Goal: Information Seeking & Learning: Learn about a topic

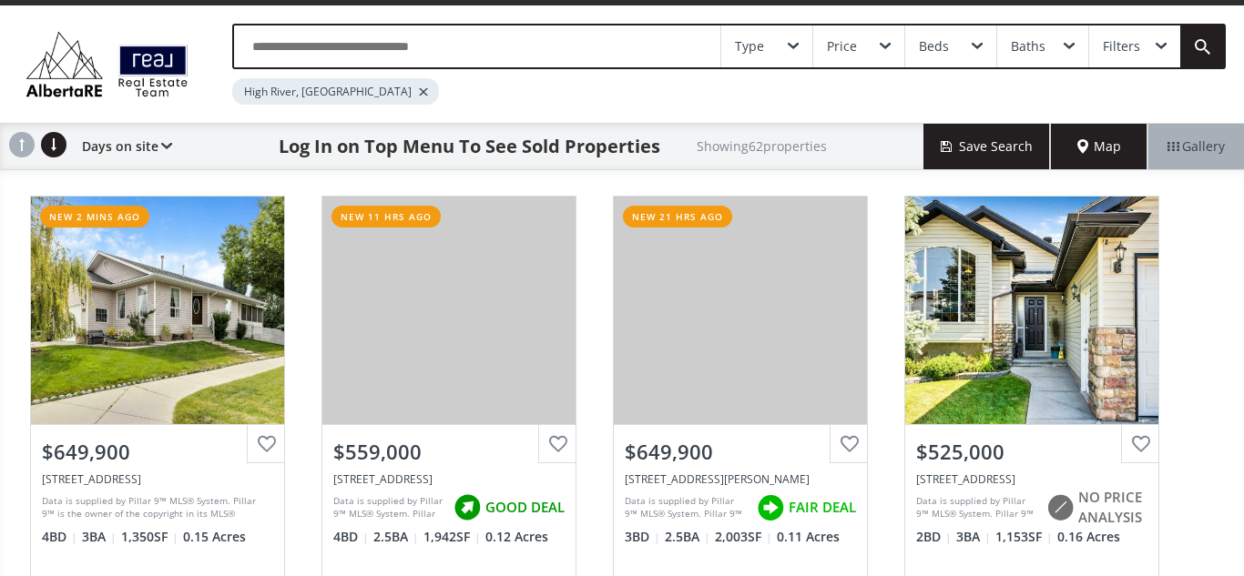
scroll to position [36, 0]
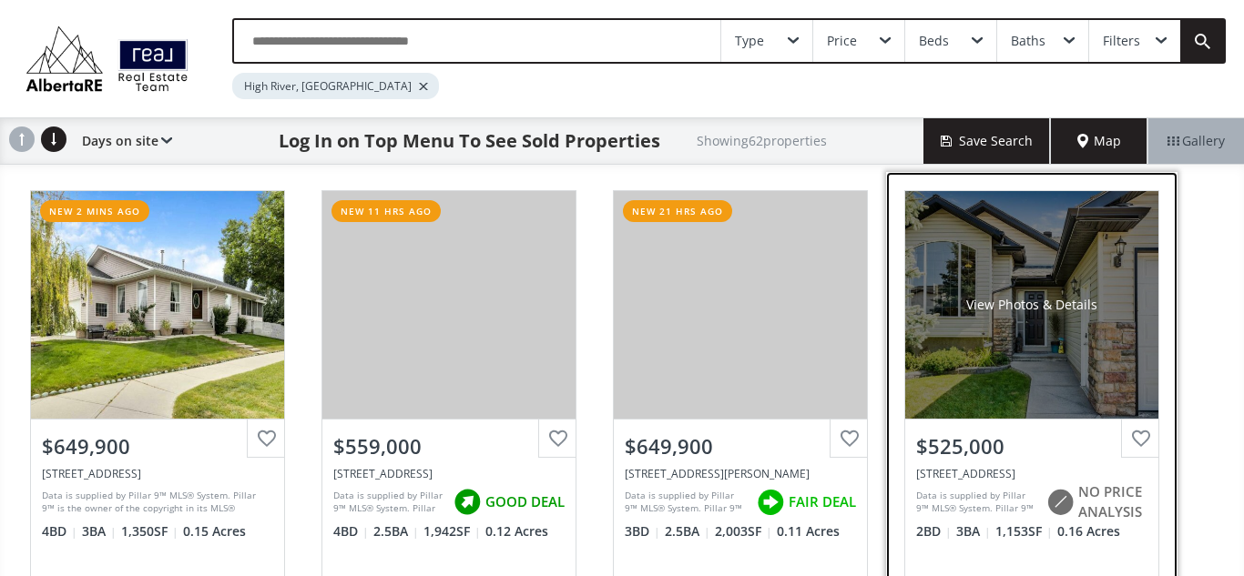
click at [994, 309] on div "View Photos & Details" at bounding box center [1031, 305] width 131 height 18
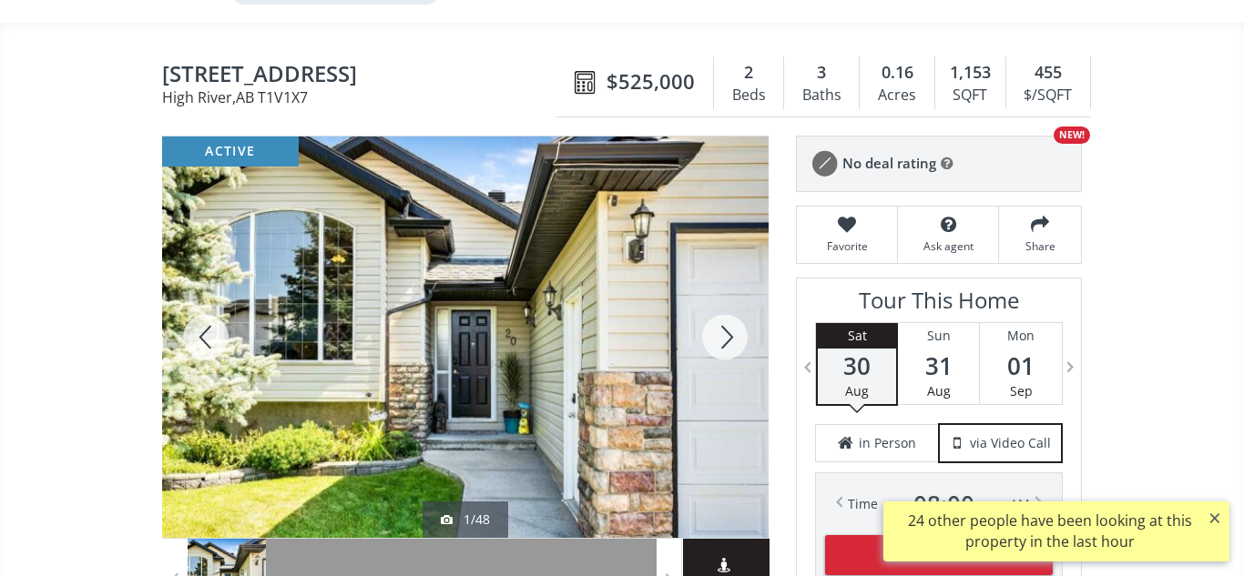
scroll to position [141, 0]
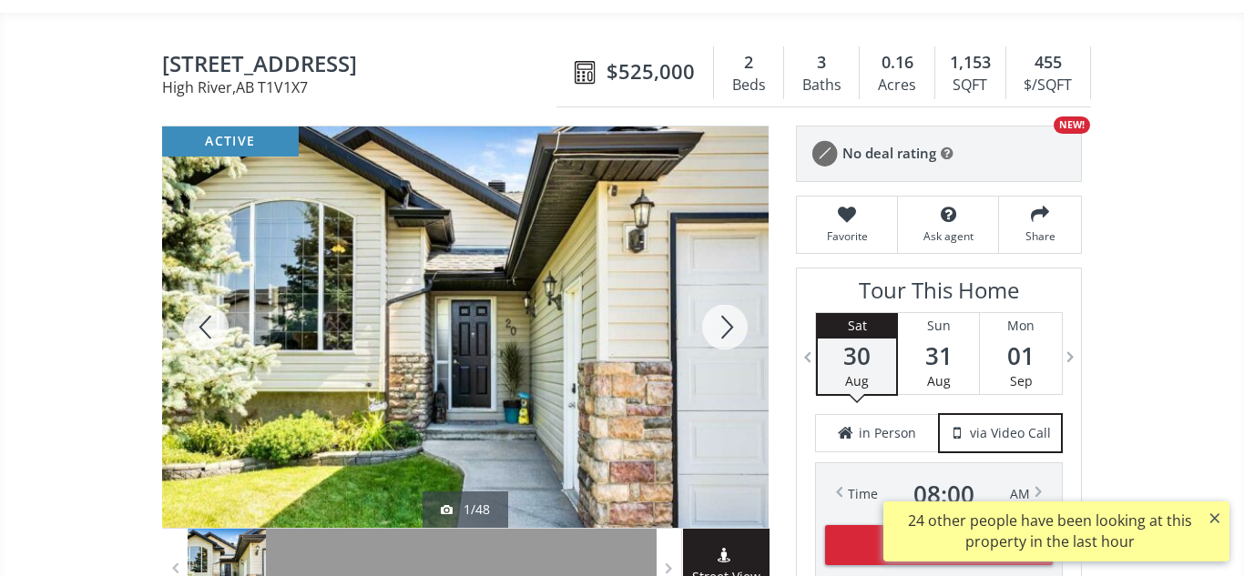
click at [713, 331] on div at bounding box center [724, 328] width 87 height 402
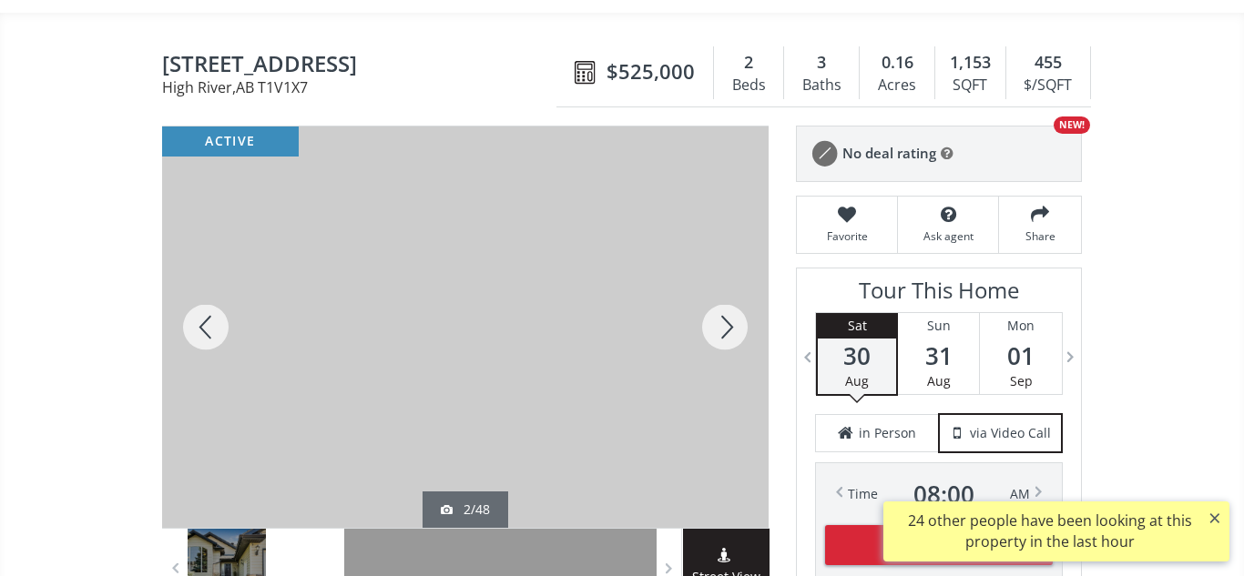
click at [713, 331] on div at bounding box center [724, 328] width 87 height 402
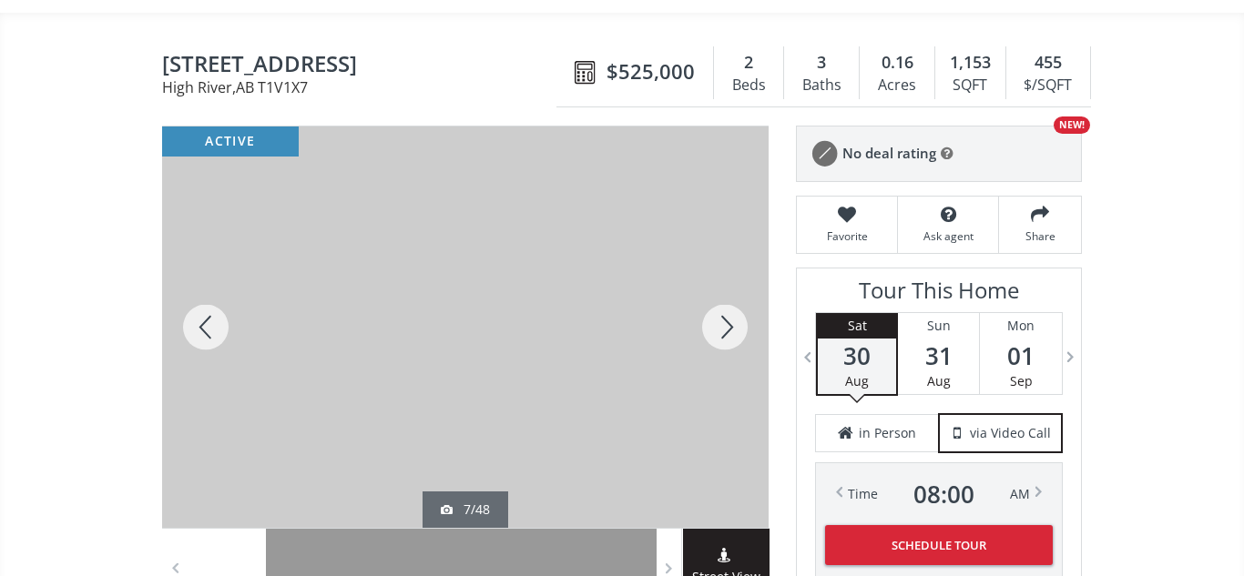
click at [713, 331] on div at bounding box center [724, 328] width 87 height 402
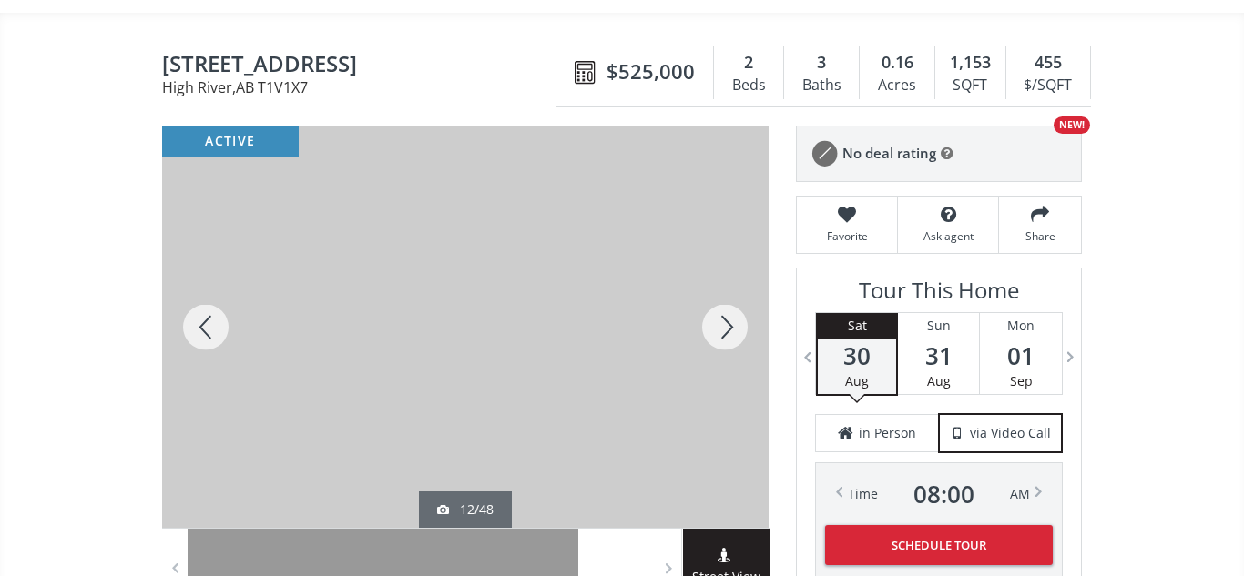
click at [713, 331] on div at bounding box center [724, 328] width 87 height 402
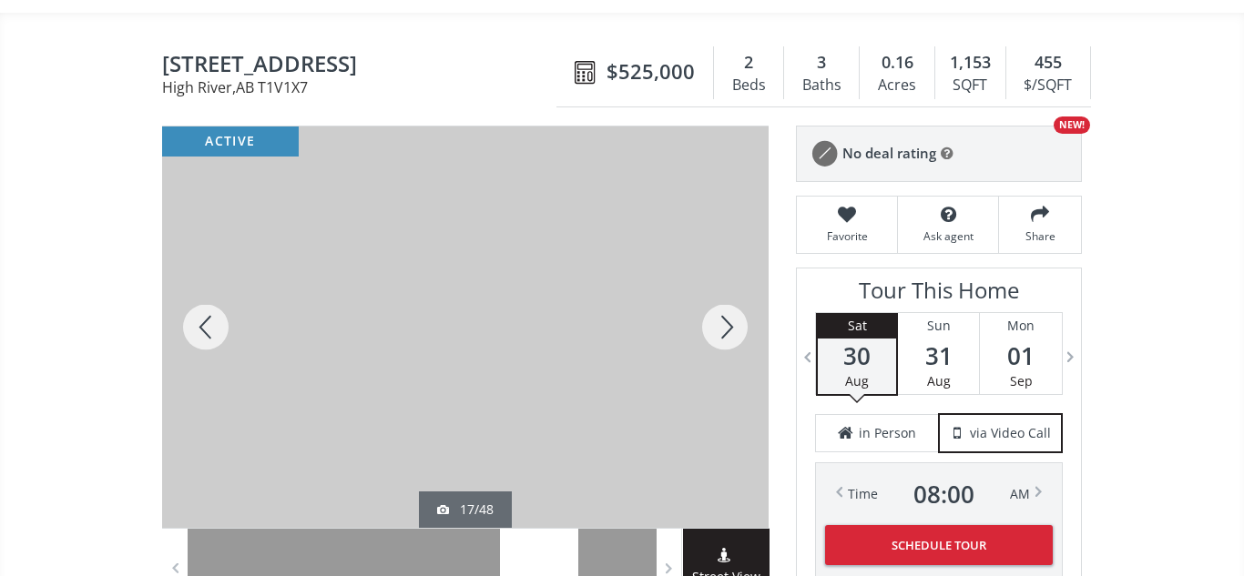
click at [713, 331] on div at bounding box center [724, 328] width 87 height 402
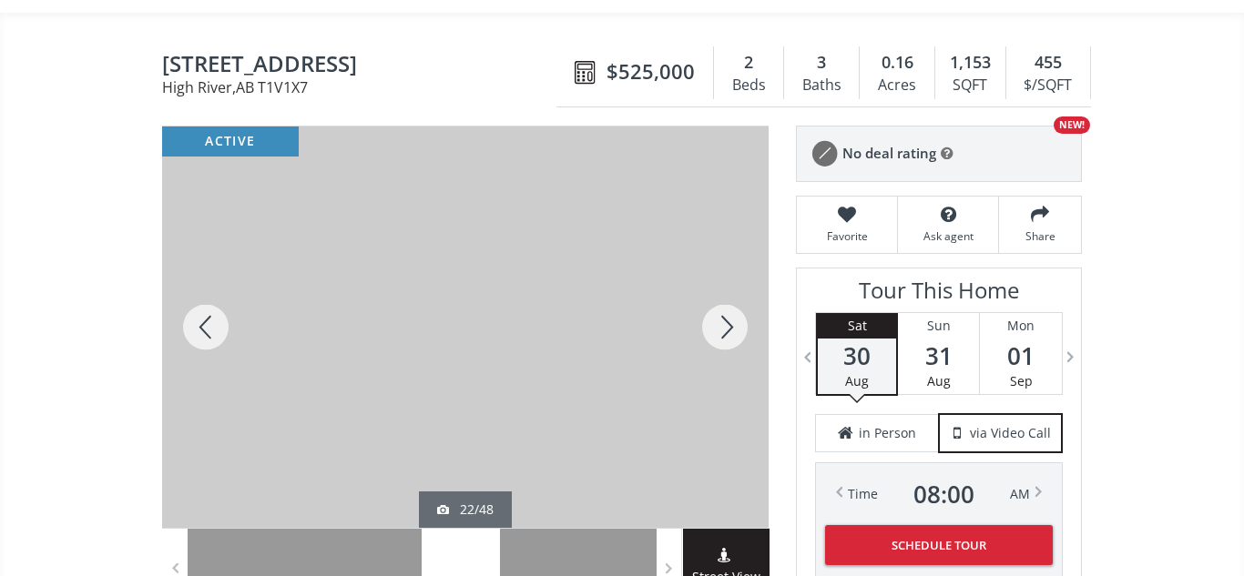
click at [713, 331] on div at bounding box center [724, 328] width 87 height 402
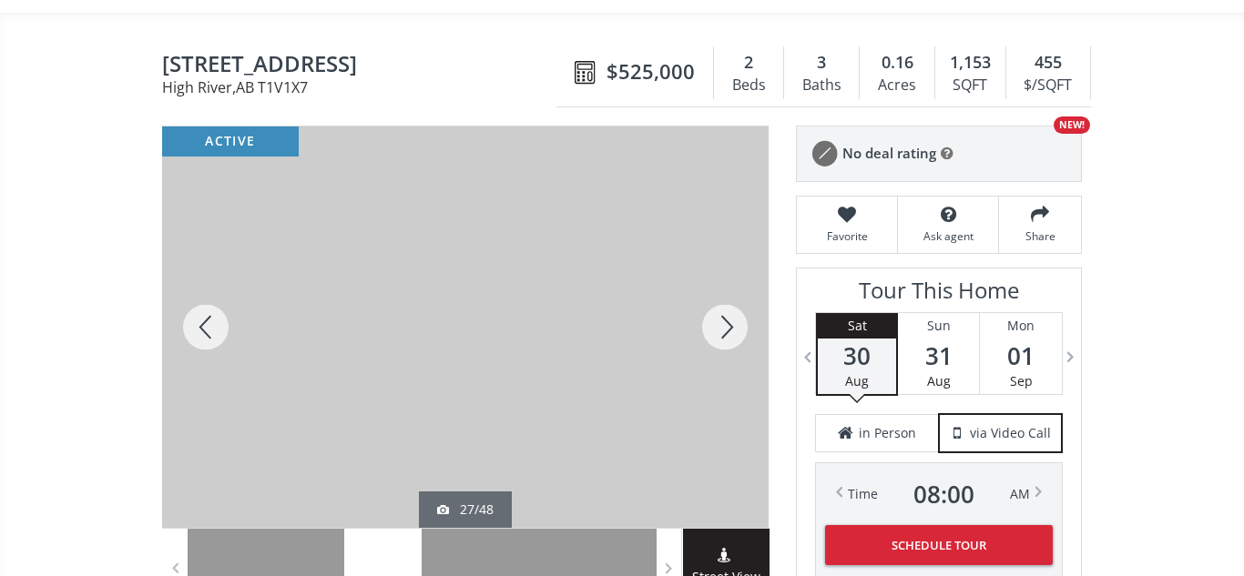
click at [713, 331] on div at bounding box center [724, 328] width 87 height 402
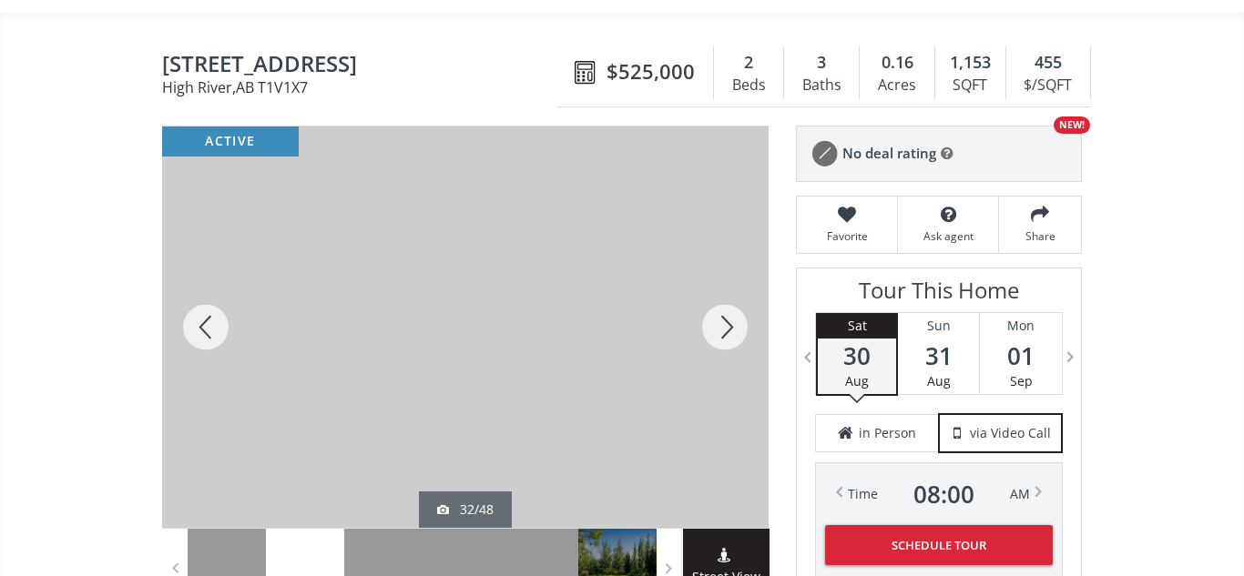
click at [713, 331] on div at bounding box center [724, 328] width 87 height 402
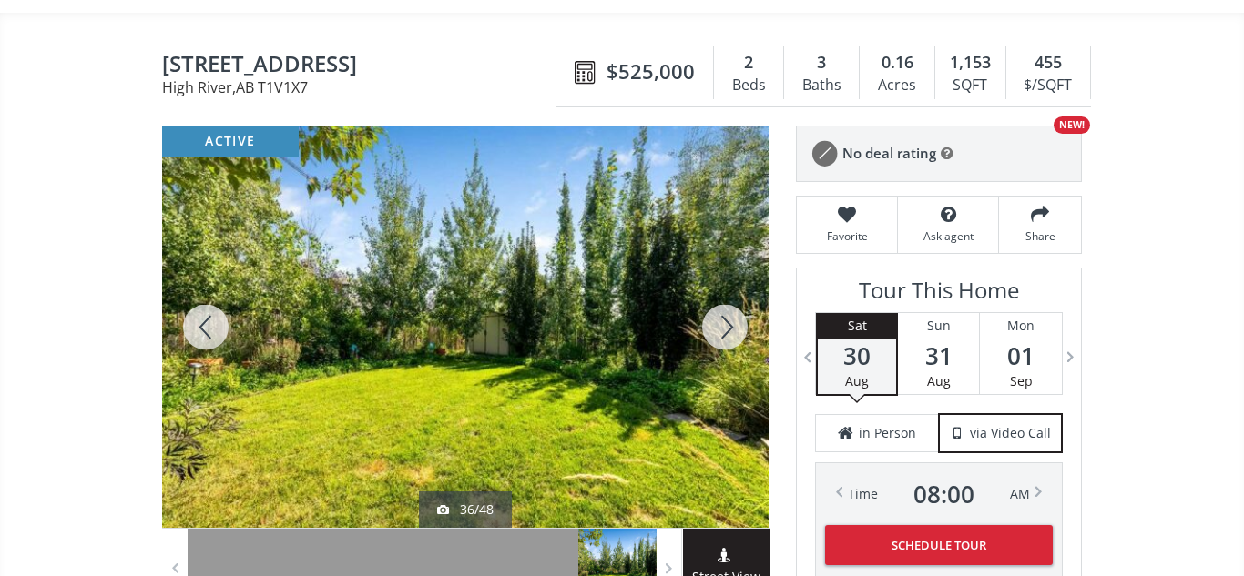
click at [713, 331] on div at bounding box center [724, 328] width 87 height 402
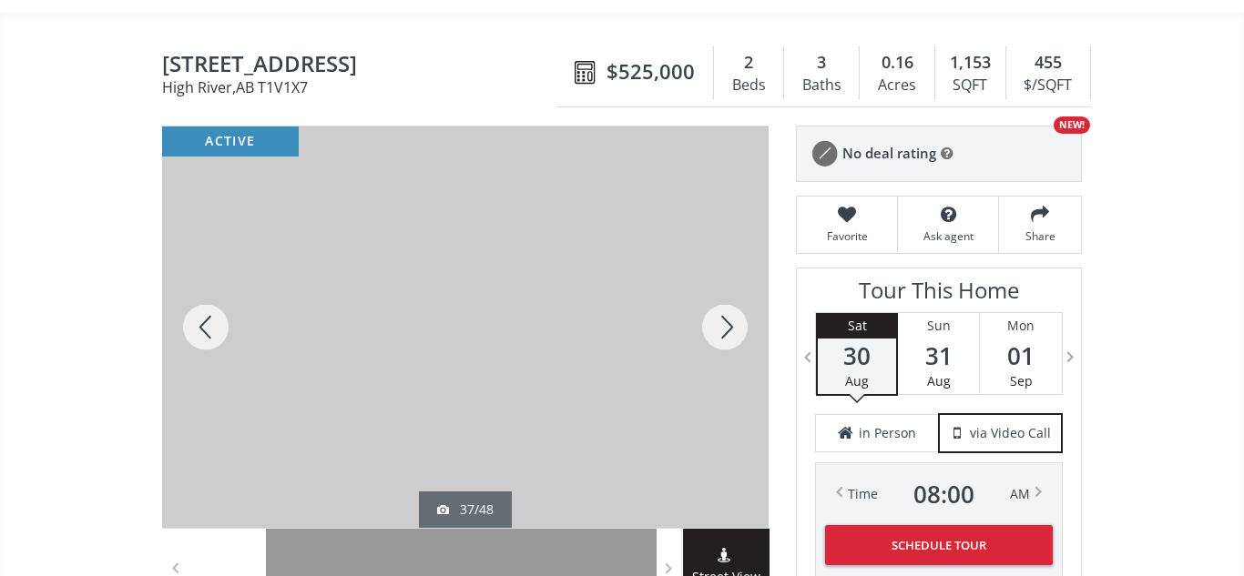
click at [713, 331] on div at bounding box center [724, 328] width 87 height 402
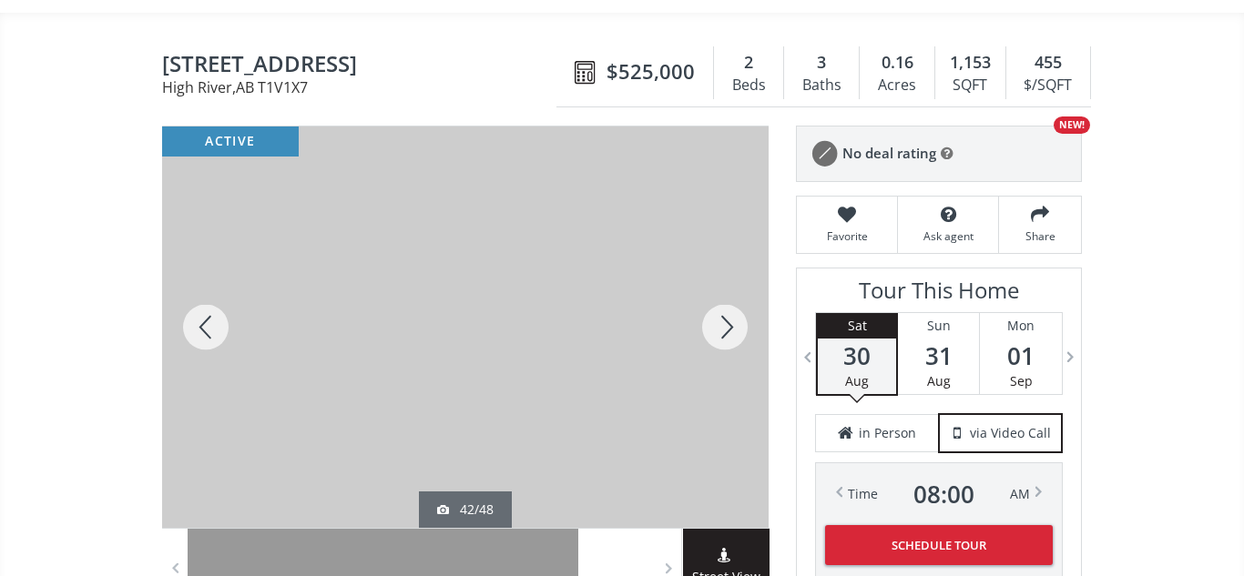
click at [713, 331] on div at bounding box center [724, 328] width 87 height 402
click at [189, 321] on div at bounding box center [205, 328] width 87 height 402
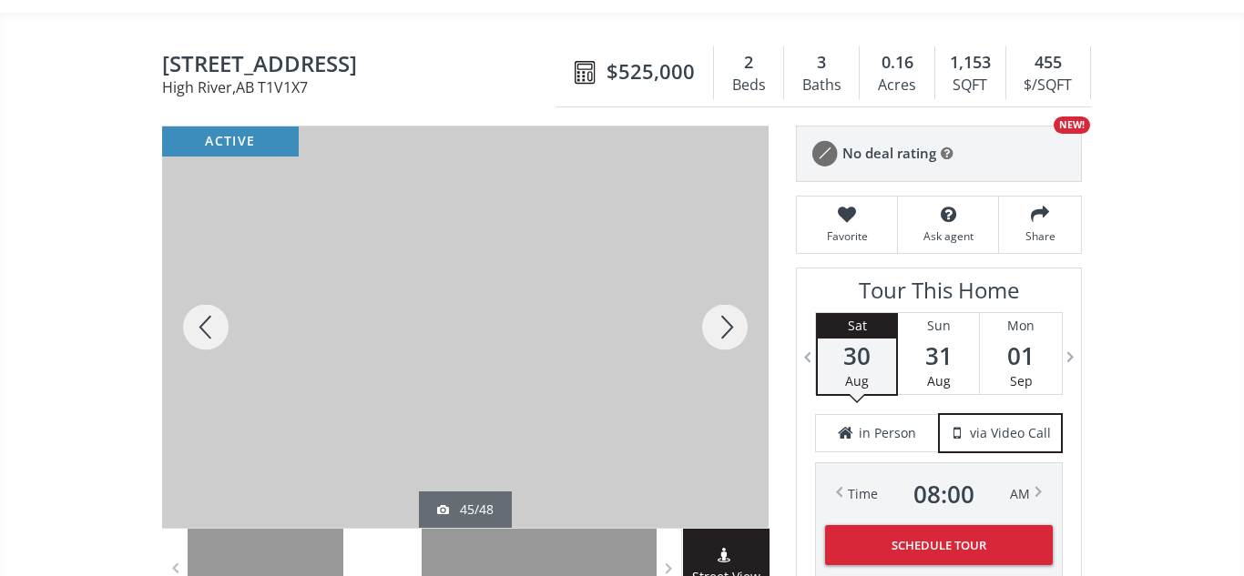
click at [718, 321] on div at bounding box center [724, 328] width 87 height 402
click at [726, 323] on div at bounding box center [724, 328] width 87 height 402
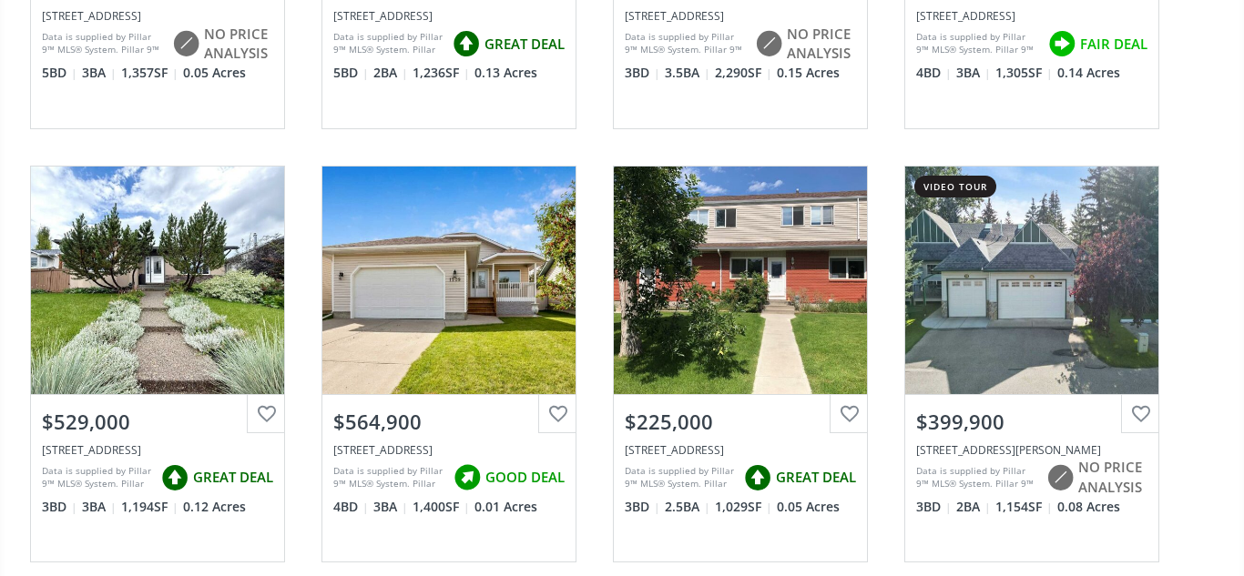
scroll to position [1371, 0]
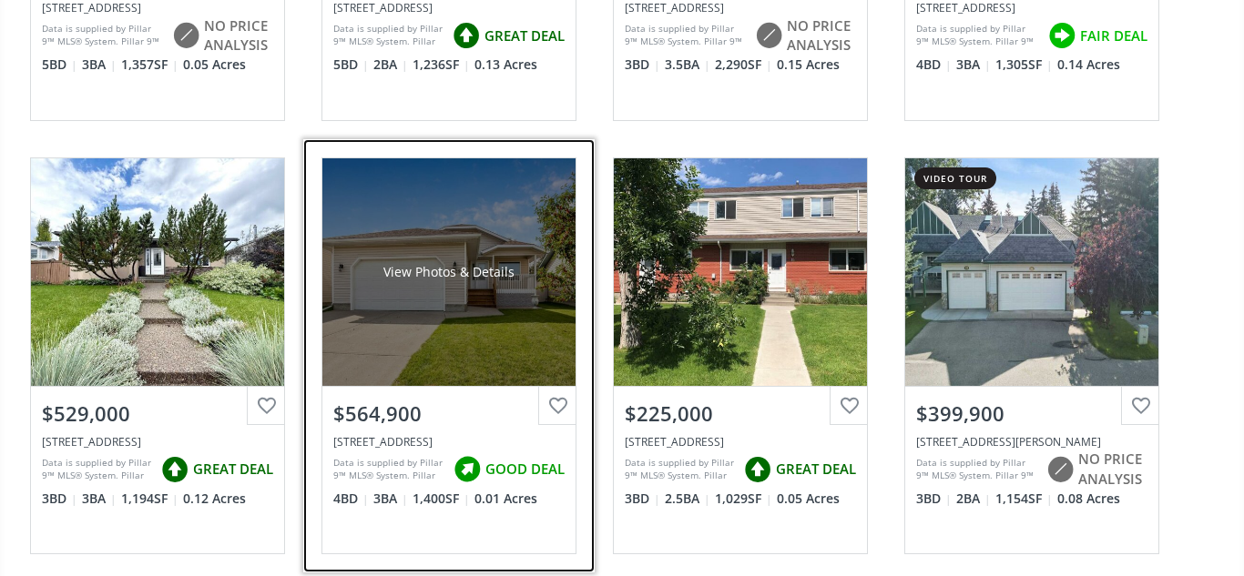
click at [470, 310] on div "View Photos & Details" at bounding box center [448, 272] width 253 height 228
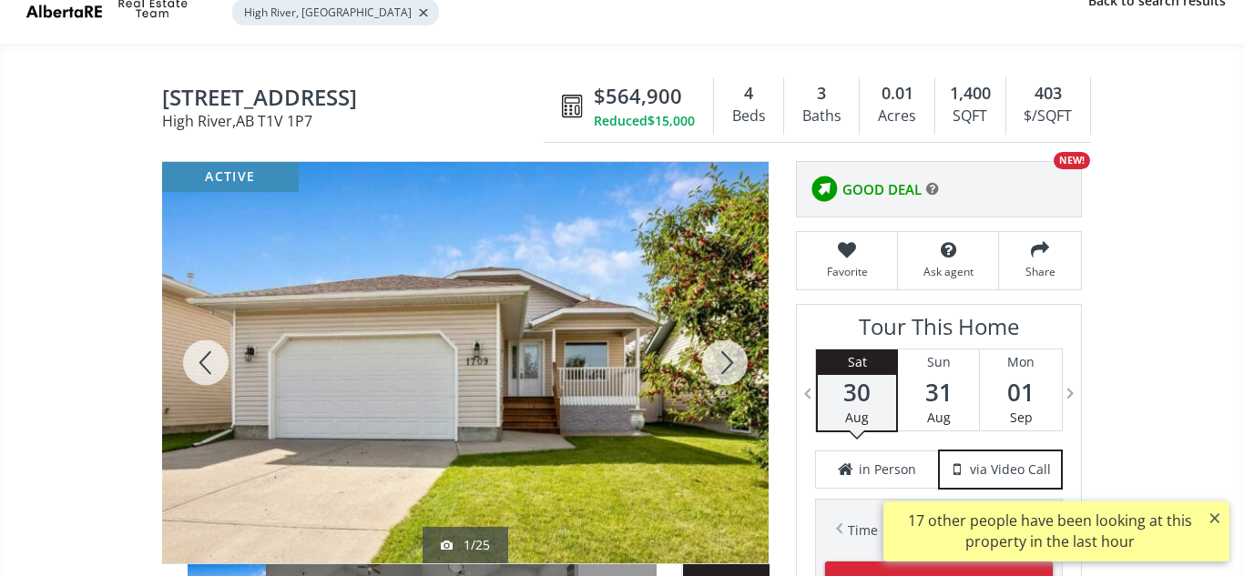
scroll to position [127, 0]
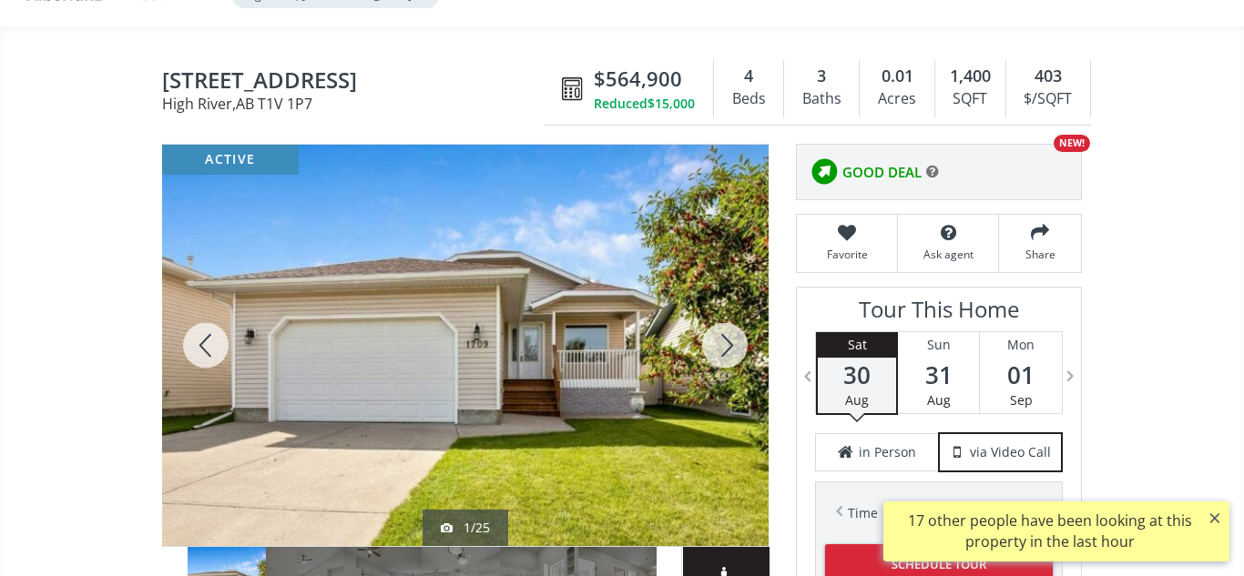
click at [724, 363] on div at bounding box center [724, 346] width 87 height 402
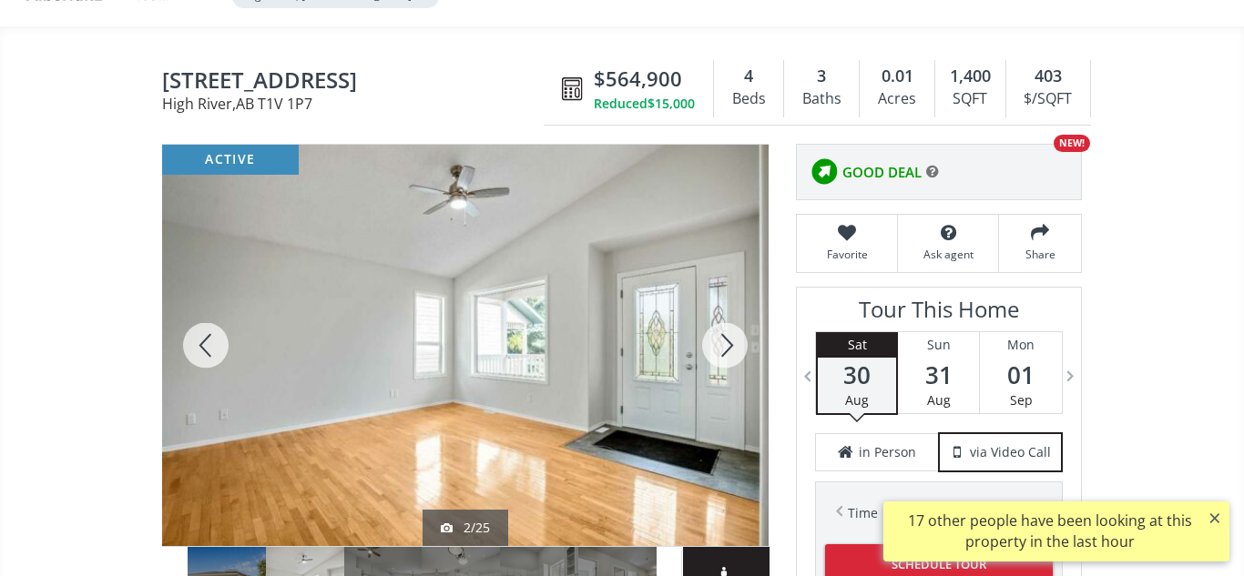
click at [724, 363] on div at bounding box center [724, 346] width 87 height 402
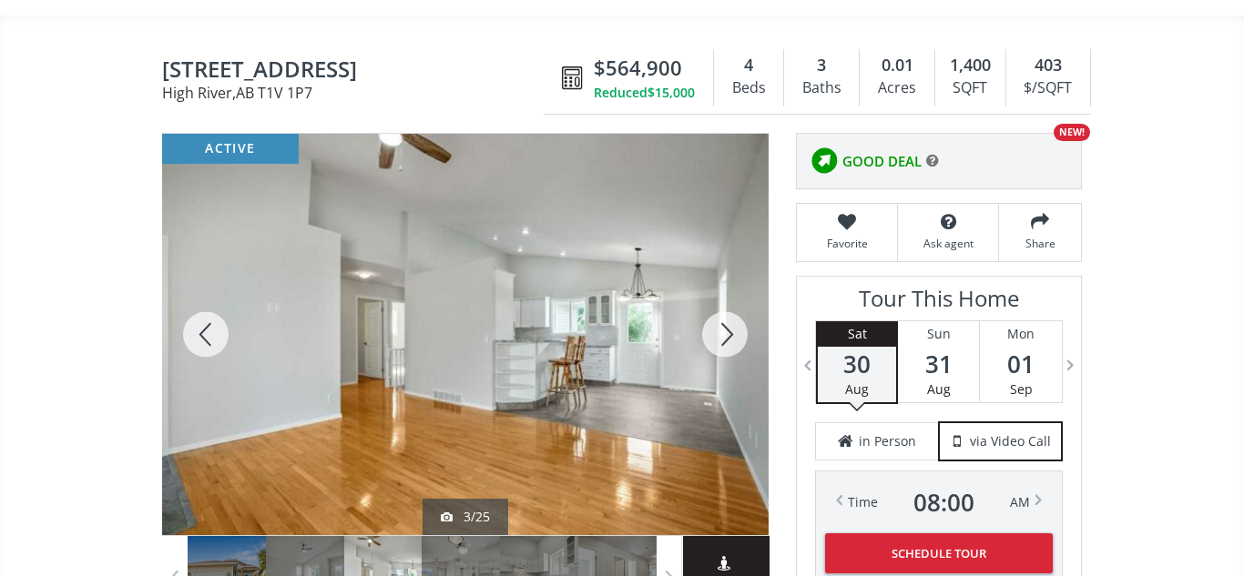
scroll to position [147, 0]
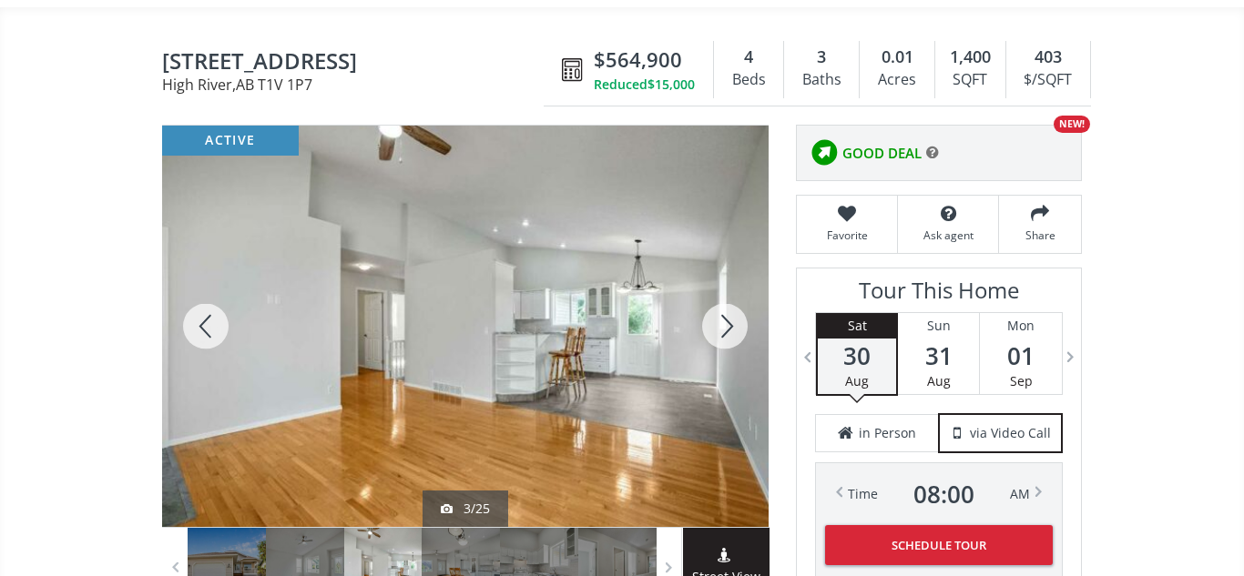
click at [733, 326] on div at bounding box center [724, 327] width 87 height 402
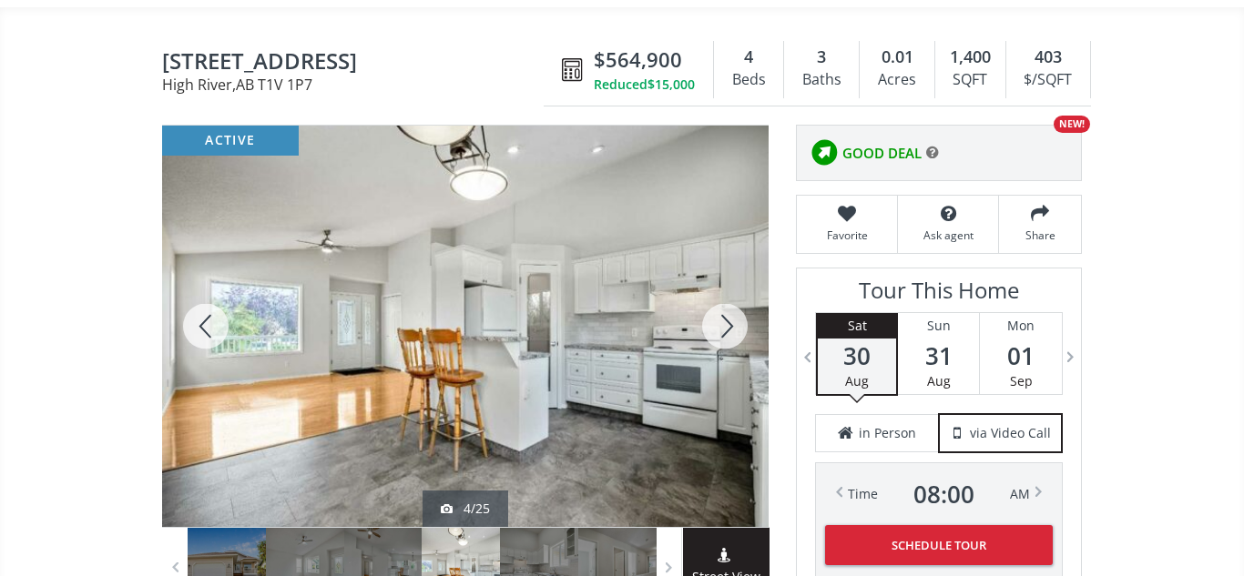
click at [733, 326] on div at bounding box center [724, 327] width 87 height 402
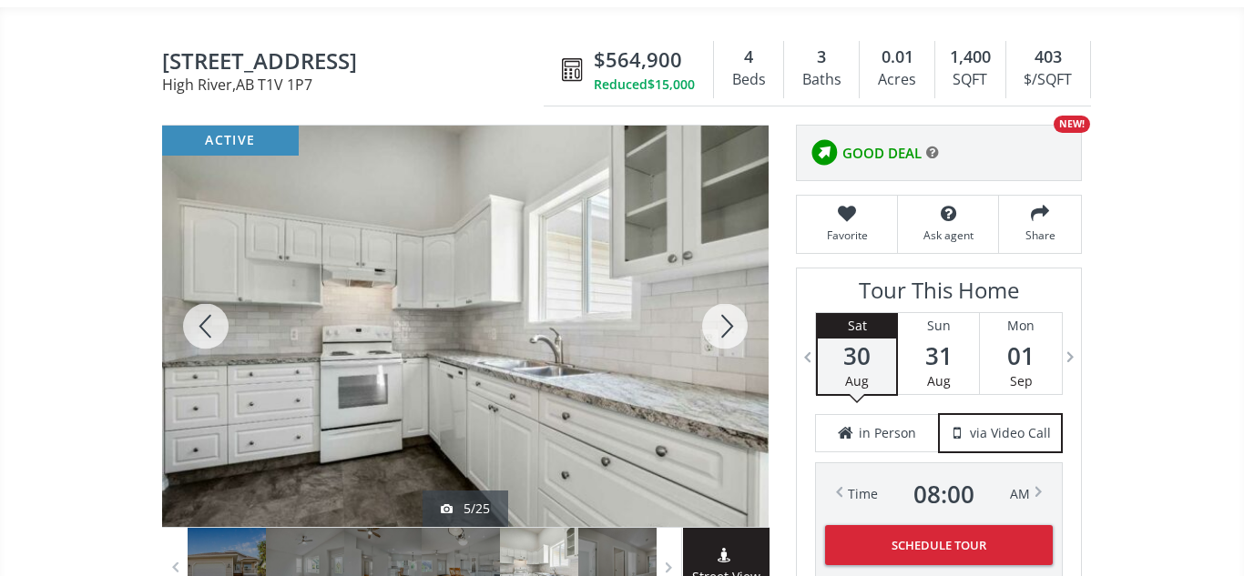
click at [733, 326] on div at bounding box center [724, 327] width 87 height 402
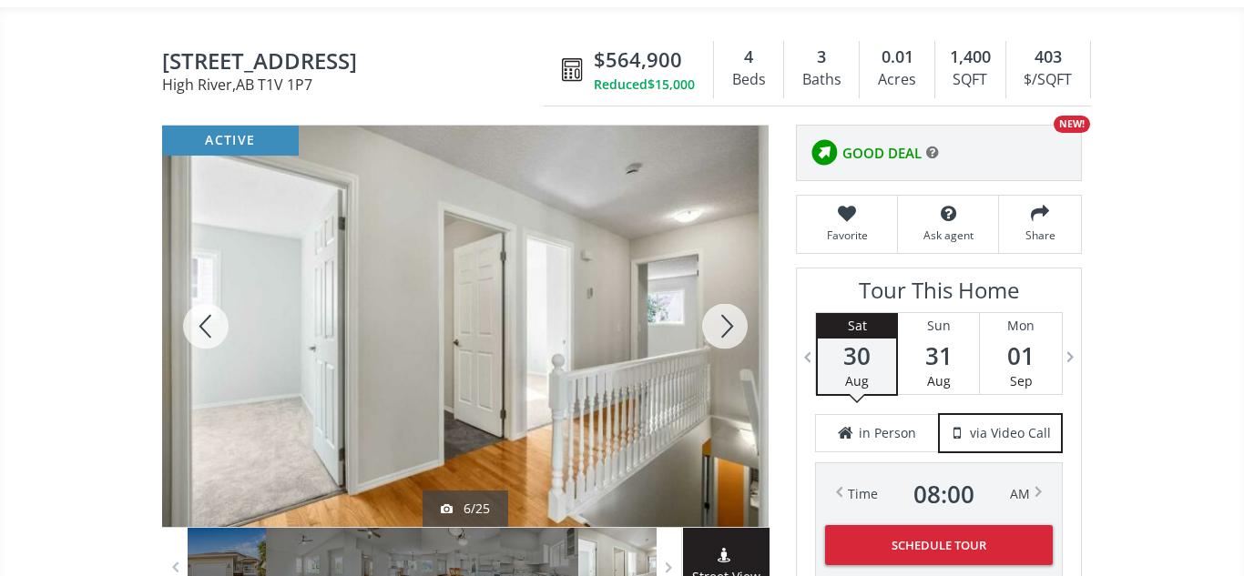
click at [733, 326] on div at bounding box center [724, 327] width 87 height 402
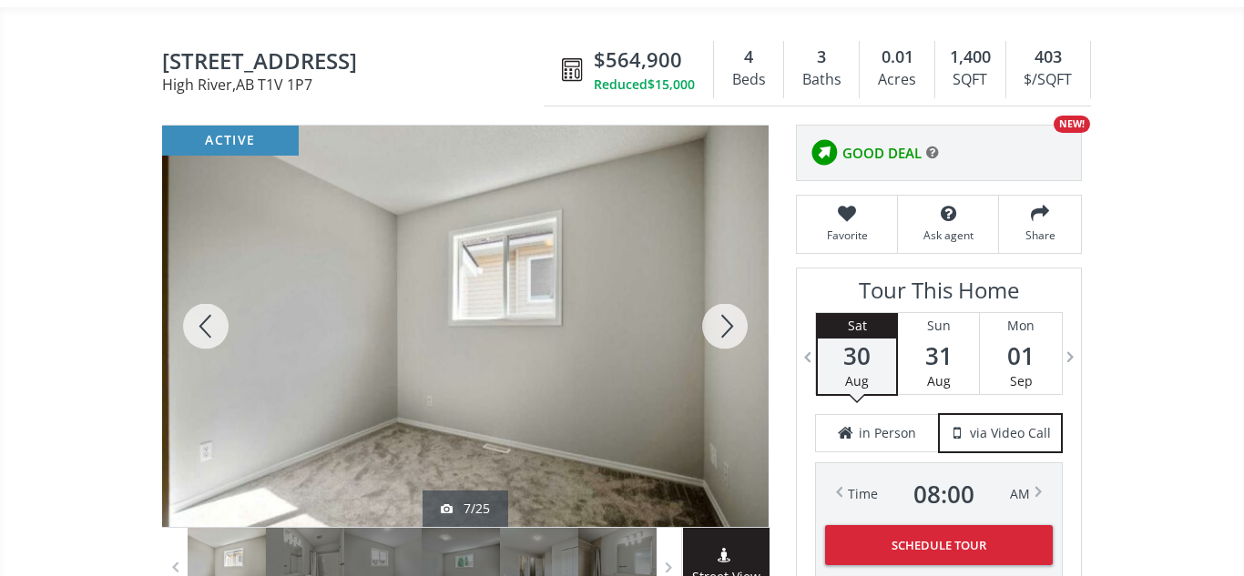
click at [733, 326] on div at bounding box center [724, 327] width 87 height 402
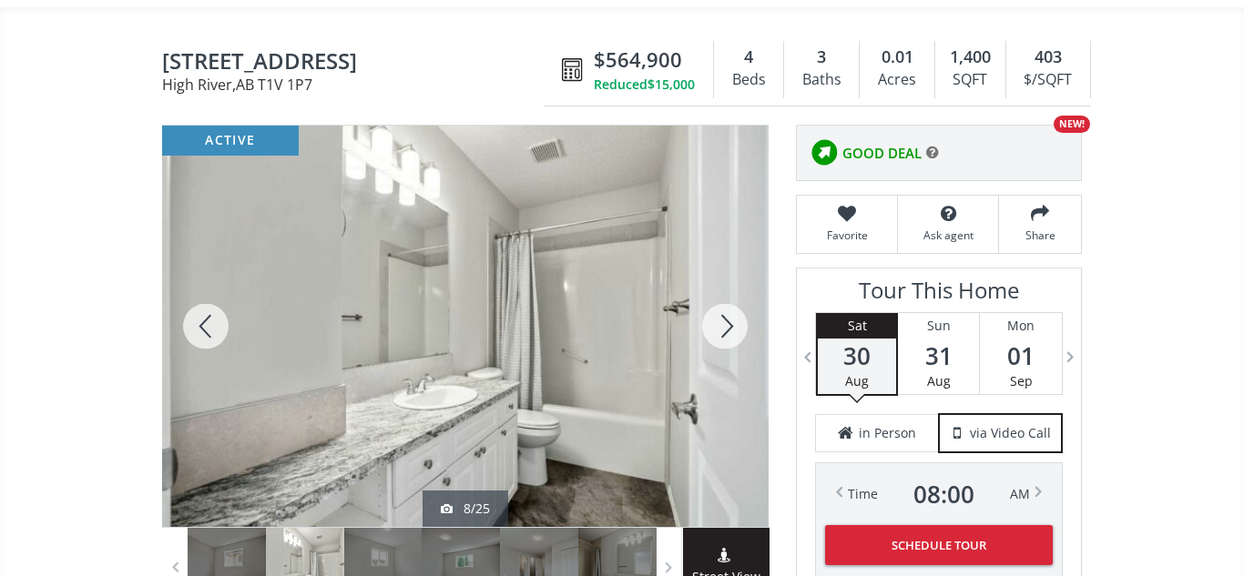
click at [733, 326] on div at bounding box center [724, 327] width 87 height 402
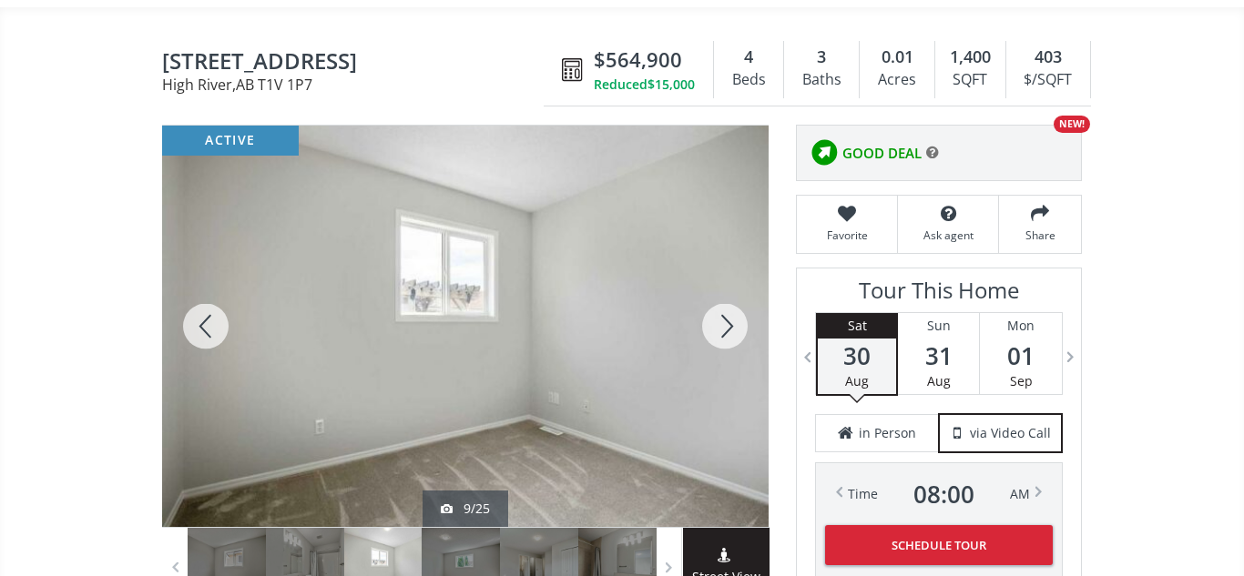
click at [733, 326] on div at bounding box center [724, 327] width 87 height 402
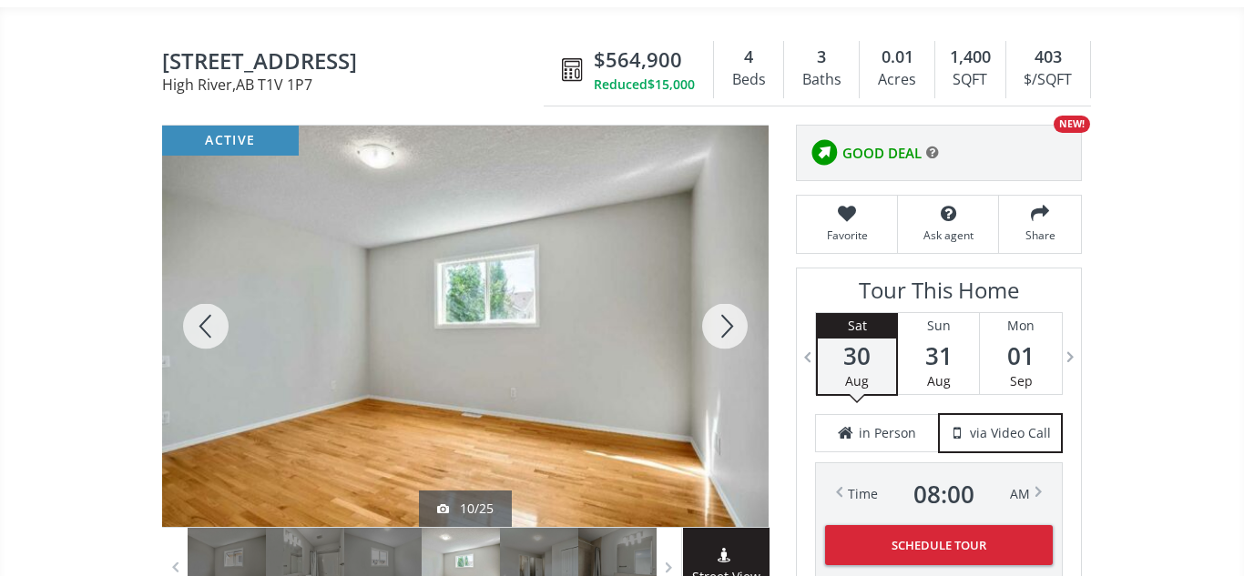
click at [733, 326] on div at bounding box center [724, 327] width 87 height 402
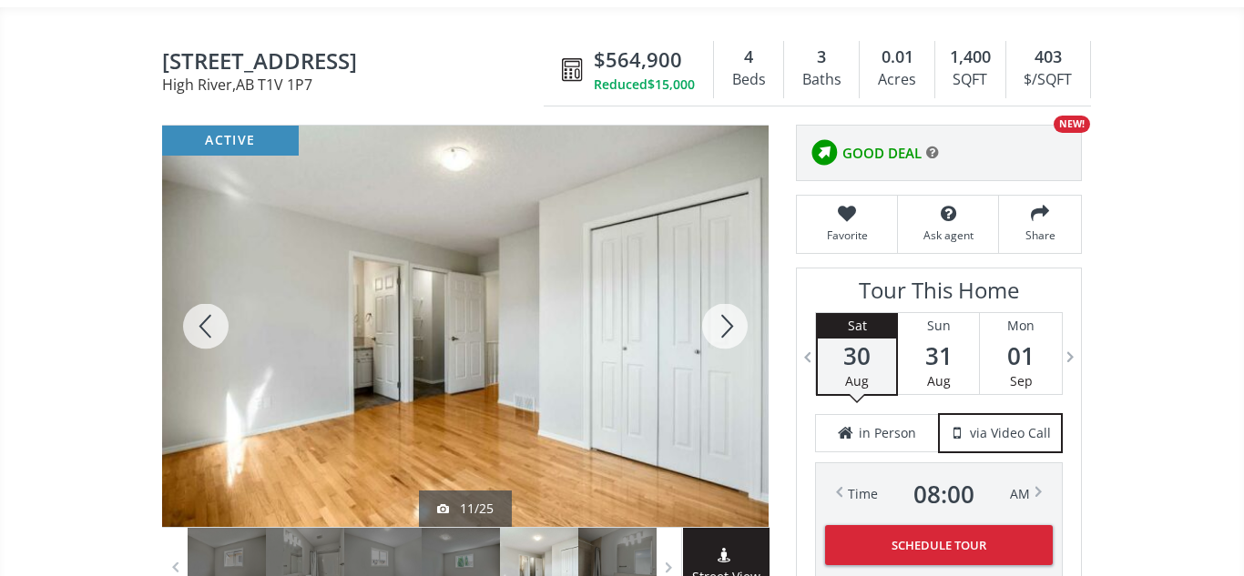
click at [733, 326] on div at bounding box center [724, 327] width 87 height 402
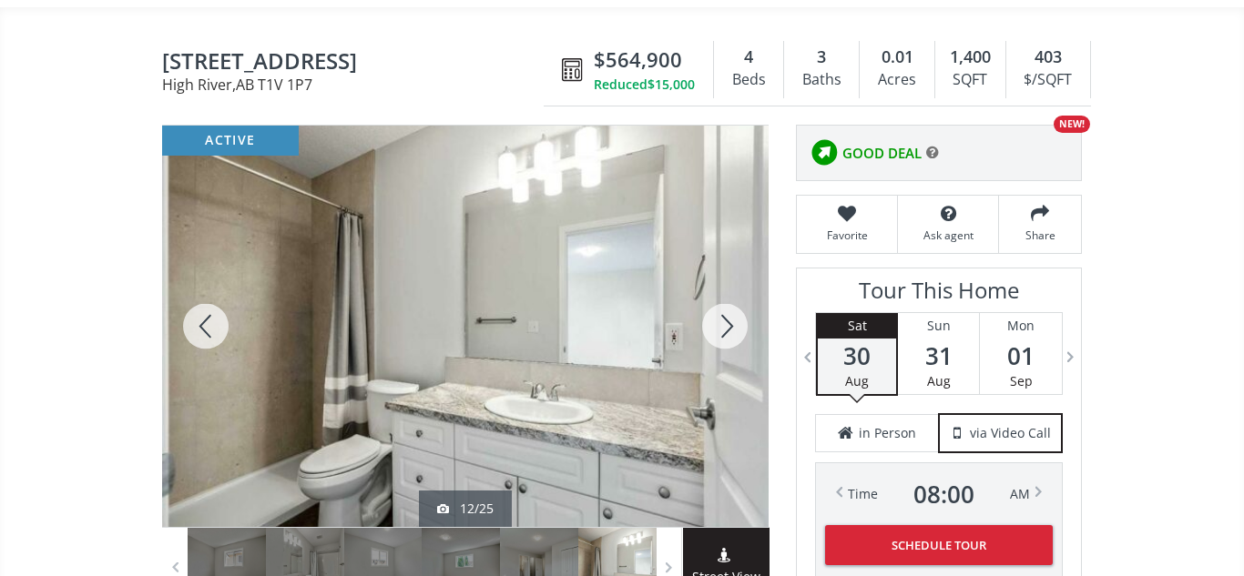
click at [733, 326] on div at bounding box center [724, 327] width 87 height 402
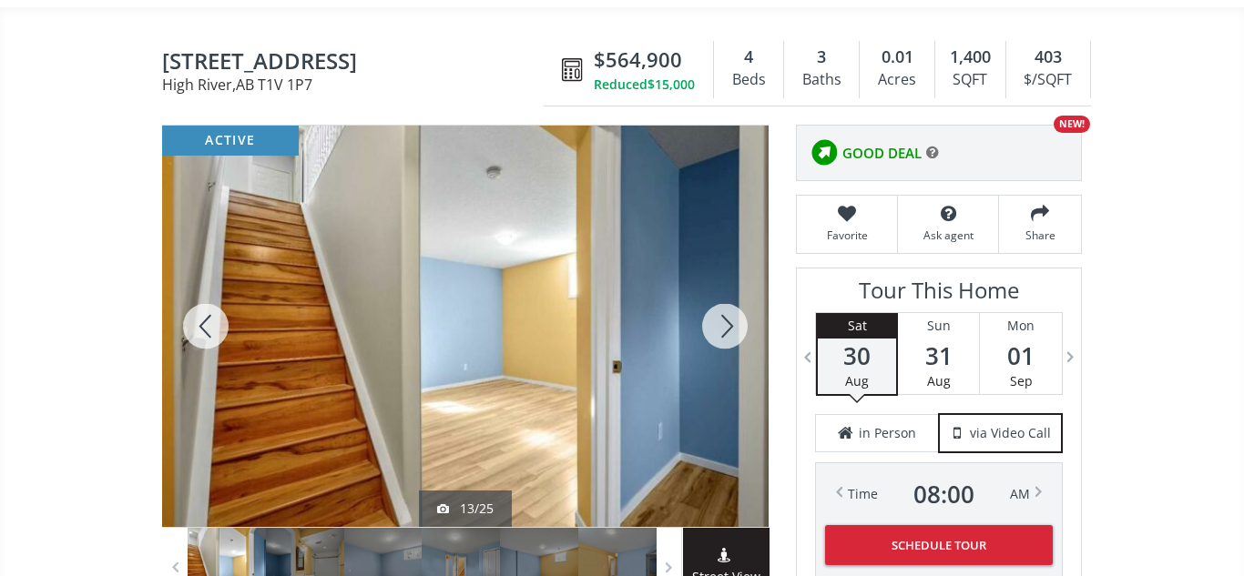
click at [733, 326] on div at bounding box center [724, 327] width 87 height 402
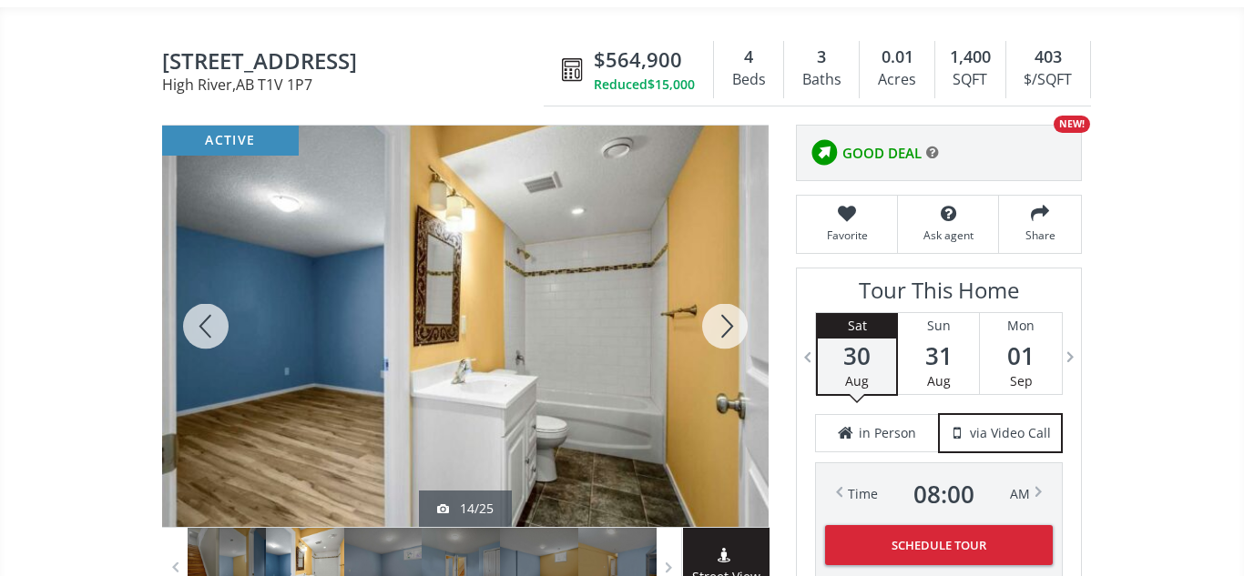
click at [733, 326] on div at bounding box center [724, 327] width 87 height 402
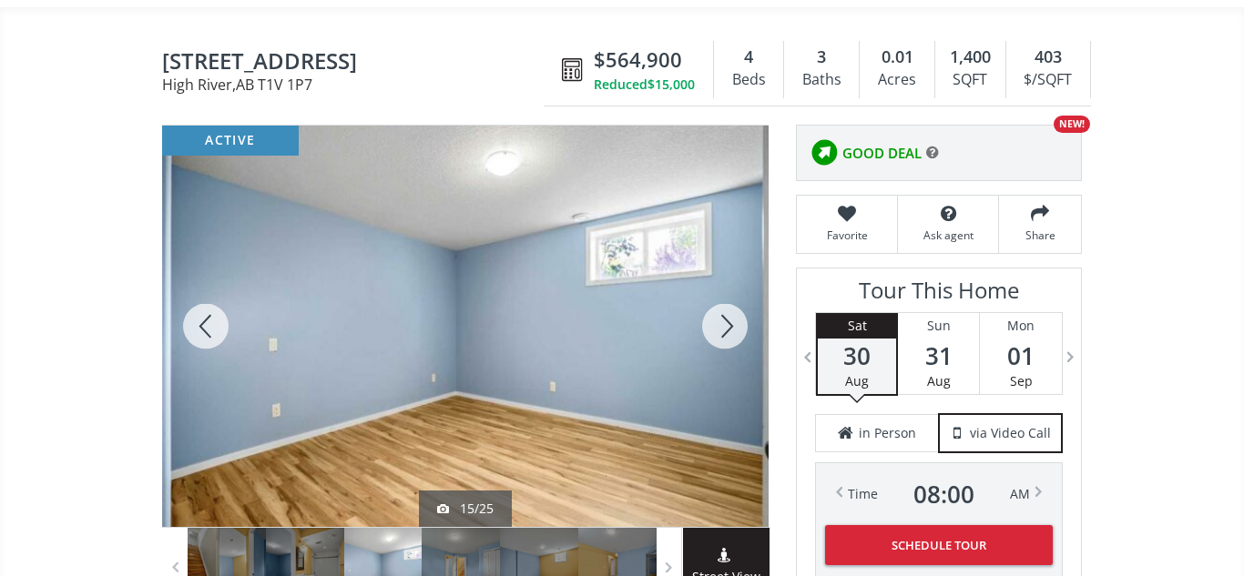
click at [733, 326] on div at bounding box center [724, 327] width 87 height 402
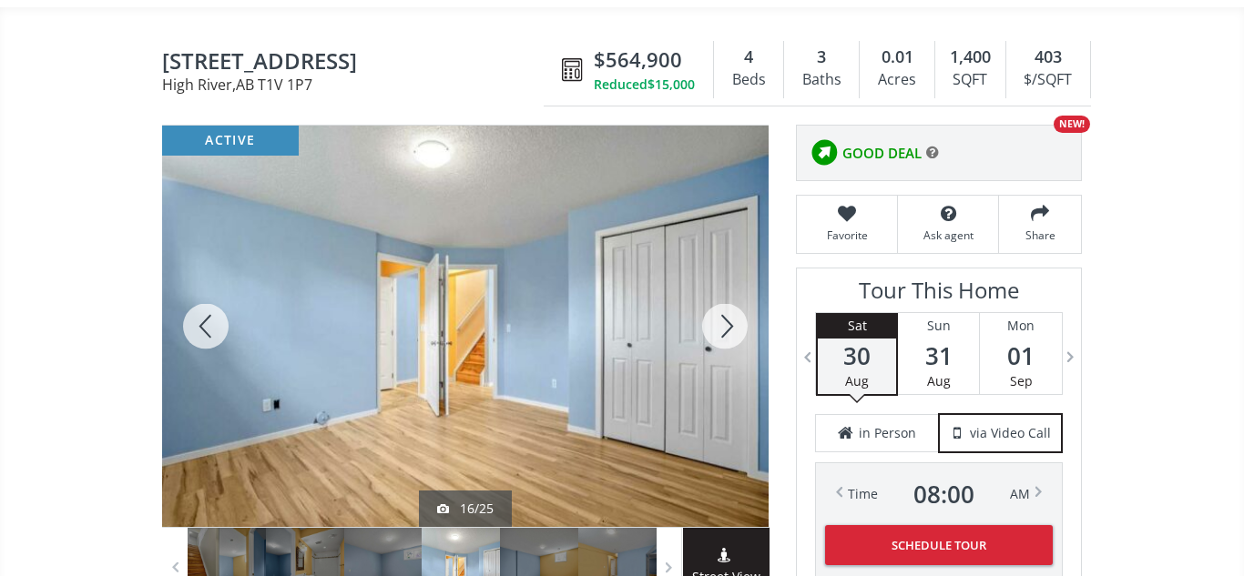
click at [733, 326] on div at bounding box center [724, 327] width 87 height 402
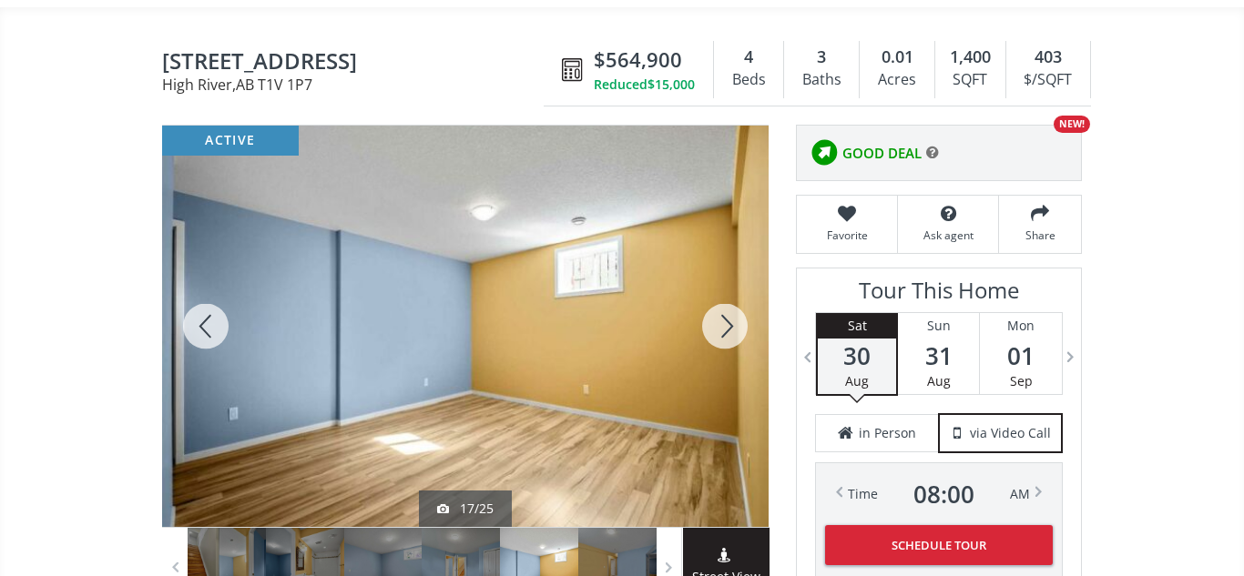
click at [733, 326] on div at bounding box center [724, 327] width 87 height 402
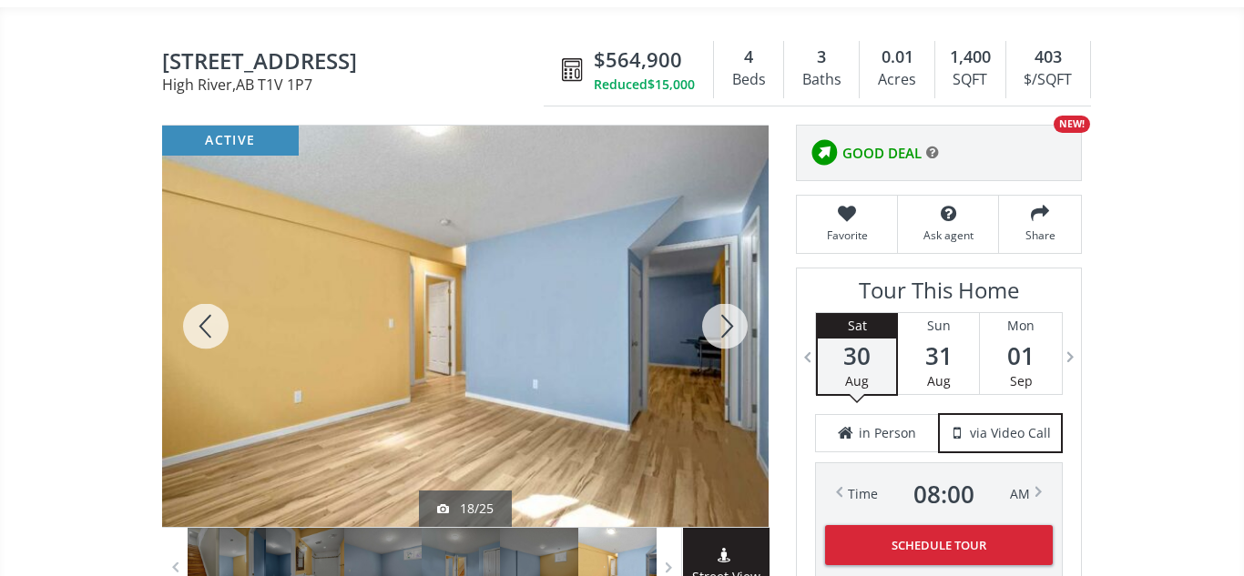
click at [733, 326] on div at bounding box center [724, 327] width 87 height 402
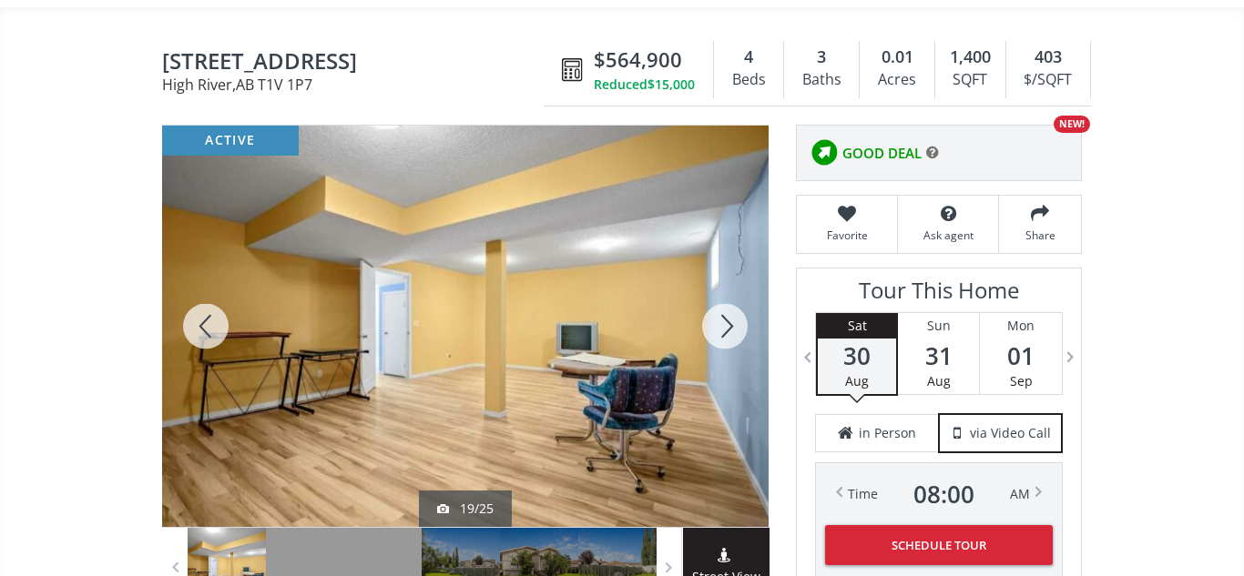
click at [733, 326] on div at bounding box center [724, 327] width 87 height 402
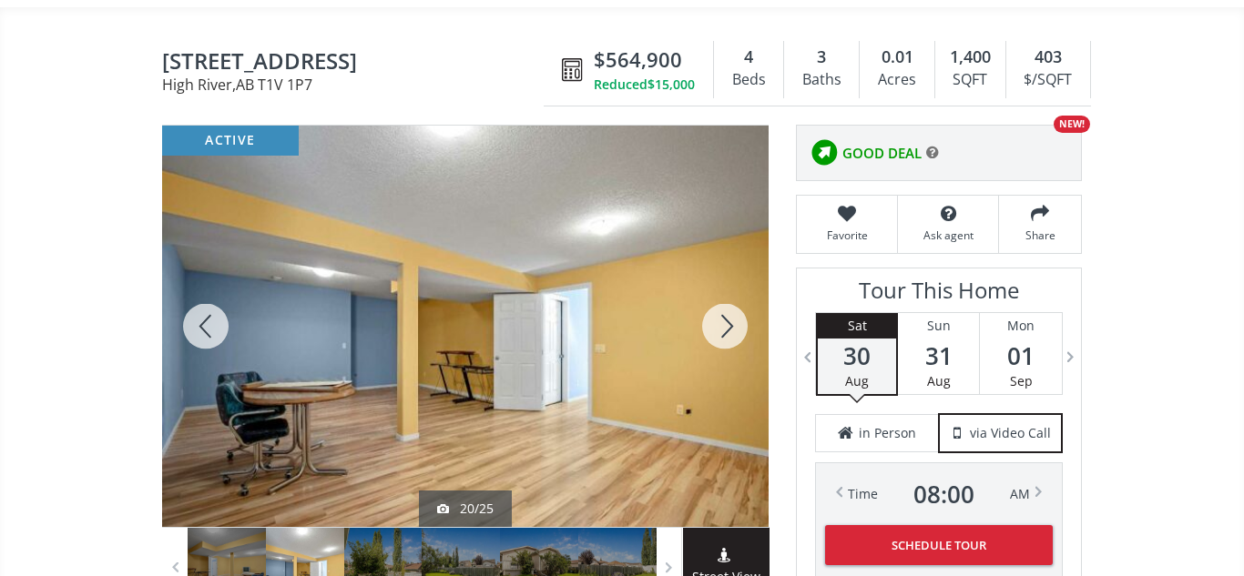
click at [733, 326] on div at bounding box center [724, 327] width 87 height 402
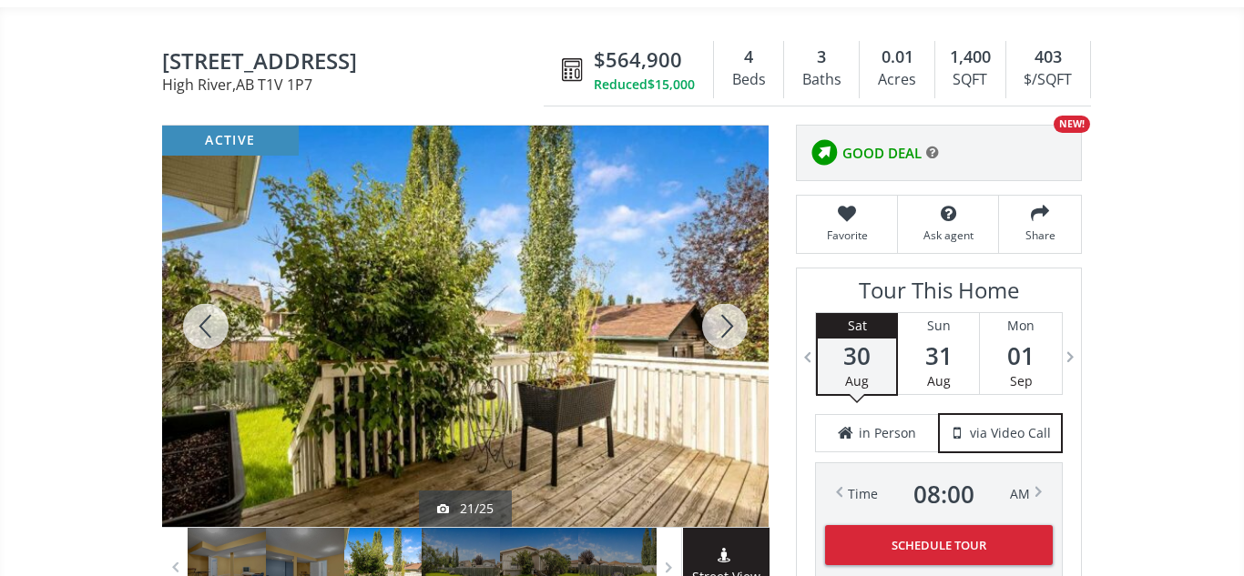
click at [733, 326] on div at bounding box center [724, 327] width 87 height 402
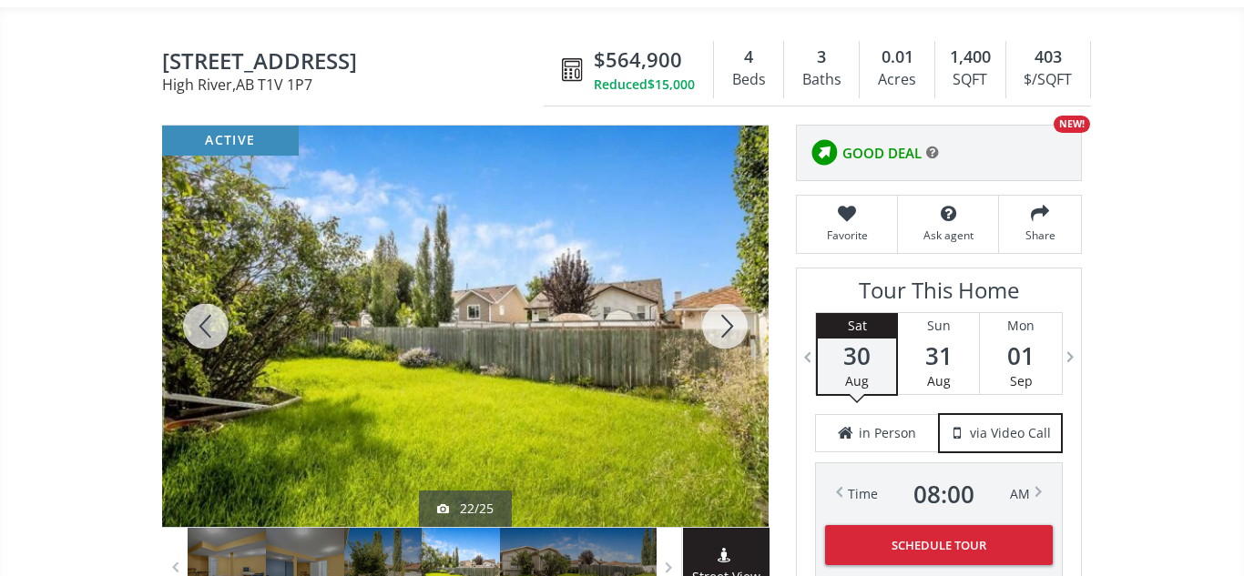
click at [733, 326] on div at bounding box center [724, 327] width 87 height 402
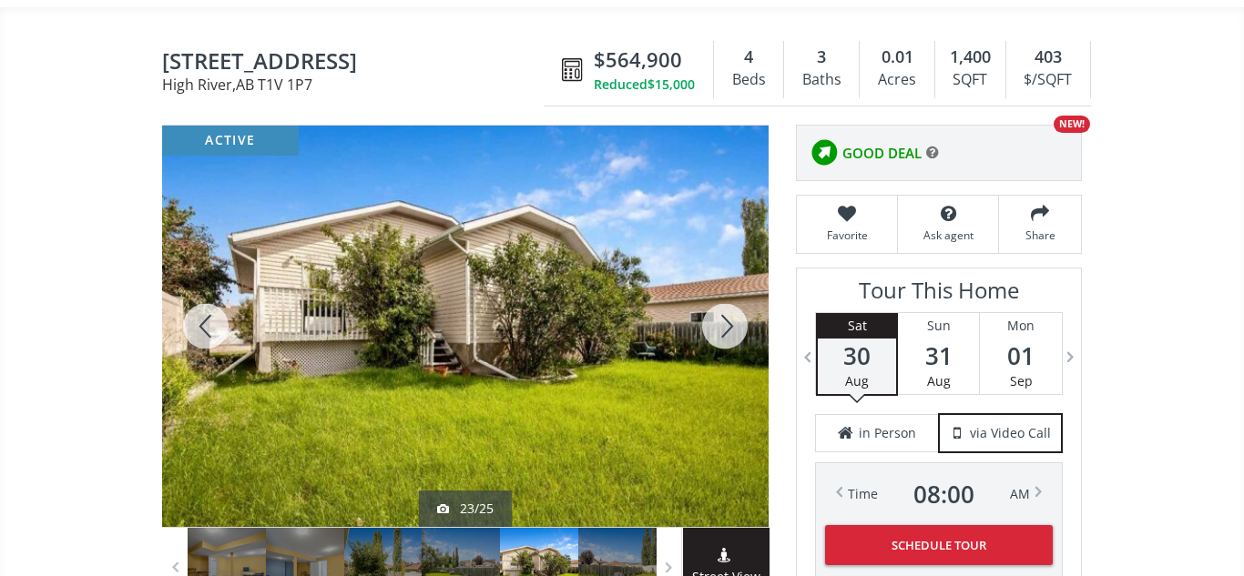
click at [733, 326] on div at bounding box center [724, 327] width 87 height 402
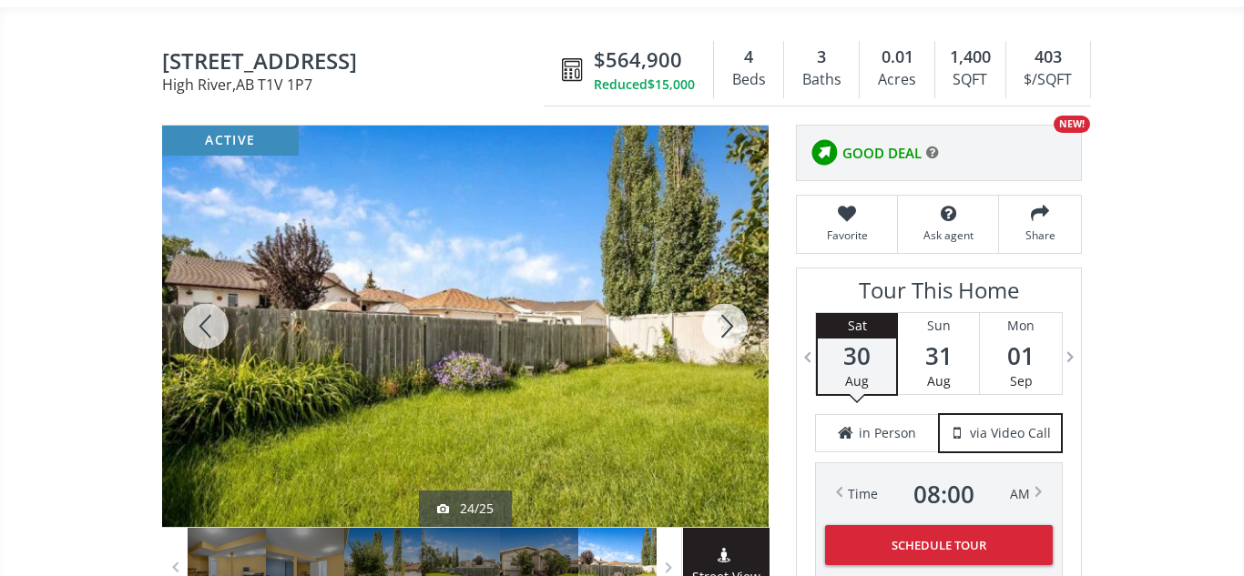
click at [733, 326] on div at bounding box center [724, 327] width 87 height 402
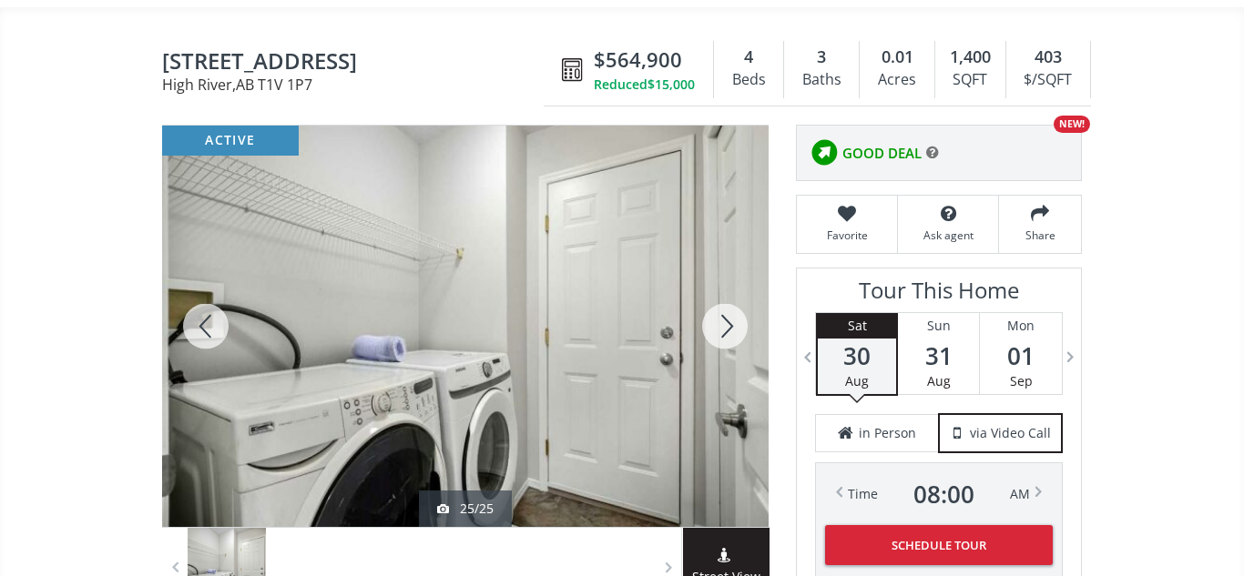
click at [733, 326] on div at bounding box center [724, 327] width 87 height 402
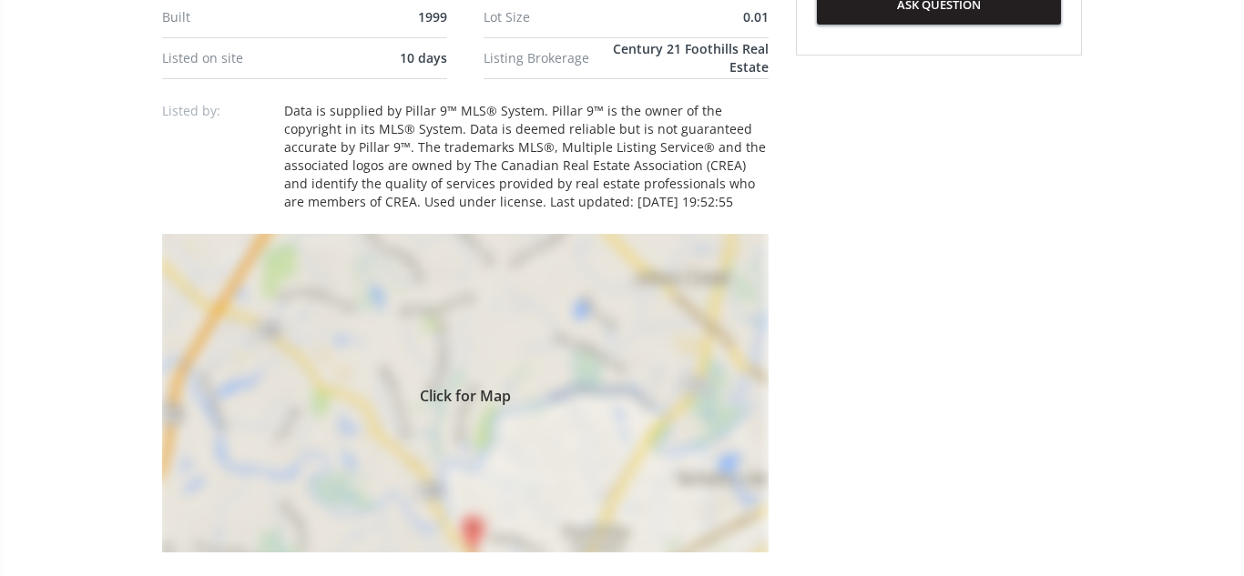
scroll to position [1157, 0]
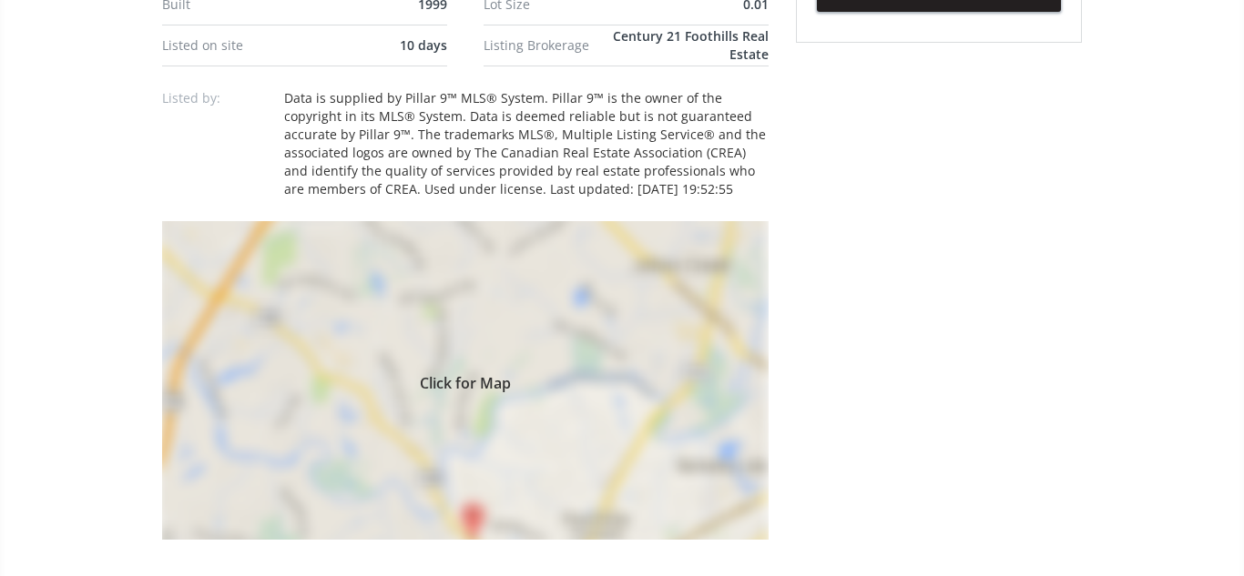
click at [590, 371] on div "Click for Map" at bounding box center [465, 380] width 607 height 319
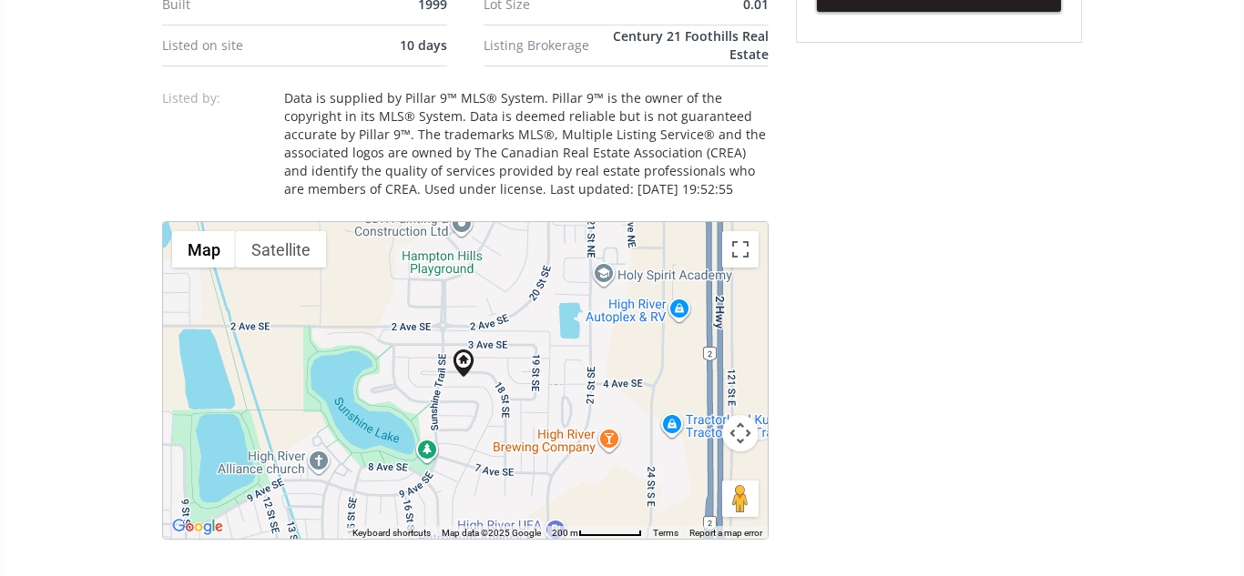
click at [739, 417] on button "Map camera controls" at bounding box center [740, 433] width 36 height 36
click at [703, 370] on button "Zoom in" at bounding box center [695, 388] width 36 height 36
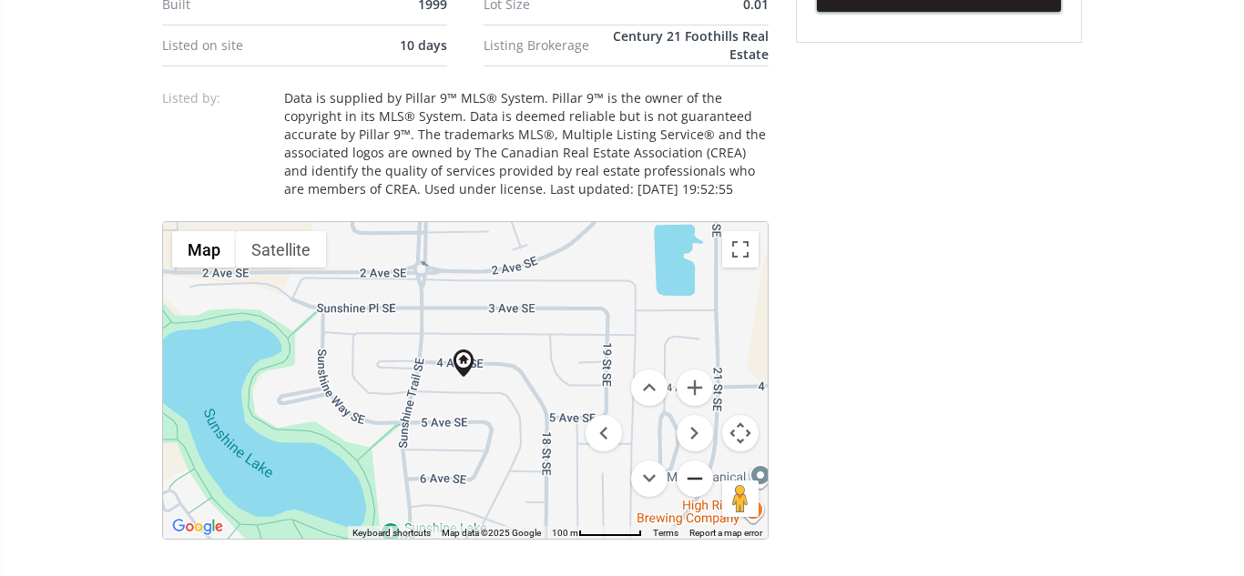
click at [690, 461] on button "Zoom out" at bounding box center [695, 479] width 36 height 36
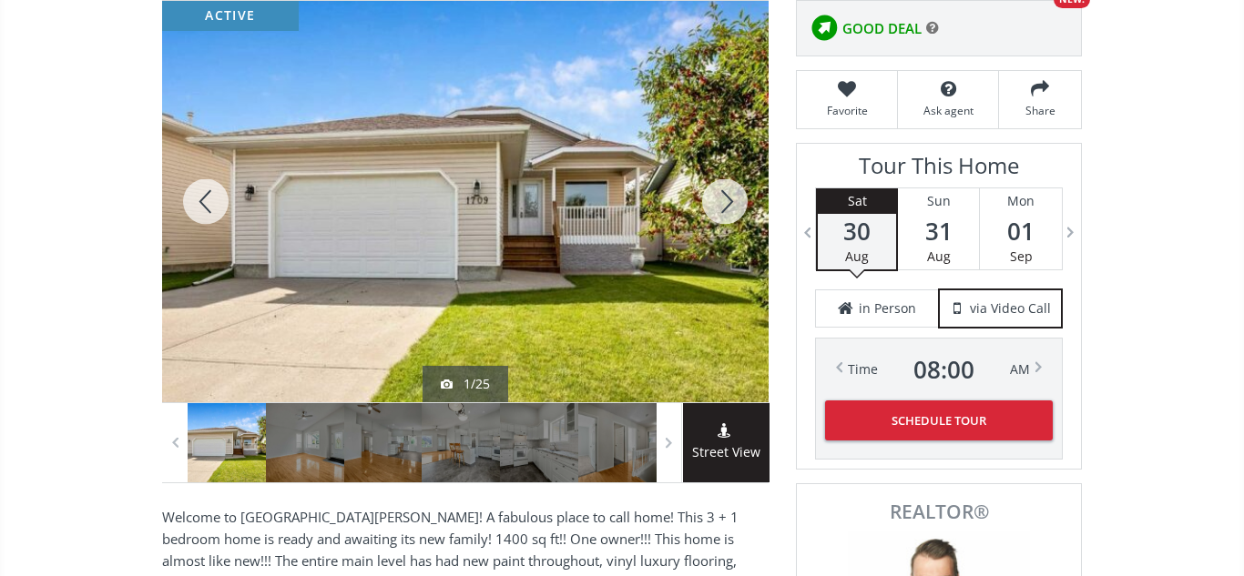
scroll to position [269, 0]
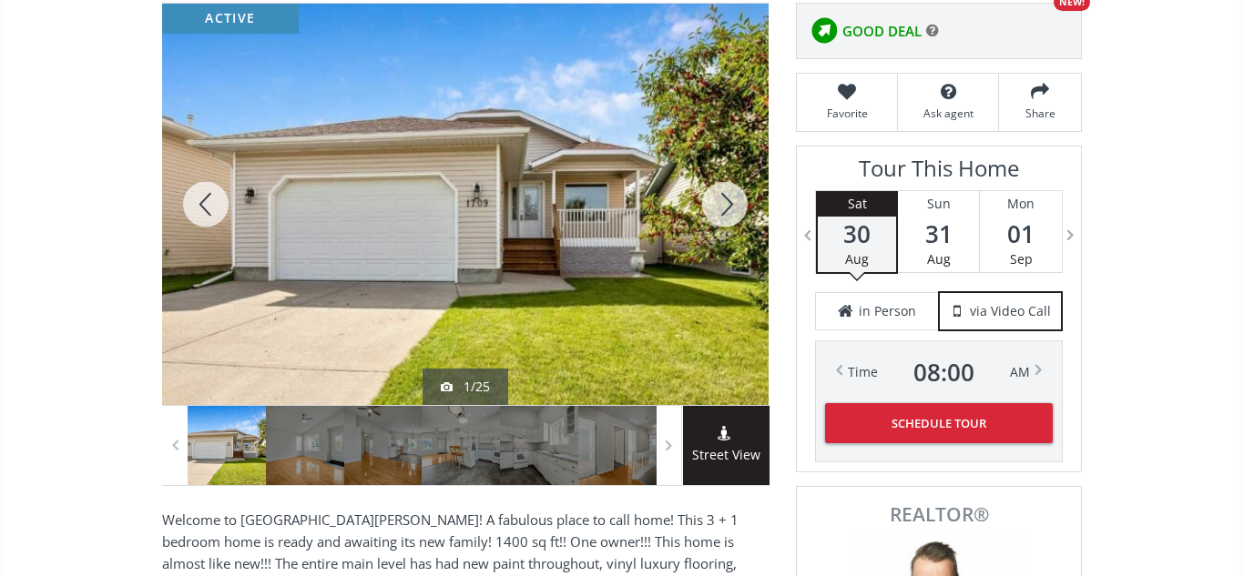
click at [723, 200] on div at bounding box center [724, 205] width 87 height 402
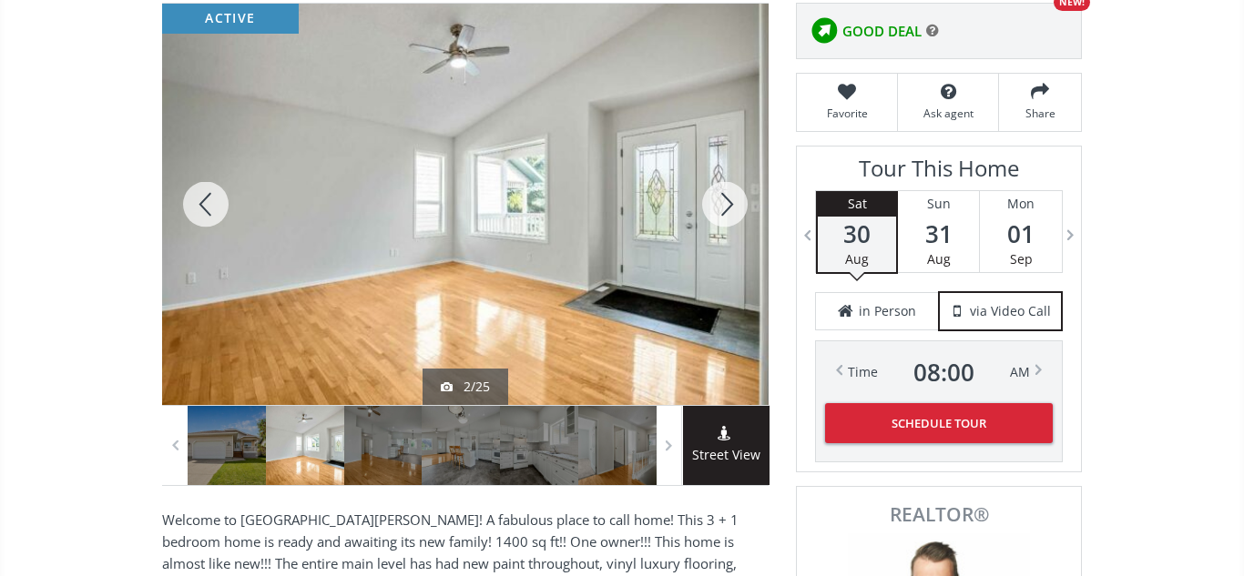
click at [723, 200] on div at bounding box center [724, 205] width 87 height 402
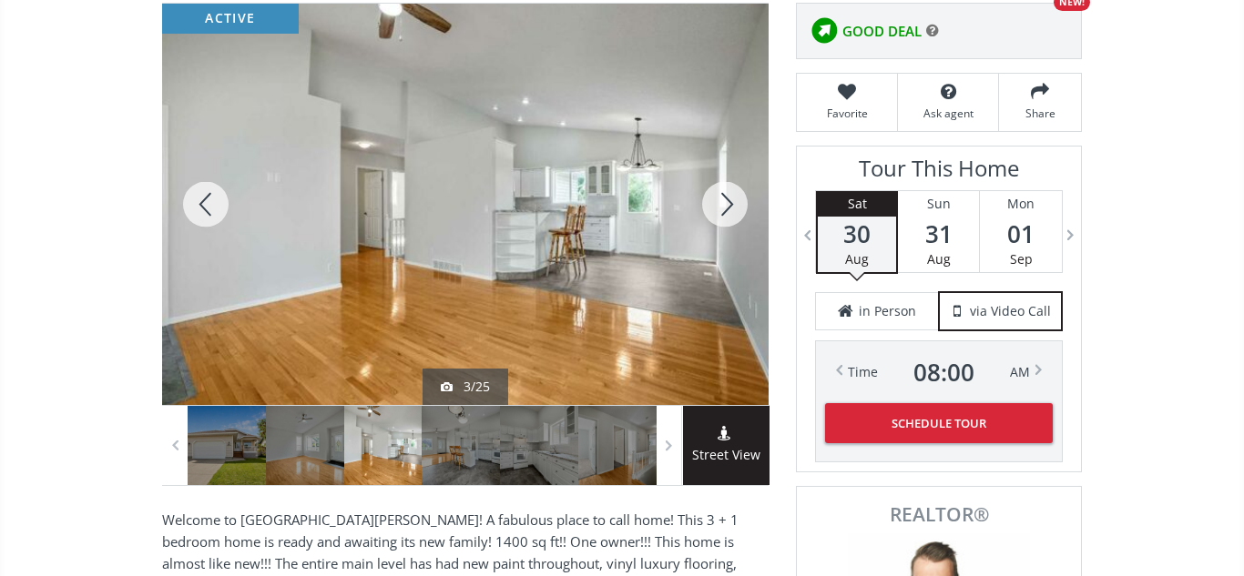
click at [723, 200] on div at bounding box center [724, 205] width 87 height 402
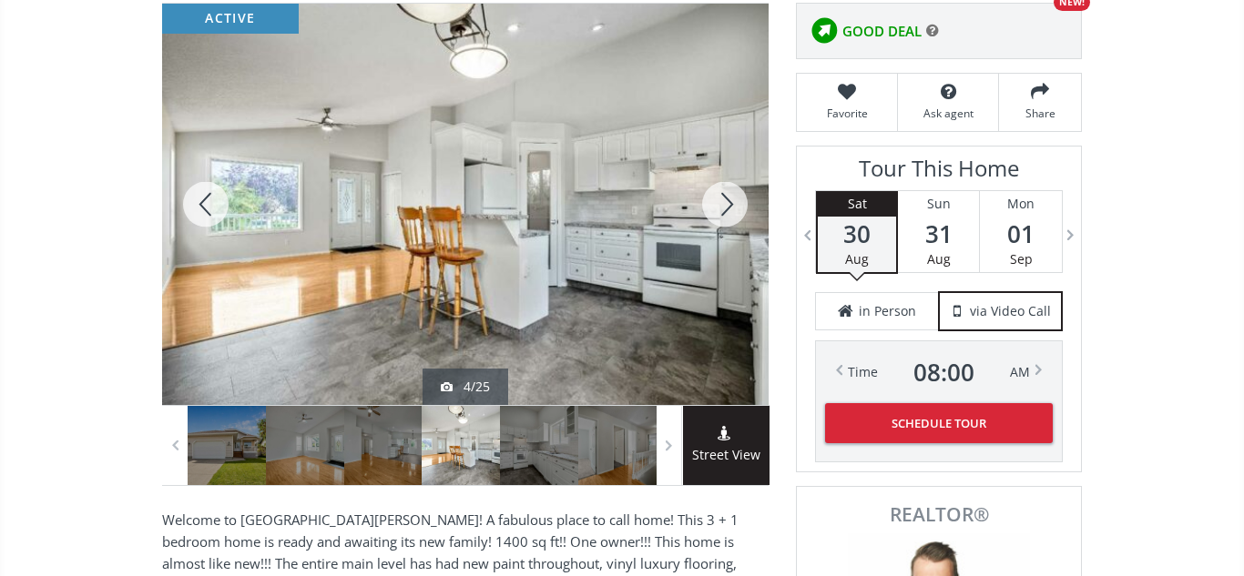
click at [723, 200] on div at bounding box center [724, 205] width 87 height 402
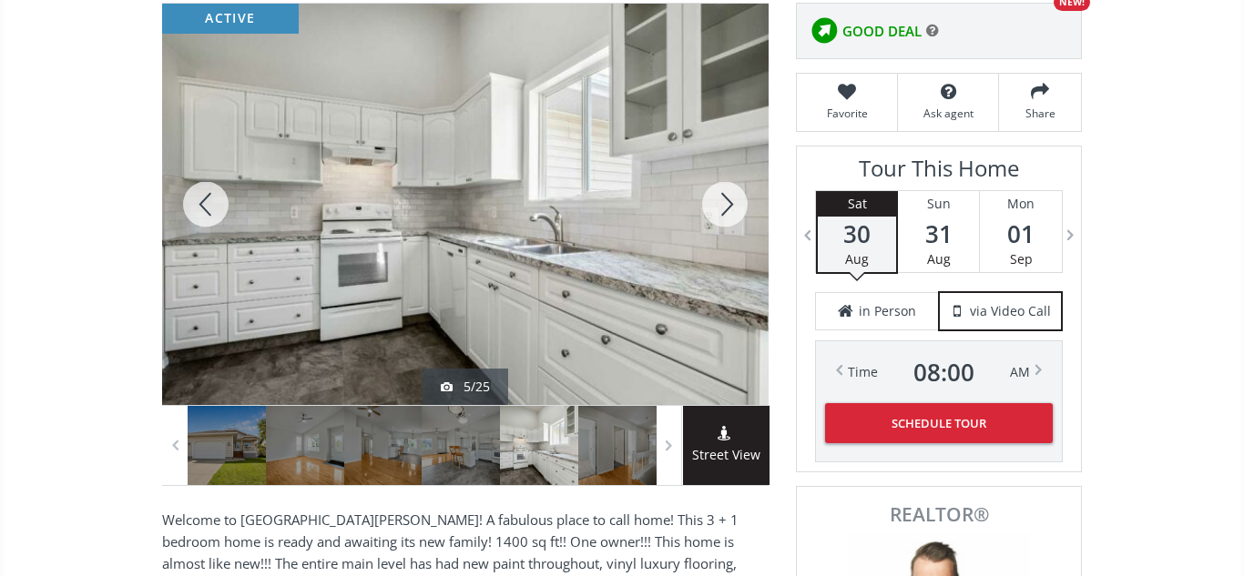
click at [723, 200] on div at bounding box center [724, 205] width 87 height 402
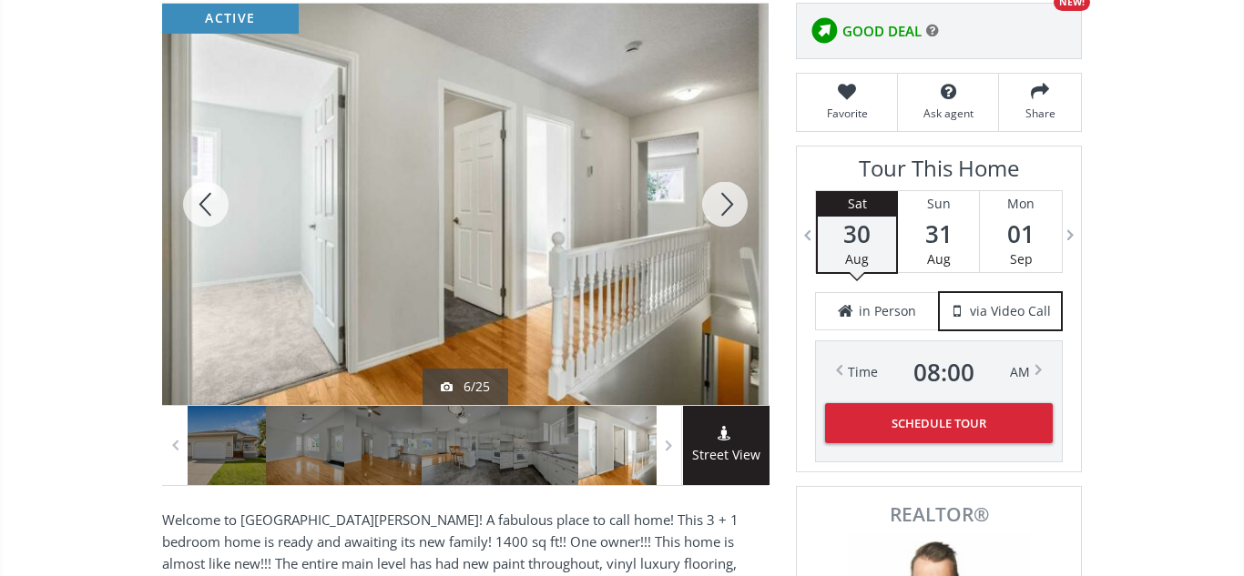
click at [723, 200] on div at bounding box center [724, 205] width 87 height 402
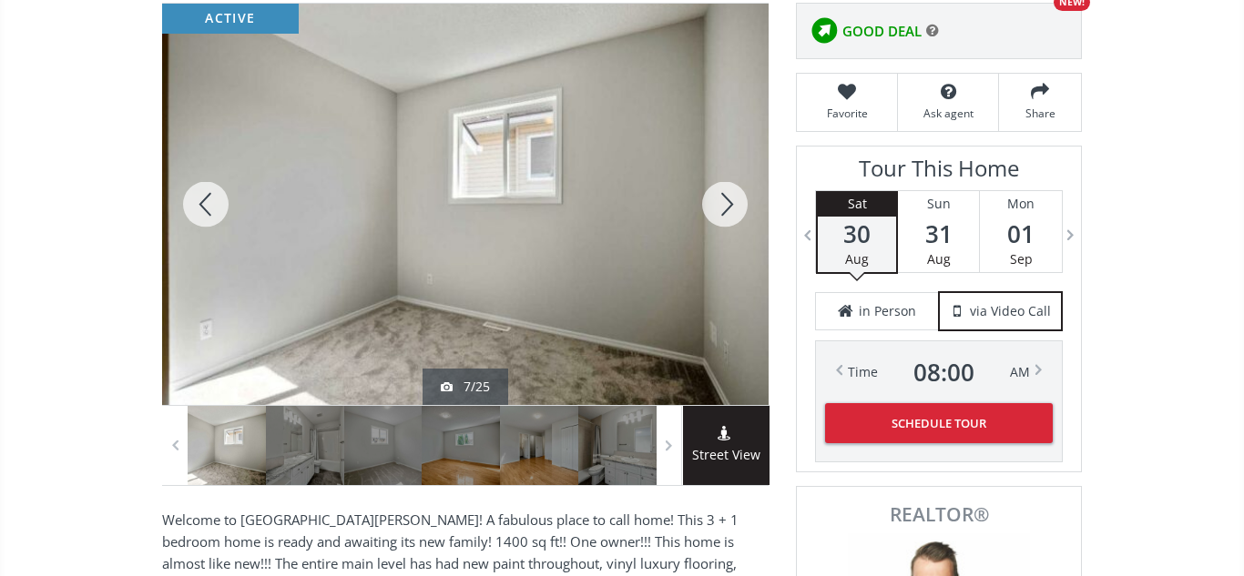
click at [723, 200] on div at bounding box center [724, 205] width 87 height 402
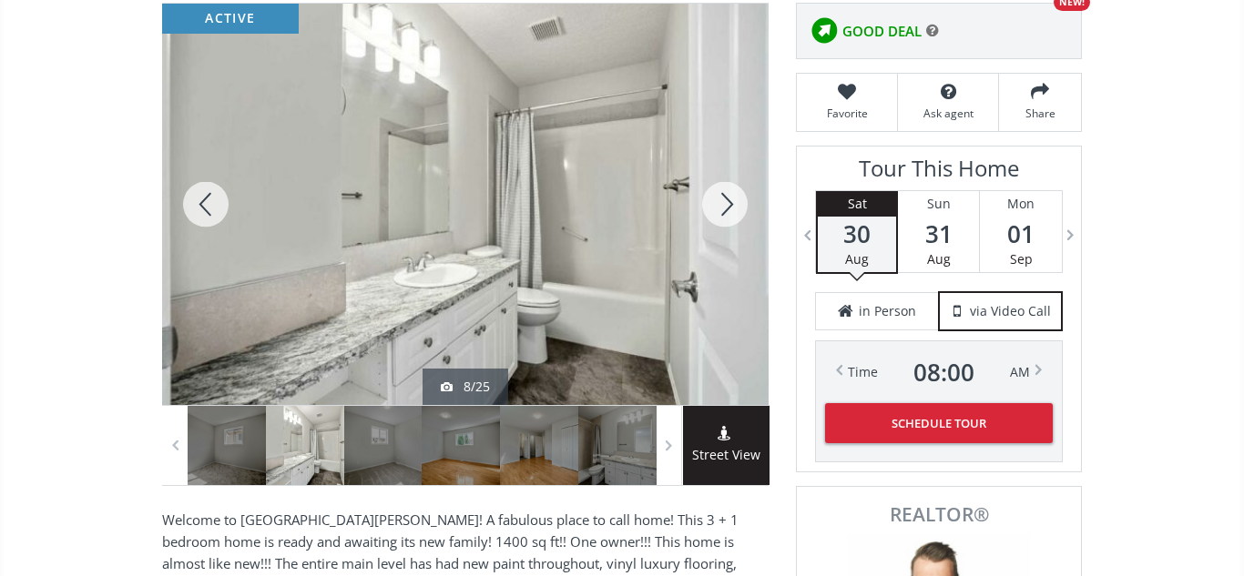
click at [723, 200] on div at bounding box center [724, 205] width 87 height 402
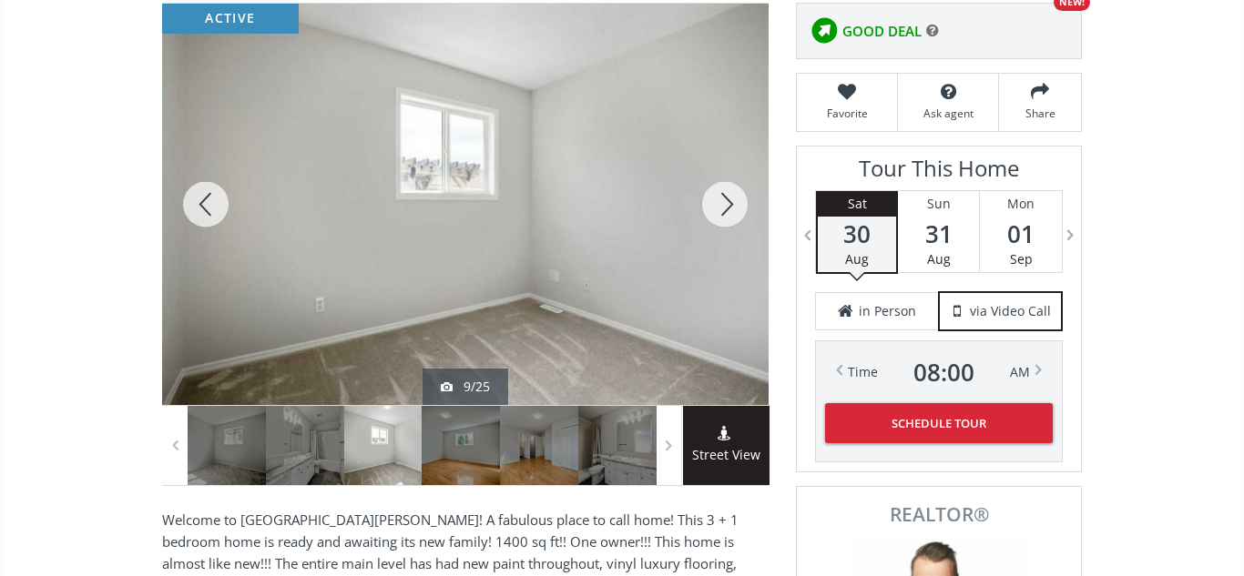
click at [723, 200] on div at bounding box center [724, 205] width 87 height 402
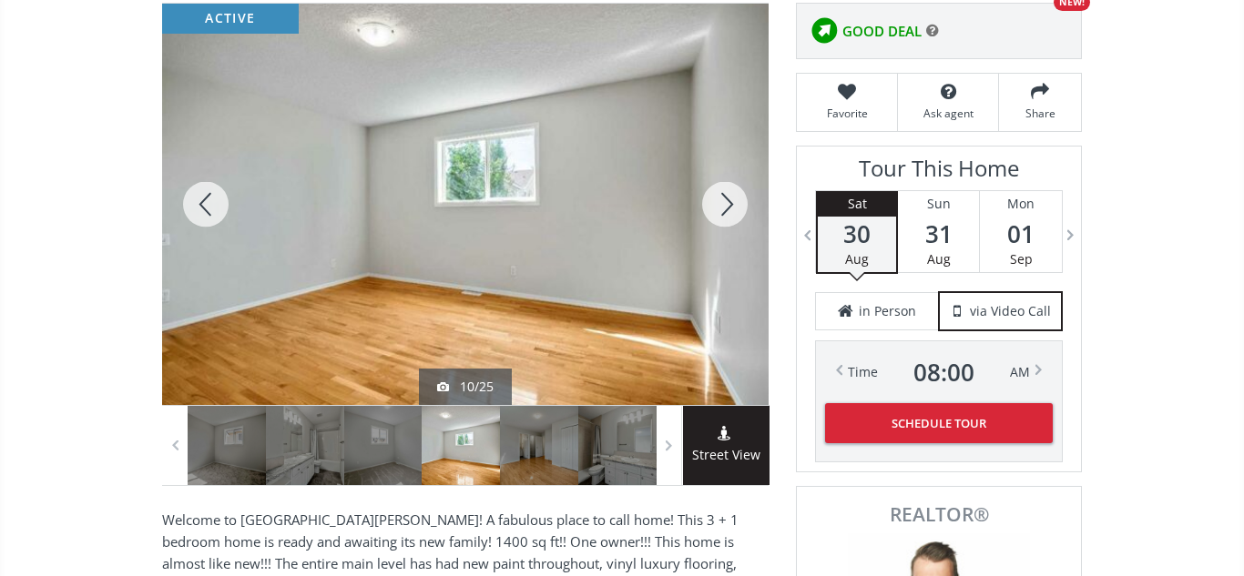
click at [723, 200] on div at bounding box center [724, 205] width 87 height 402
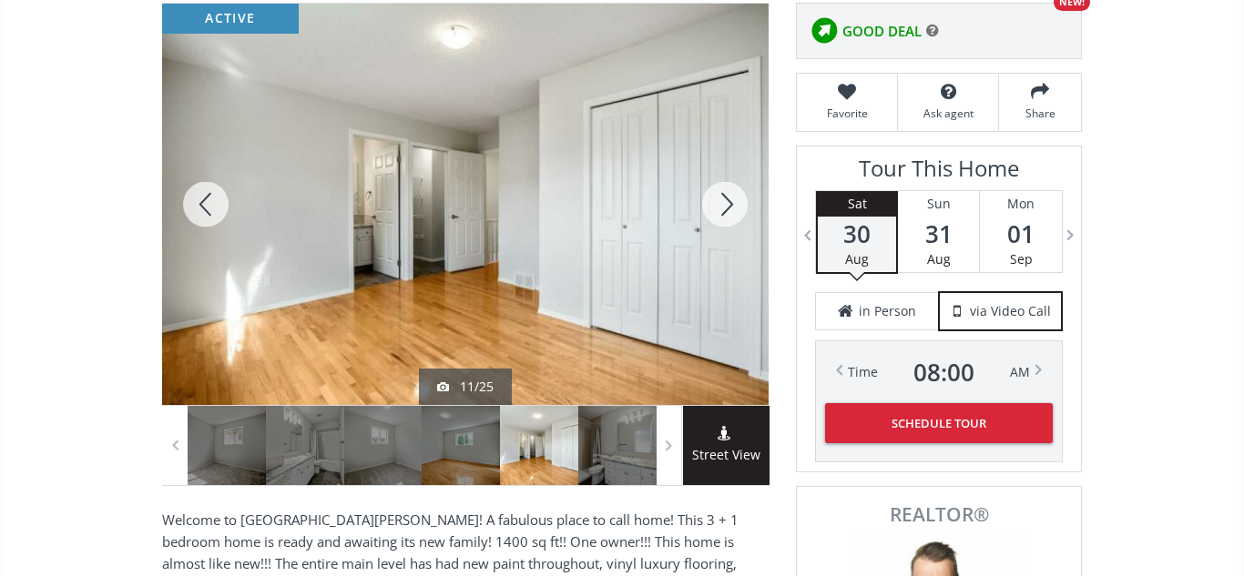
click at [723, 200] on div at bounding box center [724, 205] width 87 height 402
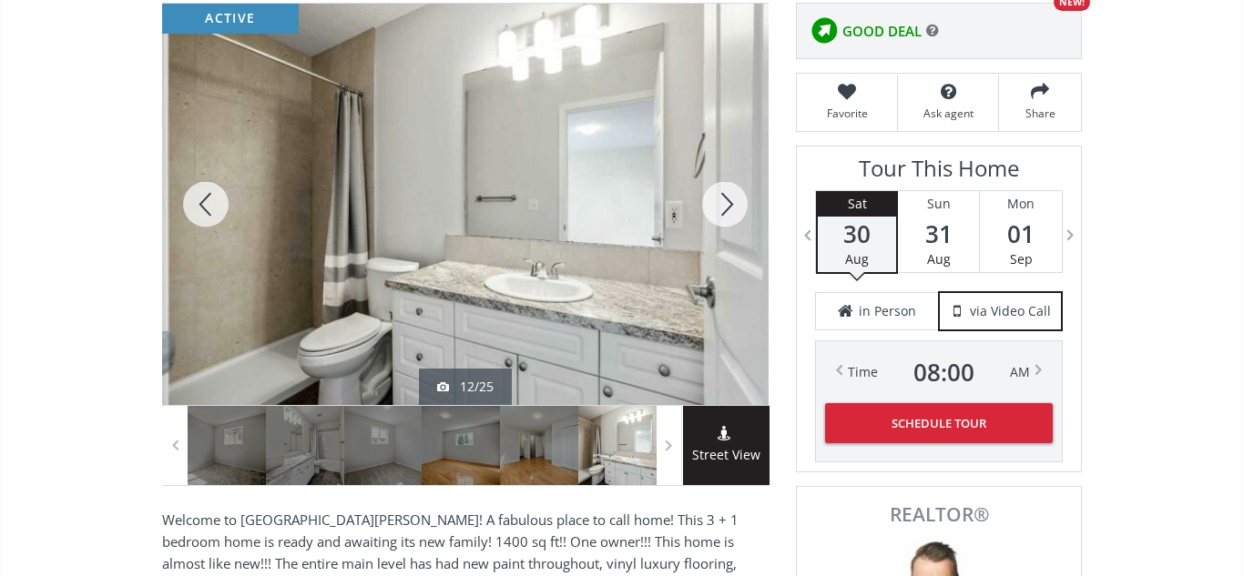
click at [723, 200] on div at bounding box center [724, 205] width 87 height 402
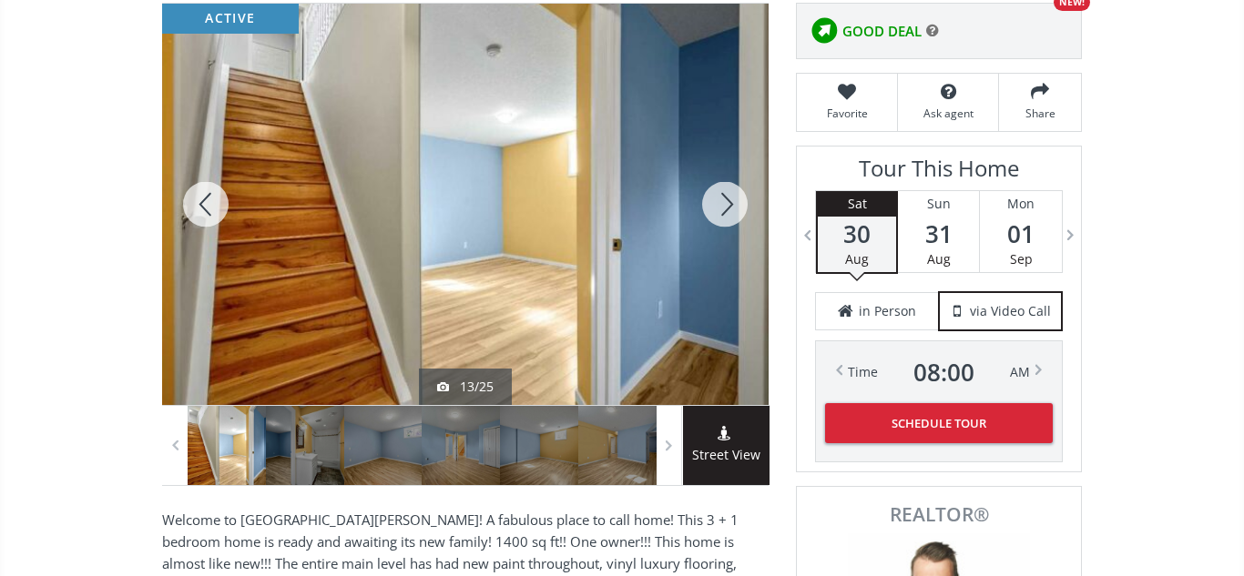
click at [723, 200] on div at bounding box center [724, 205] width 87 height 402
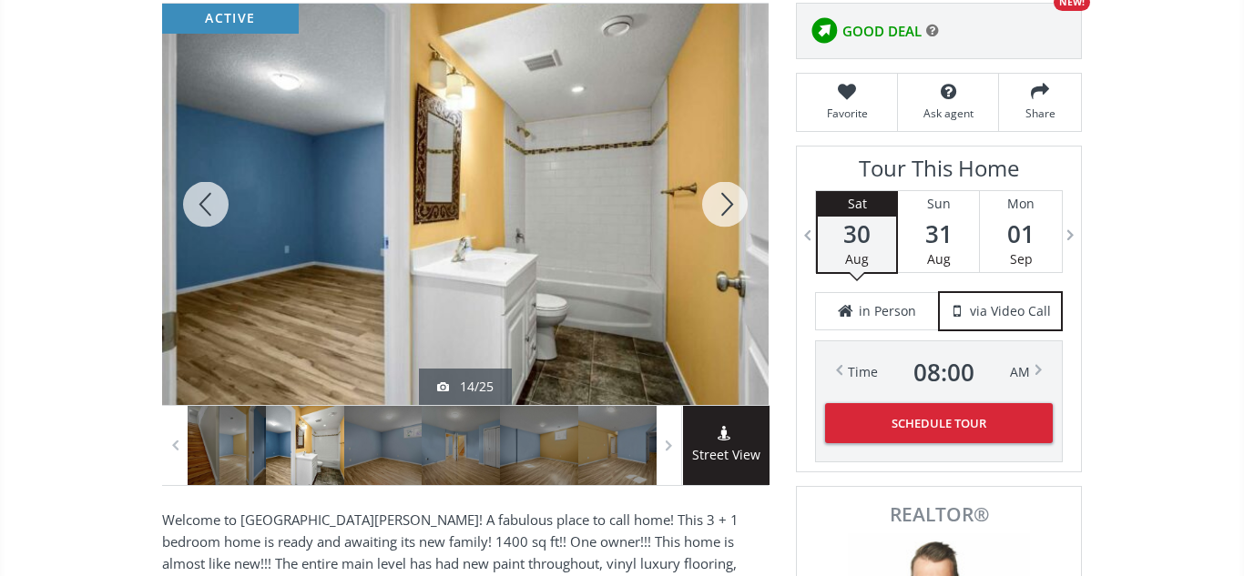
click at [723, 200] on div at bounding box center [724, 205] width 87 height 402
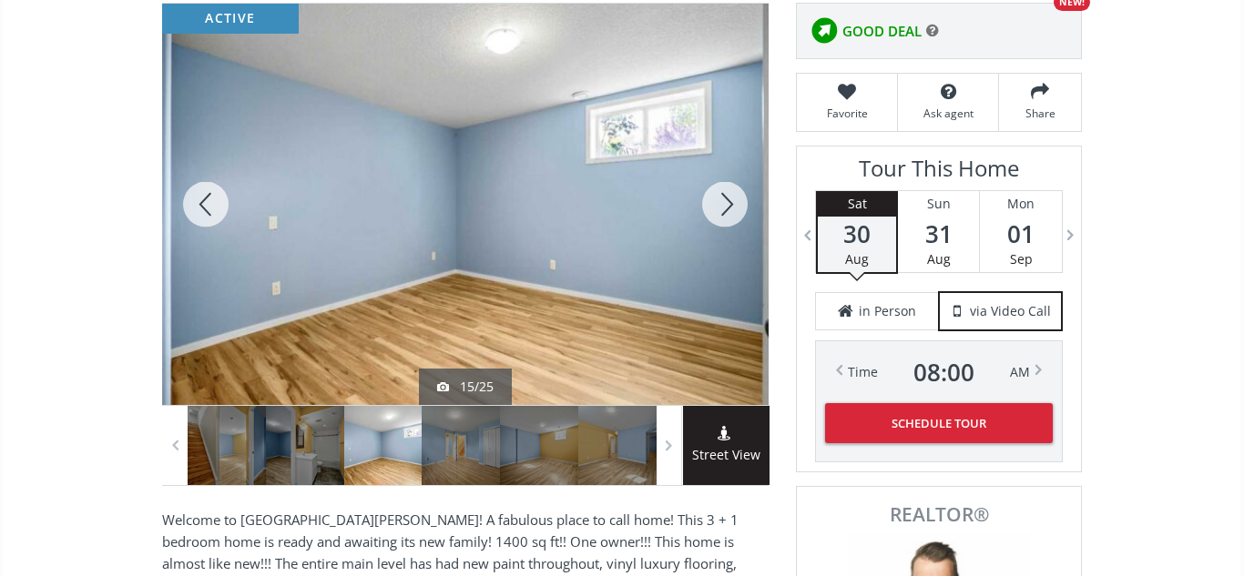
click at [723, 200] on div at bounding box center [724, 205] width 87 height 402
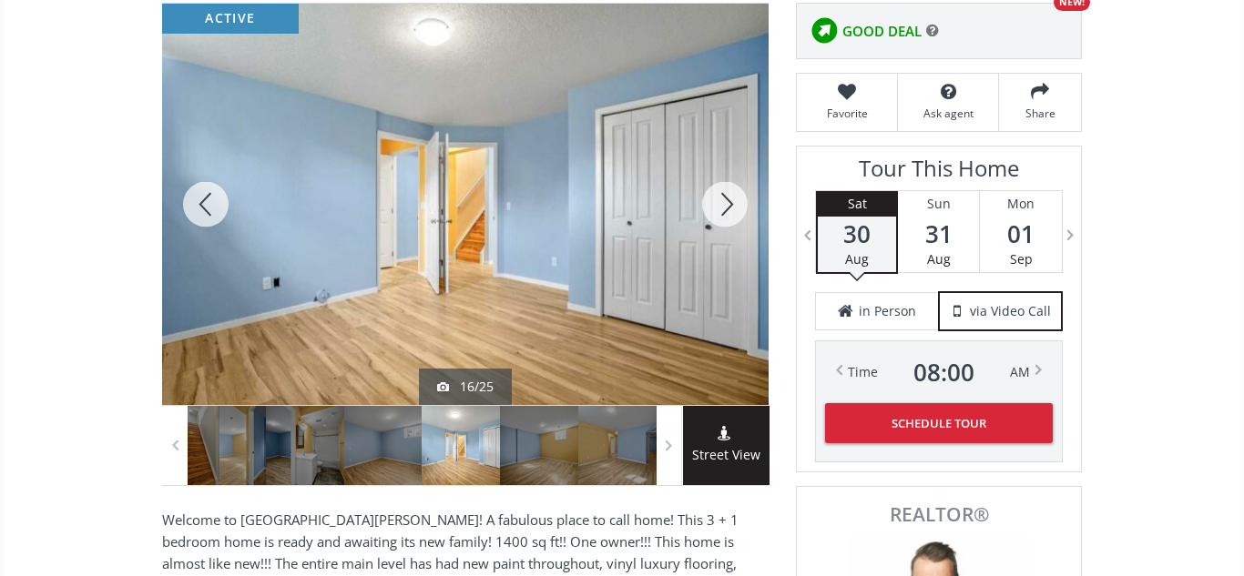
click at [723, 200] on div at bounding box center [724, 205] width 87 height 402
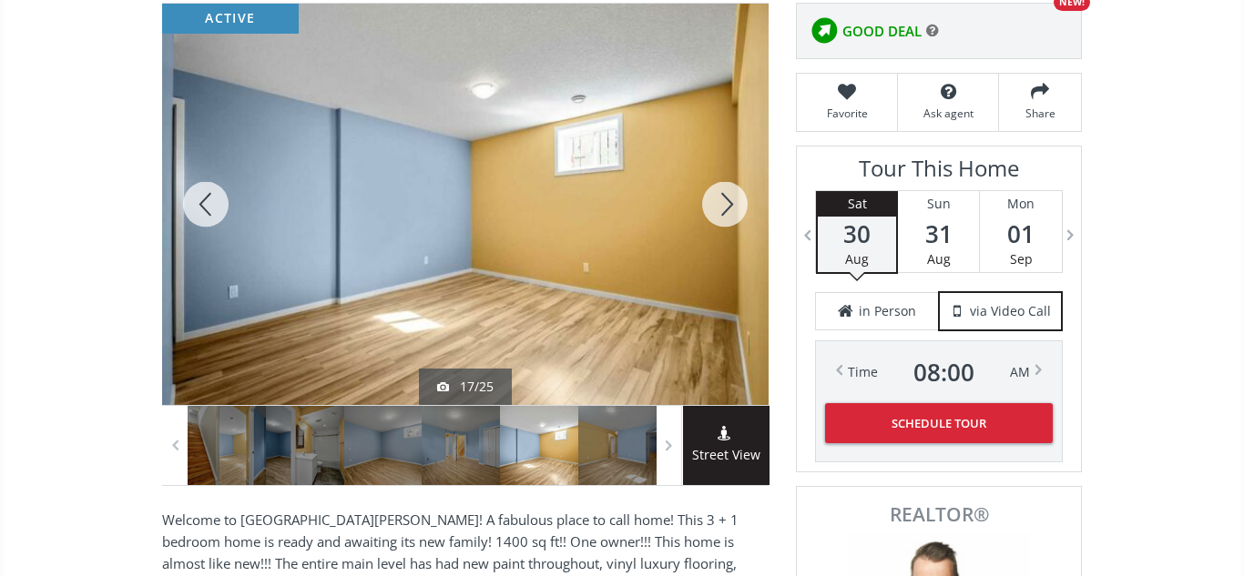
click at [723, 200] on div at bounding box center [724, 205] width 87 height 402
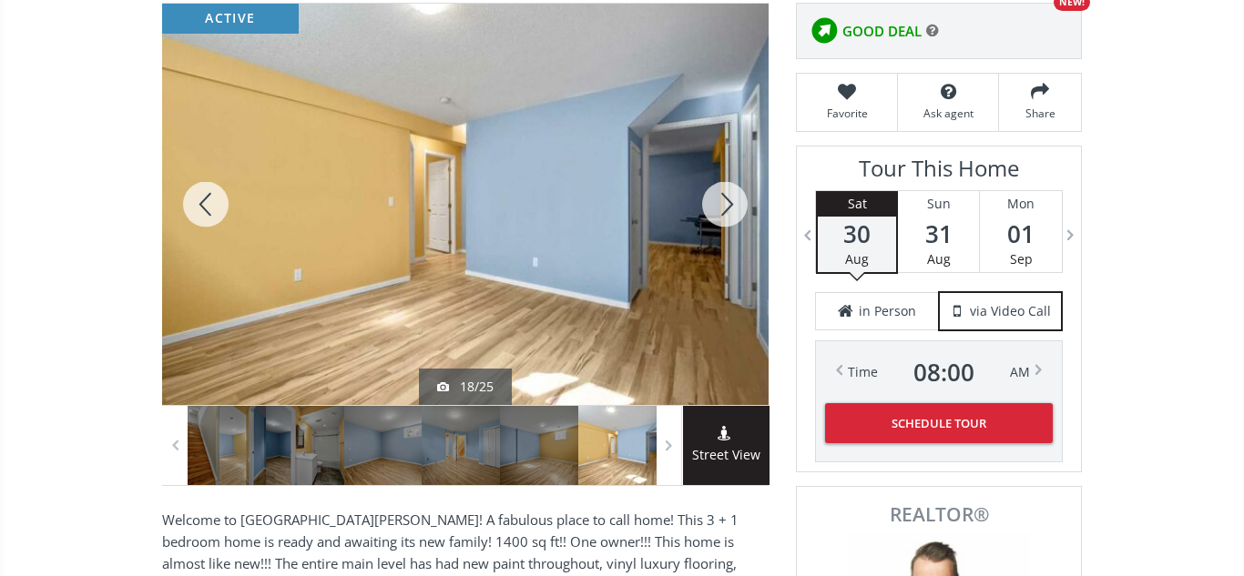
click at [723, 200] on div at bounding box center [724, 205] width 87 height 402
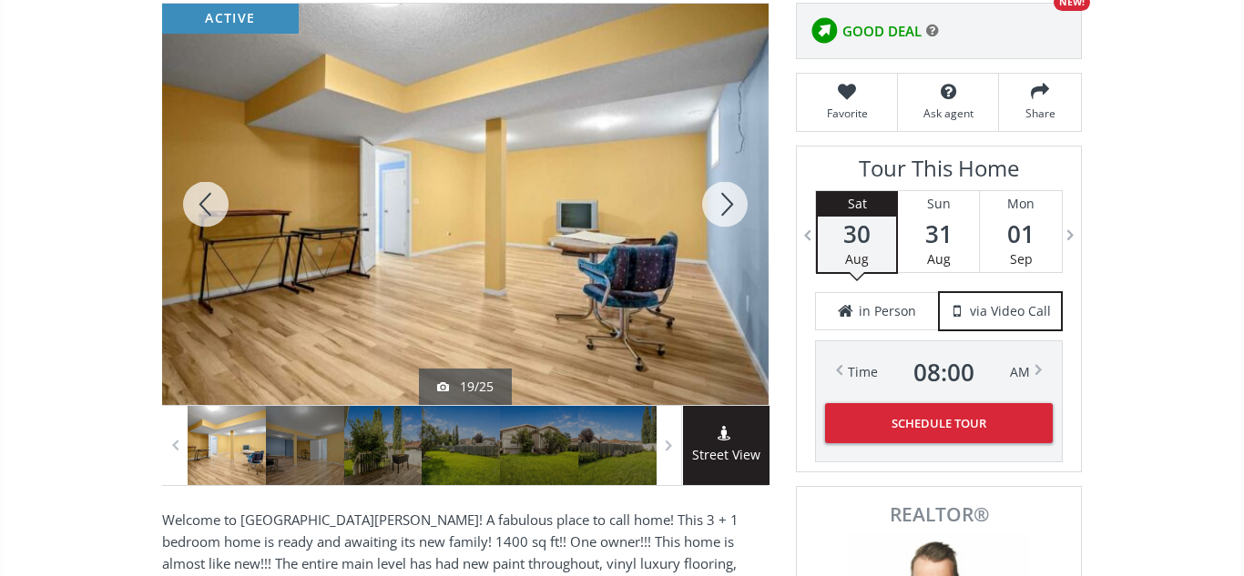
click at [723, 200] on div at bounding box center [724, 205] width 87 height 402
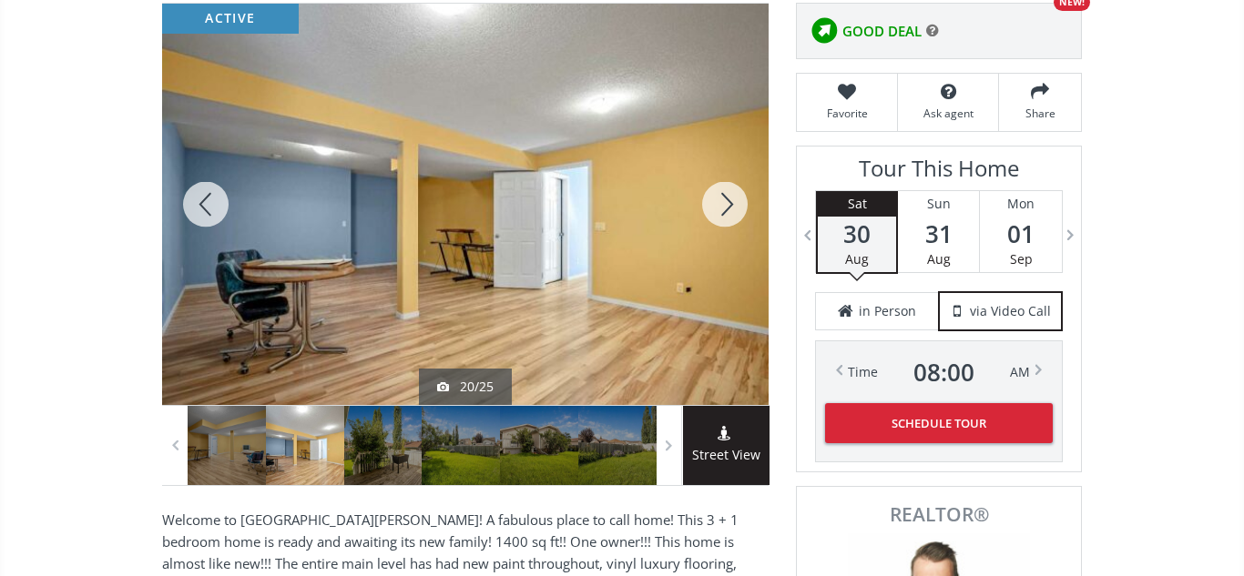
click at [723, 200] on div at bounding box center [724, 205] width 87 height 402
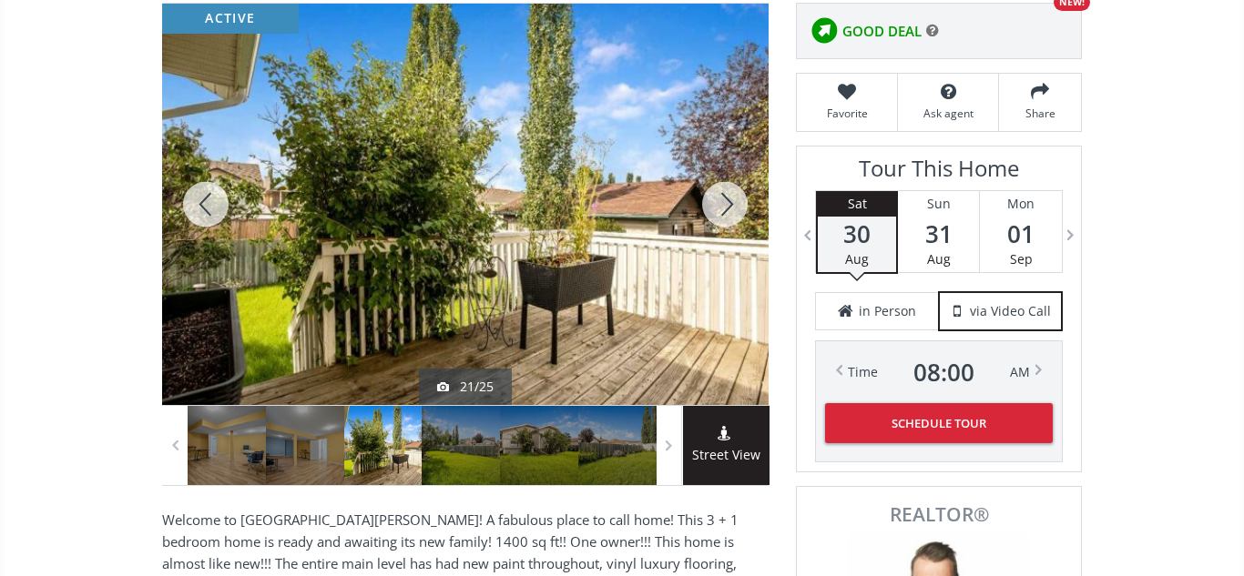
click at [723, 200] on div at bounding box center [724, 205] width 87 height 402
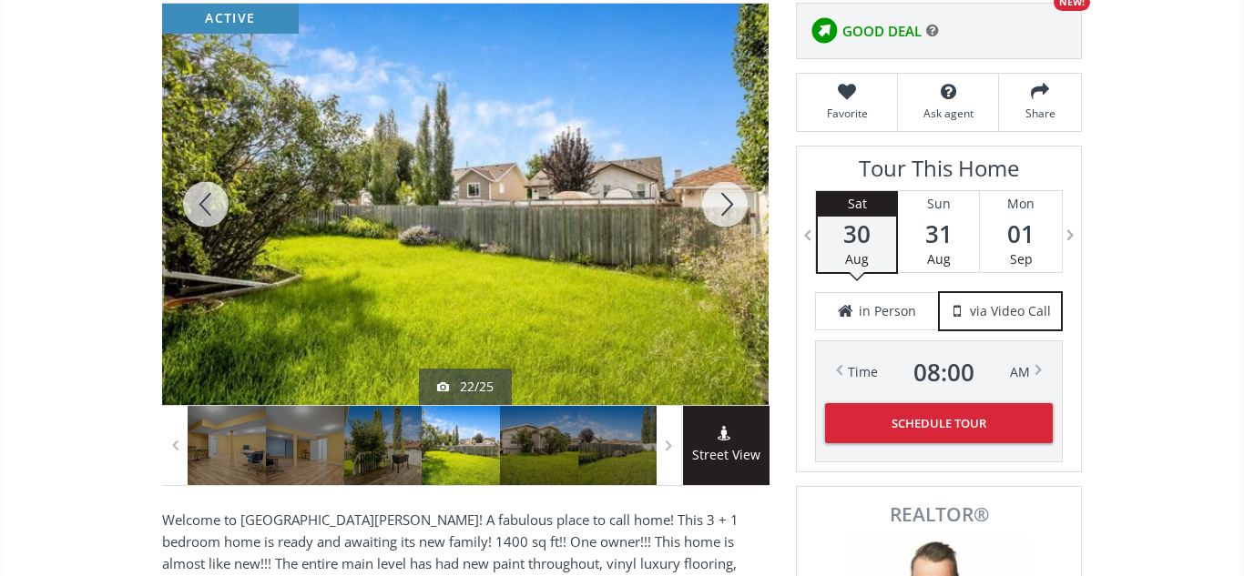
click at [723, 200] on div at bounding box center [724, 205] width 87 height 402
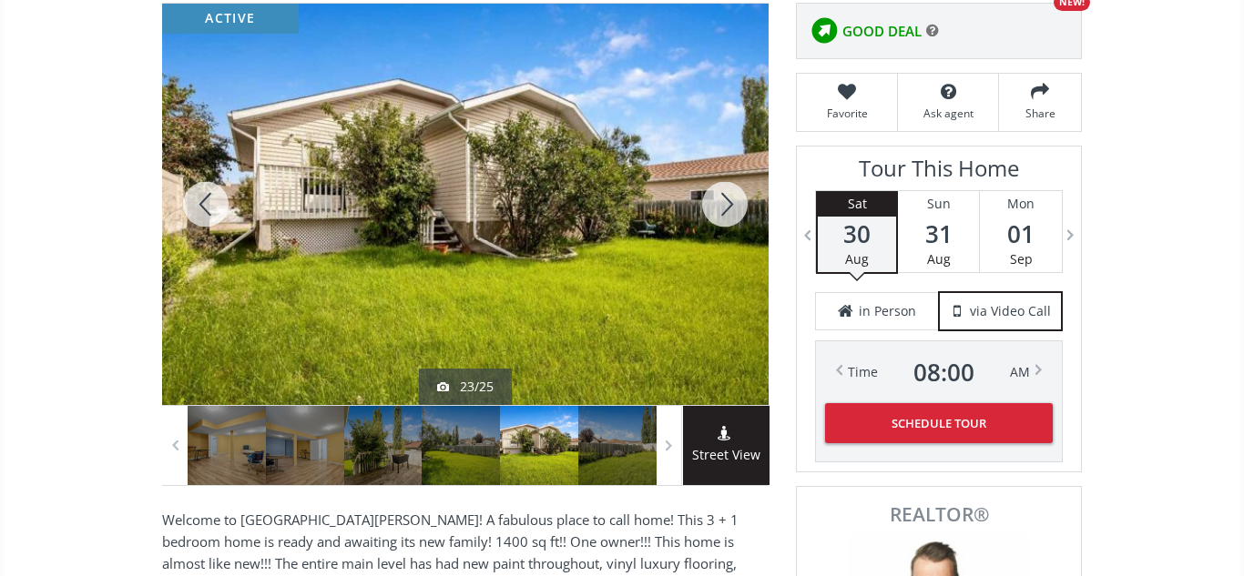
click at [723, 200] on div at bounding box center [724, 205] width 87 height 402
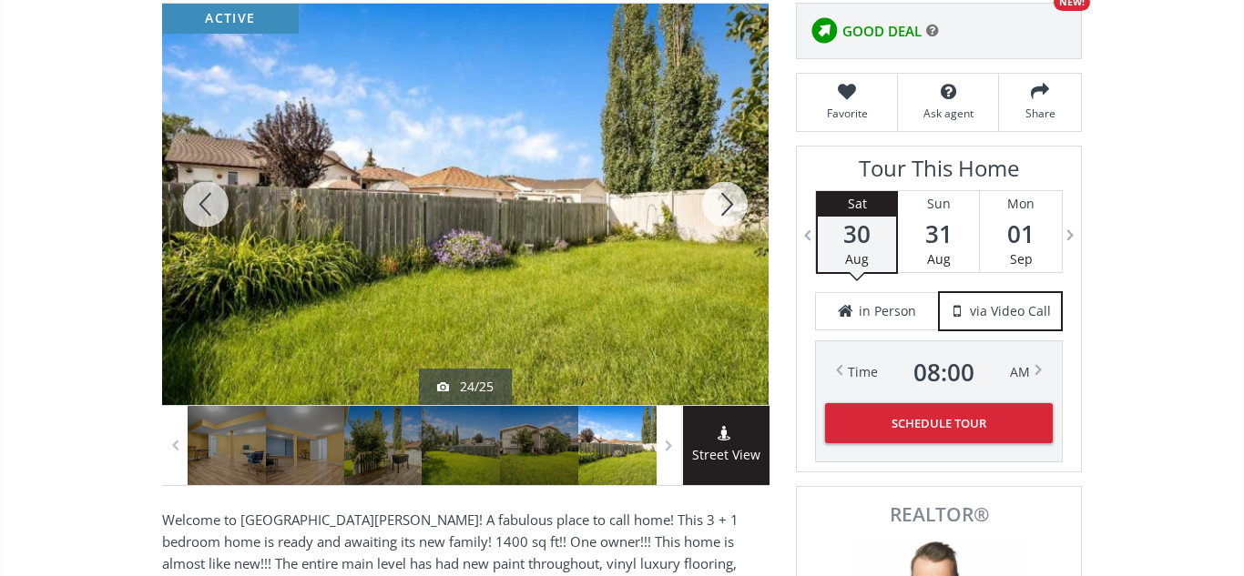
click at [723, 200] on div at bounding box center [724, 205] width 87 height 402
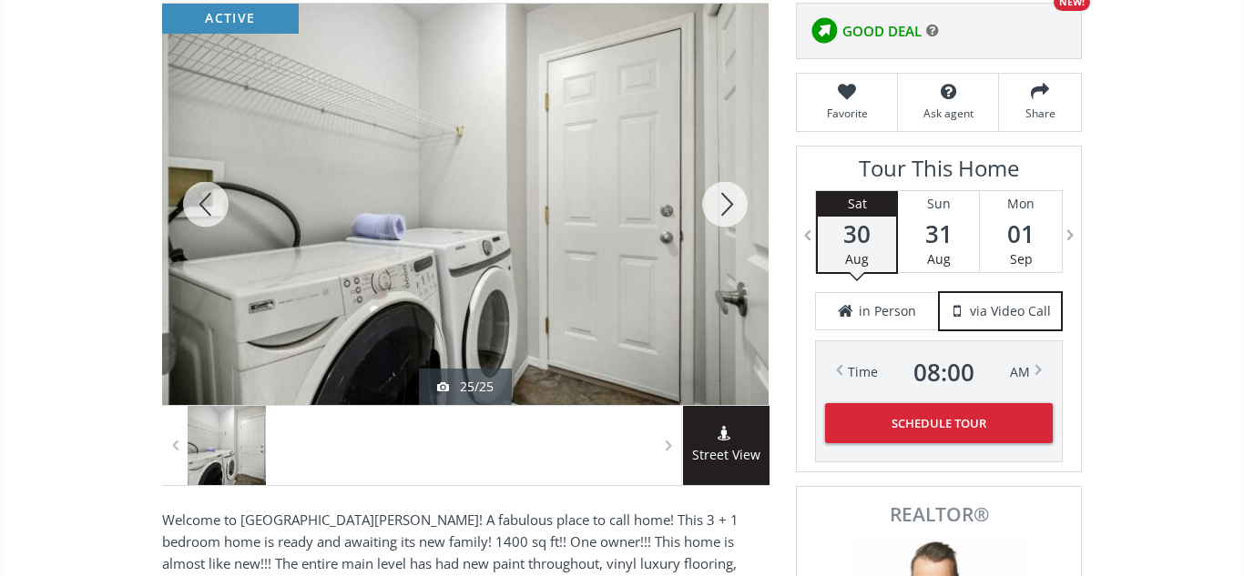
click at [723, 200] on div at bounding box center [724, 205] width 87 height 402
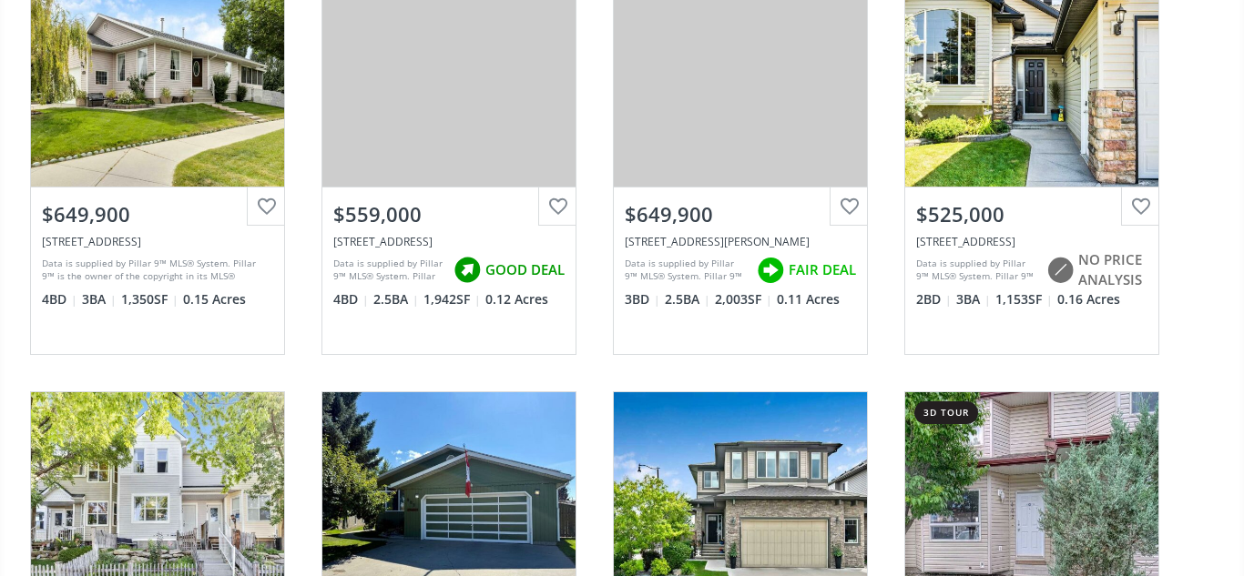
scroll to position [1371, 0]
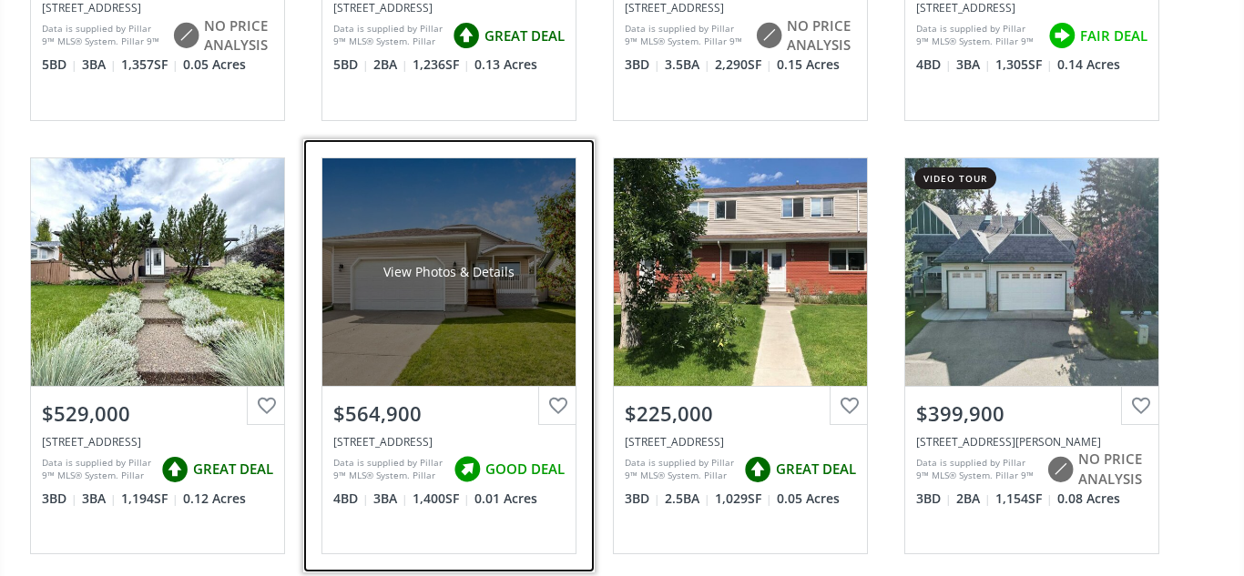
click at [461, 296] on div "View Photos & Details" at bounding box center [448, 272] width 253 height 228
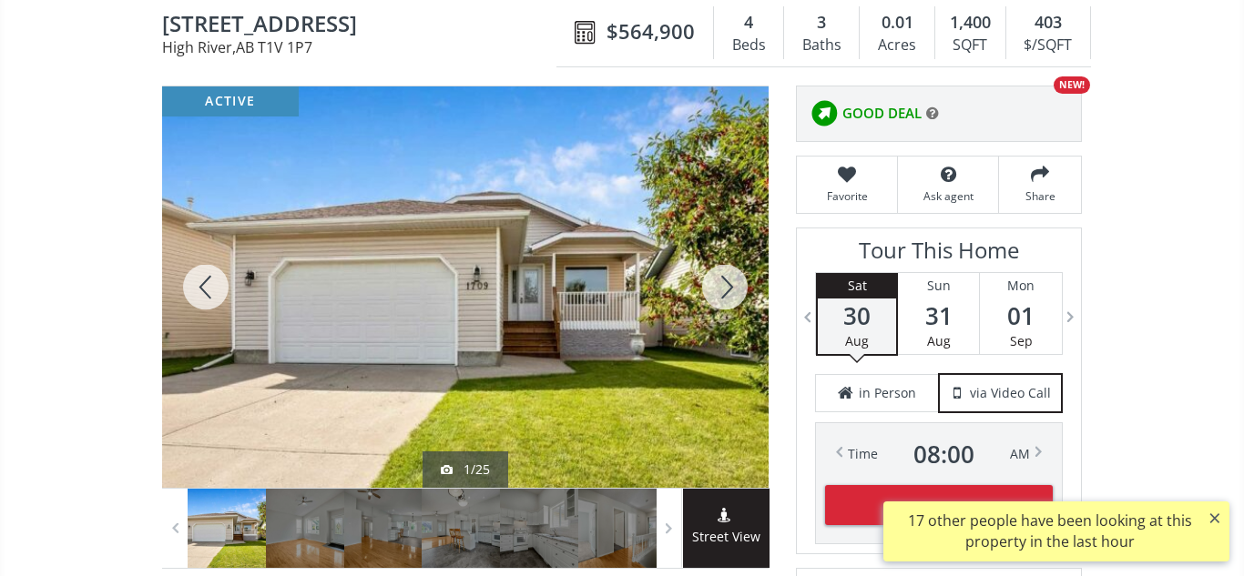
scroll to position [184, 0]
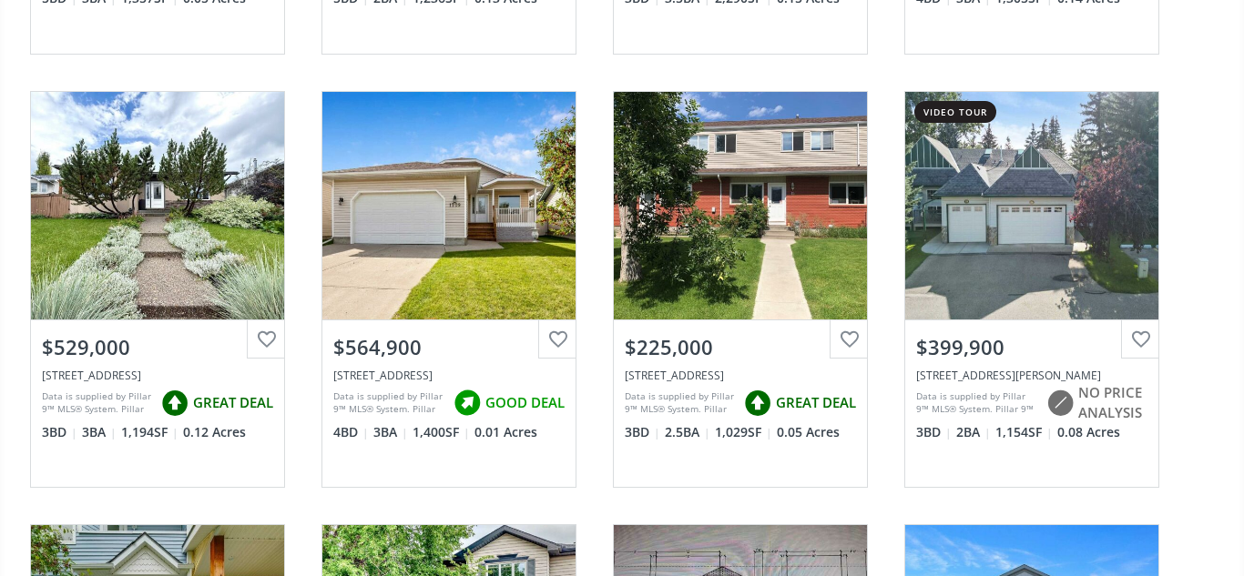
scroll to position [1369, 0]
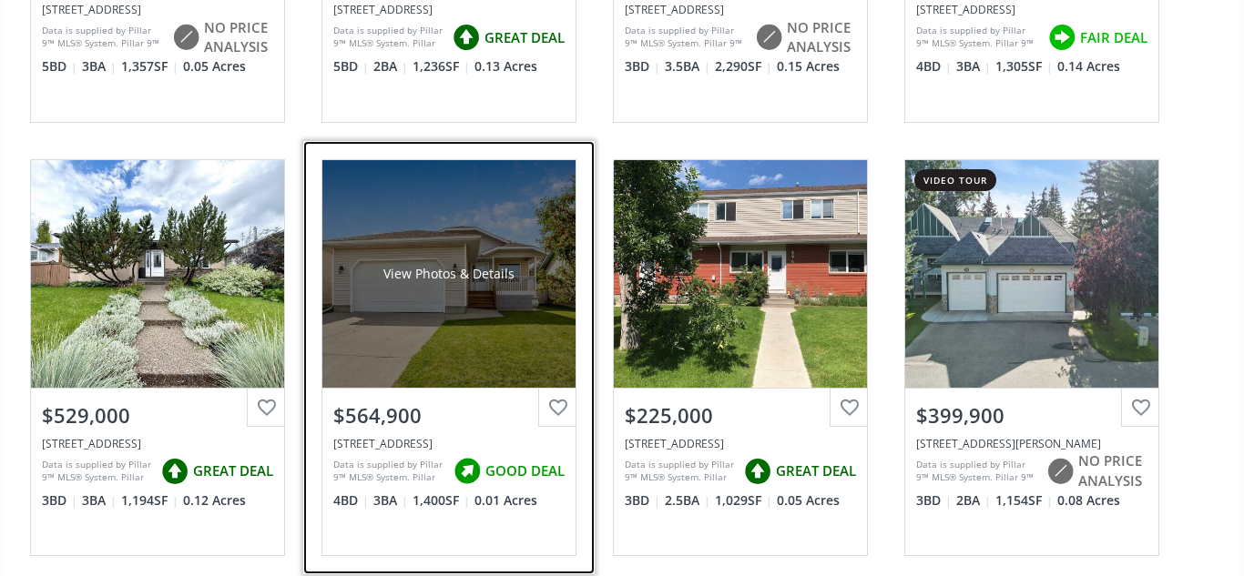
click at [465, 312] on div "View Photos & Details" at bounding box center [448, 274] width 253 height 228
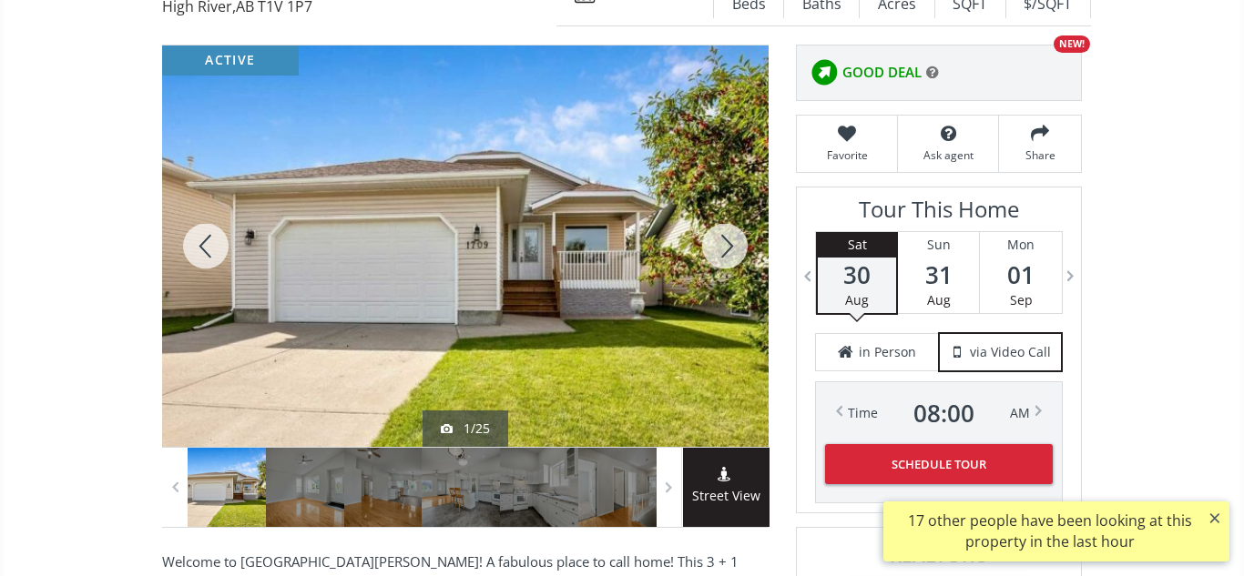
scroll to position [227, 0]
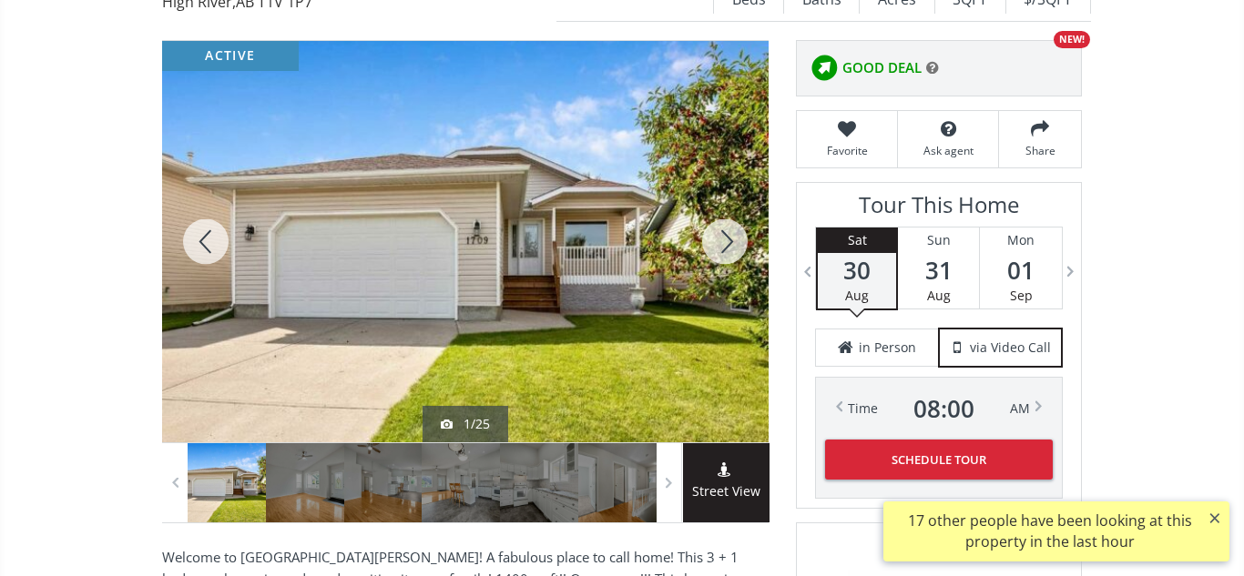
click at [721, 245] on div at bounding box center [724, 242] width 87 height 402
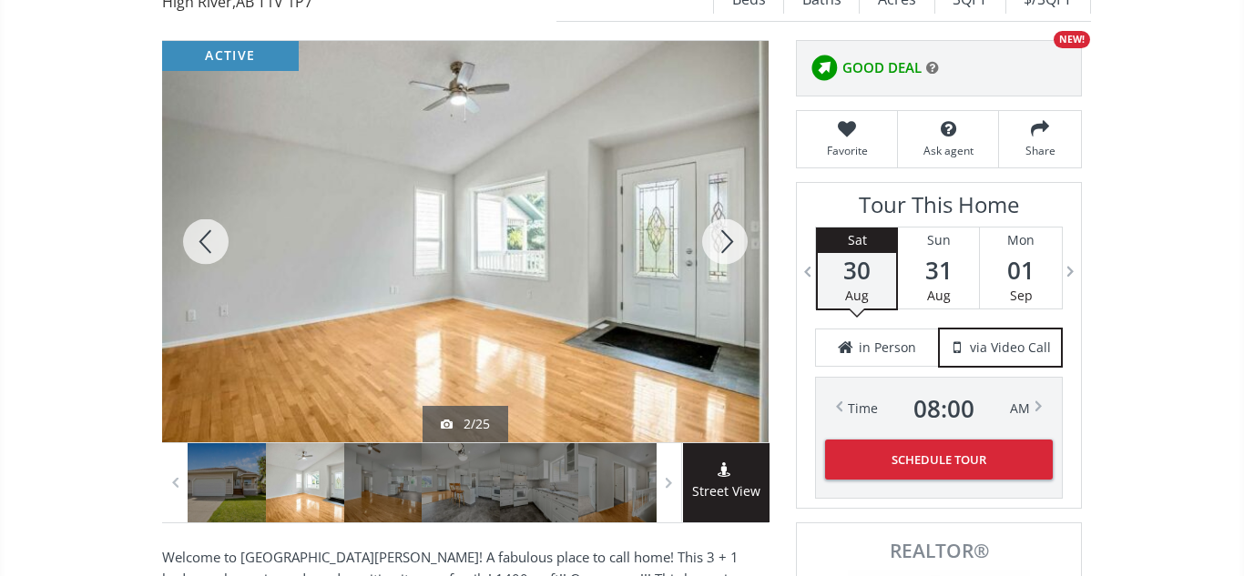
click at [721, 245] on div at bounding box center [724, 242] width 87 height 402
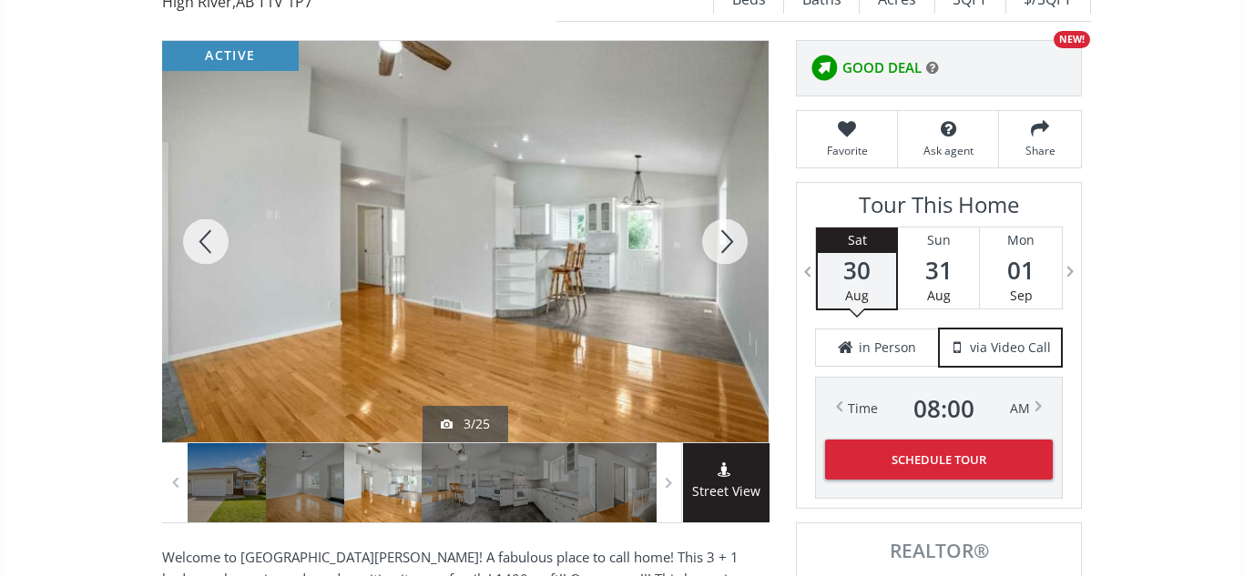
click at [721, 245] on div at bounding box center [724, 242] width 87 height 402
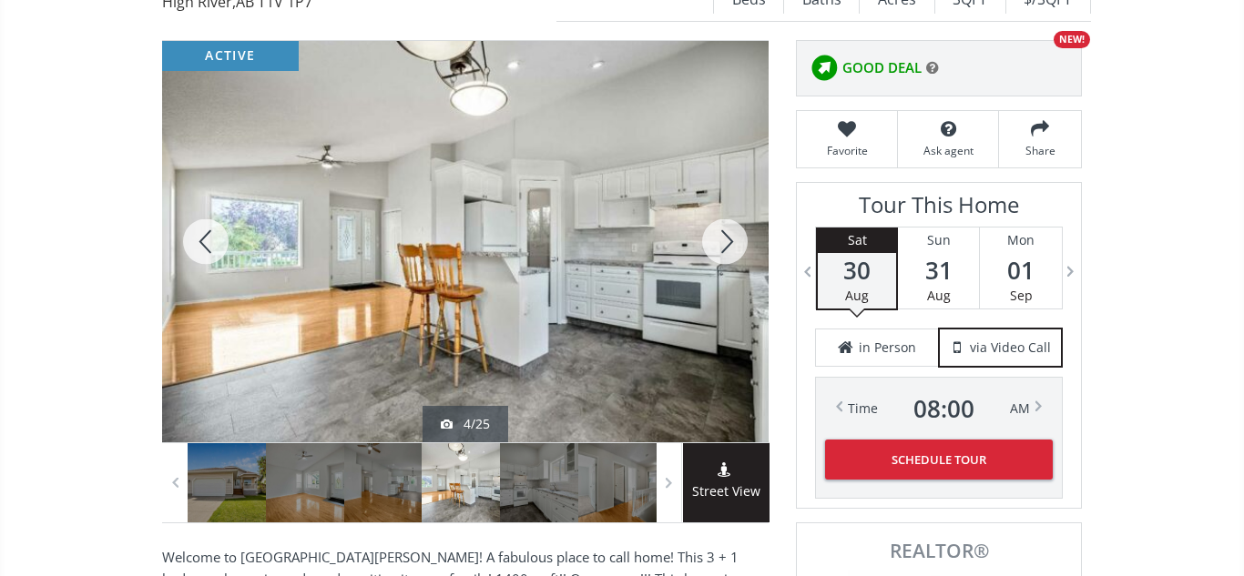
click at [721, 245] on div at bounding box center [724, 242] width 87 height 402
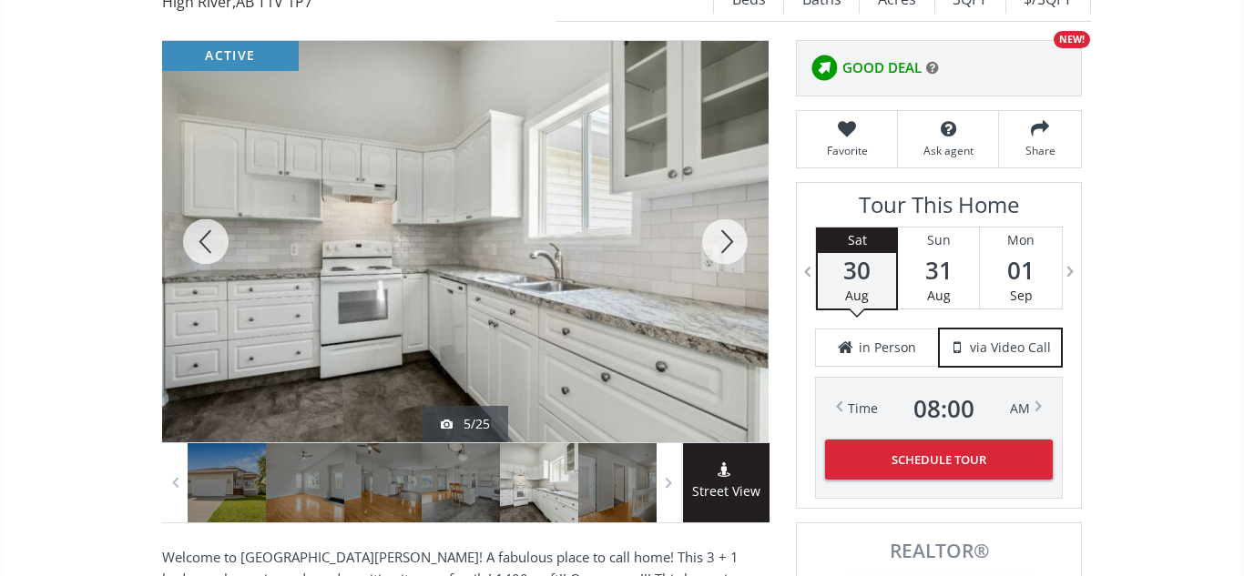
click at [721, 245] on div at bounding box center [724, 242] width 87 height 402
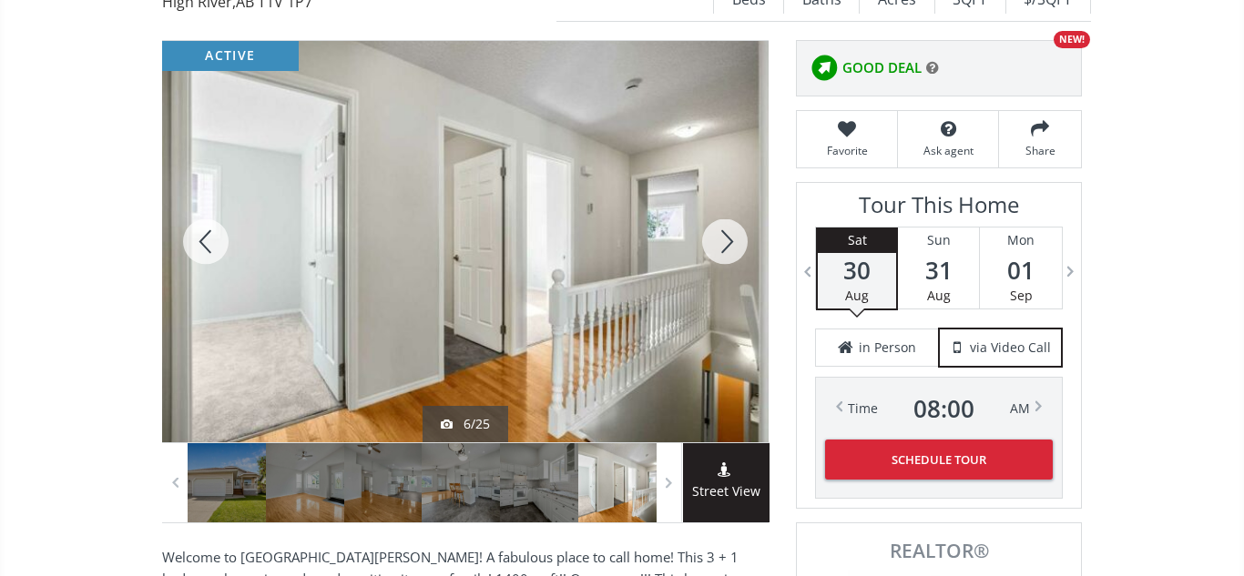
click at [721, 245] on div at bounding box center [724, 242] width 87 height 402
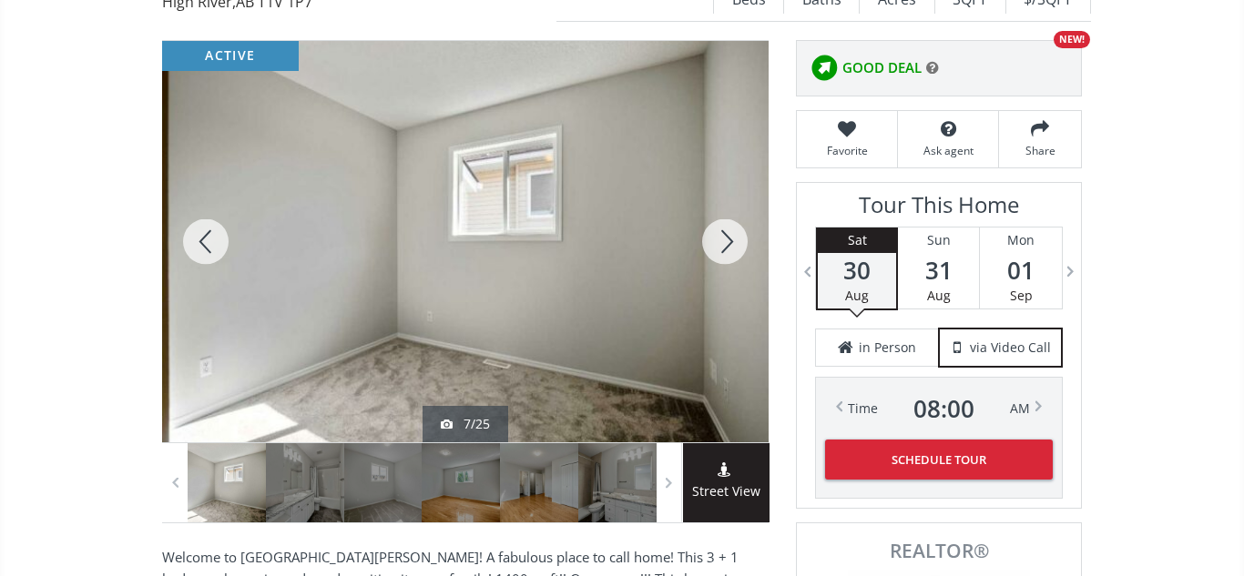
click at [721, 245] on div at bounding box center [724, 242] width 87 height 402
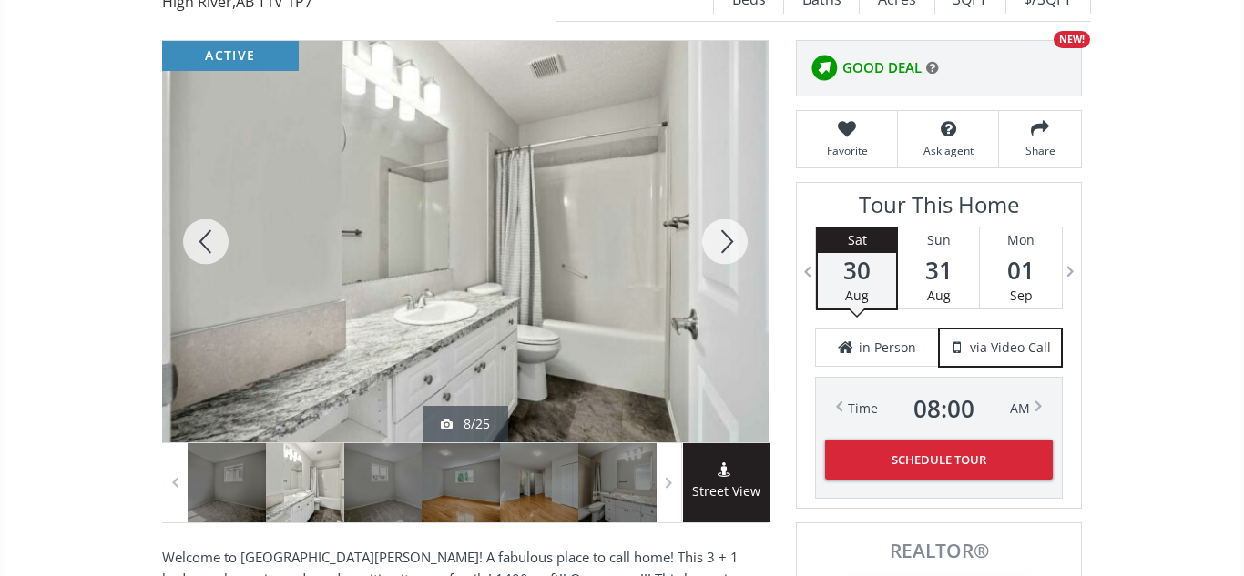
click at [721, 245] on div at bounding box center [724, 242] width 87 height 402
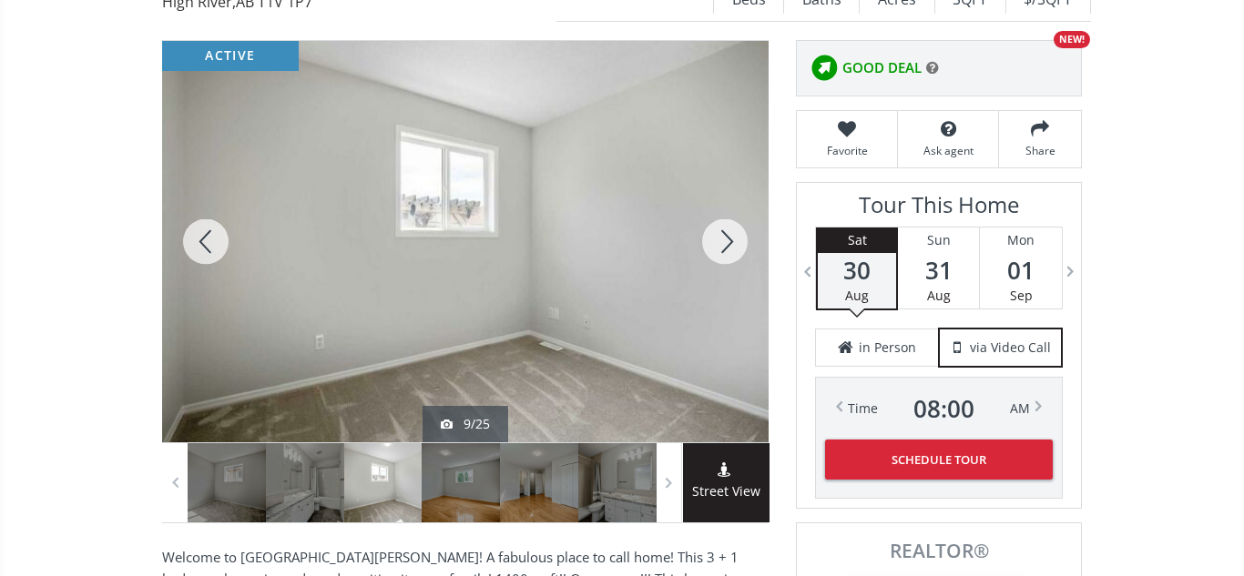
click at [721, 245] on div at bounding box center [724, 242] width 87 height 402
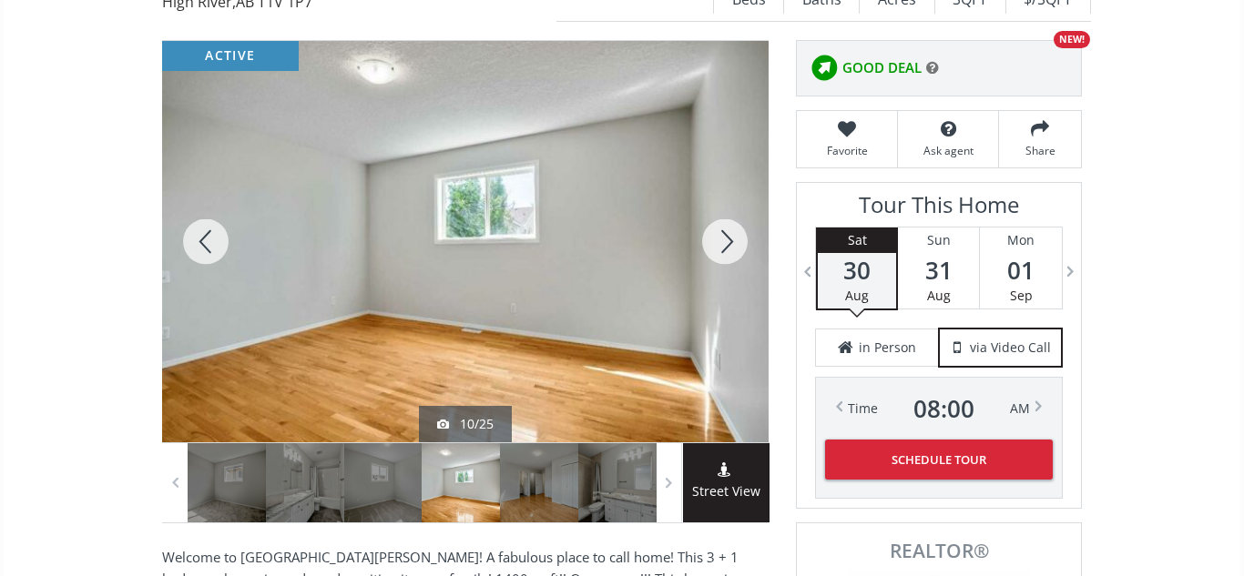
click at [721, 245] on div at bounding box center [724, 242] width 87 height 402
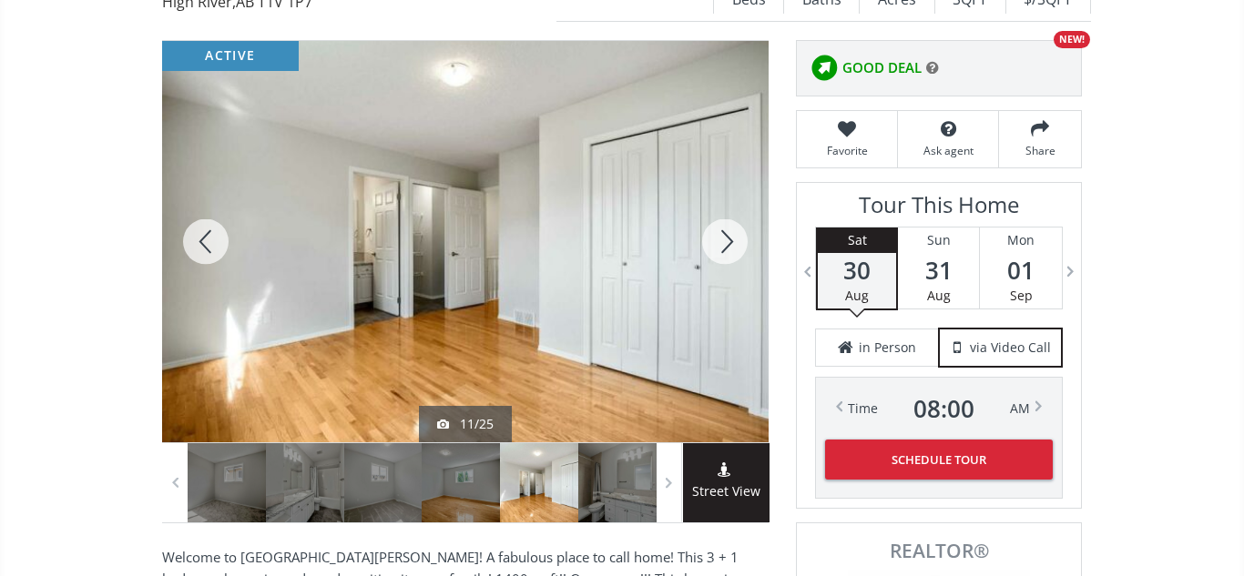
click at [721, 245] on div at bounding box center [724, 242] width 87 height 402
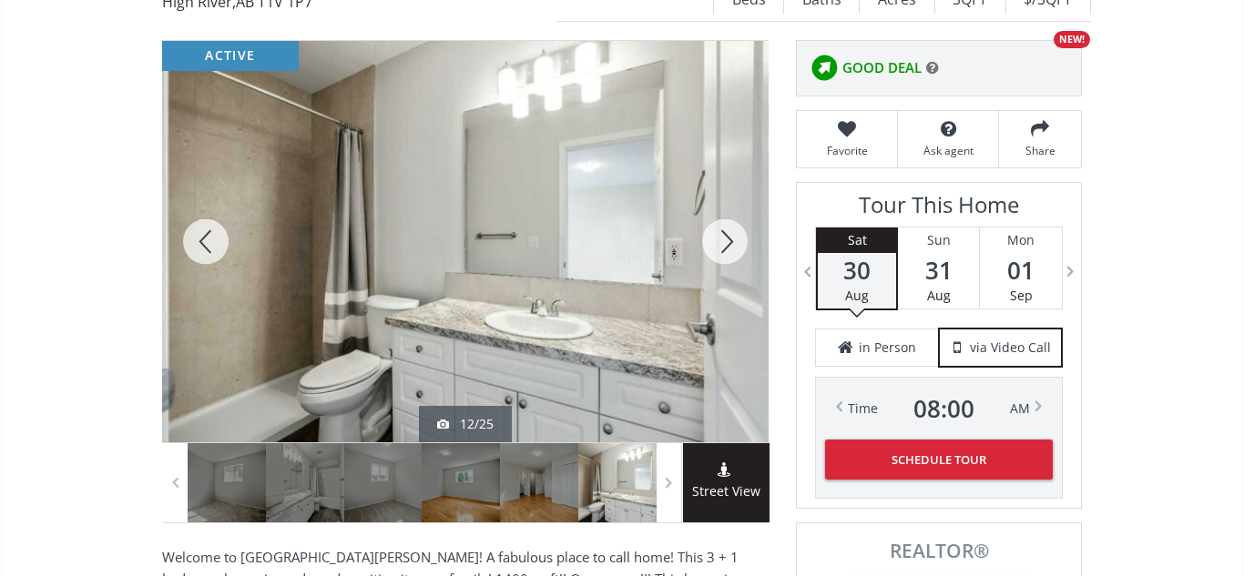
click at [721, 245] on div at bounding box center [724, 242] width 87 height 402
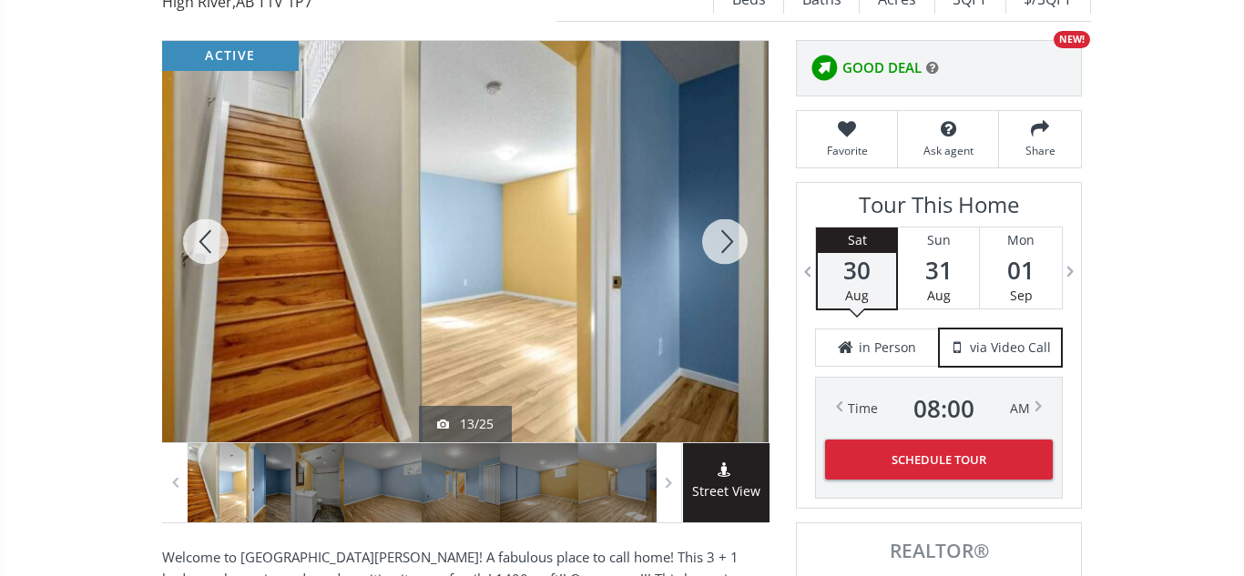
click at [721, 245] on div at bounding box center [724, 242] width 87 height 402
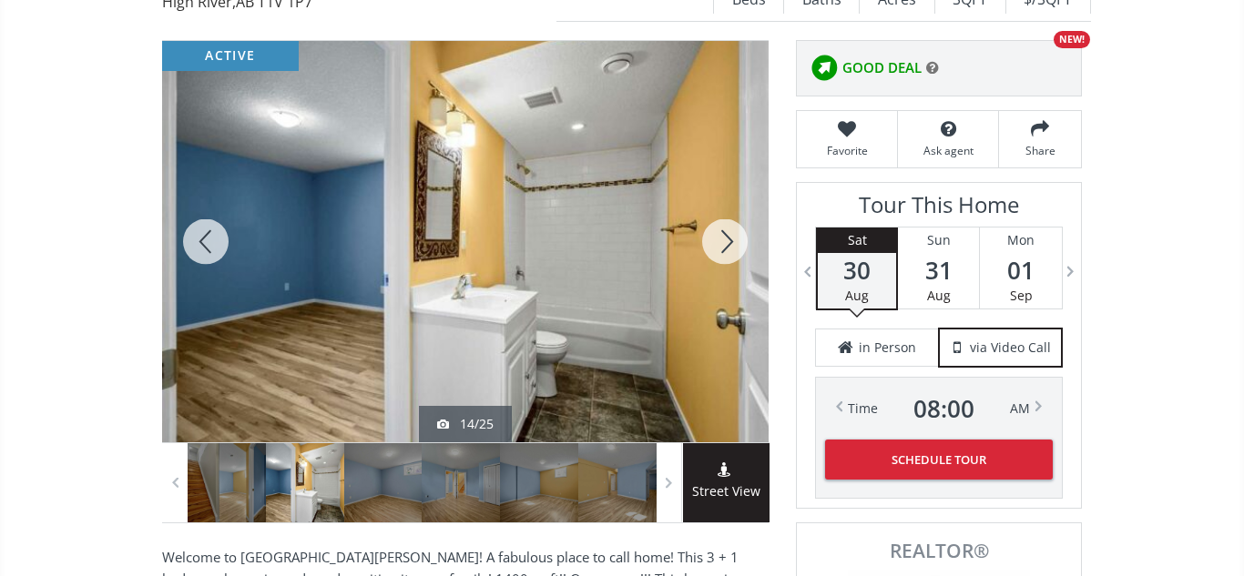
click at [721, 245] on div at bounding box center [724, 242] width 87 height 402
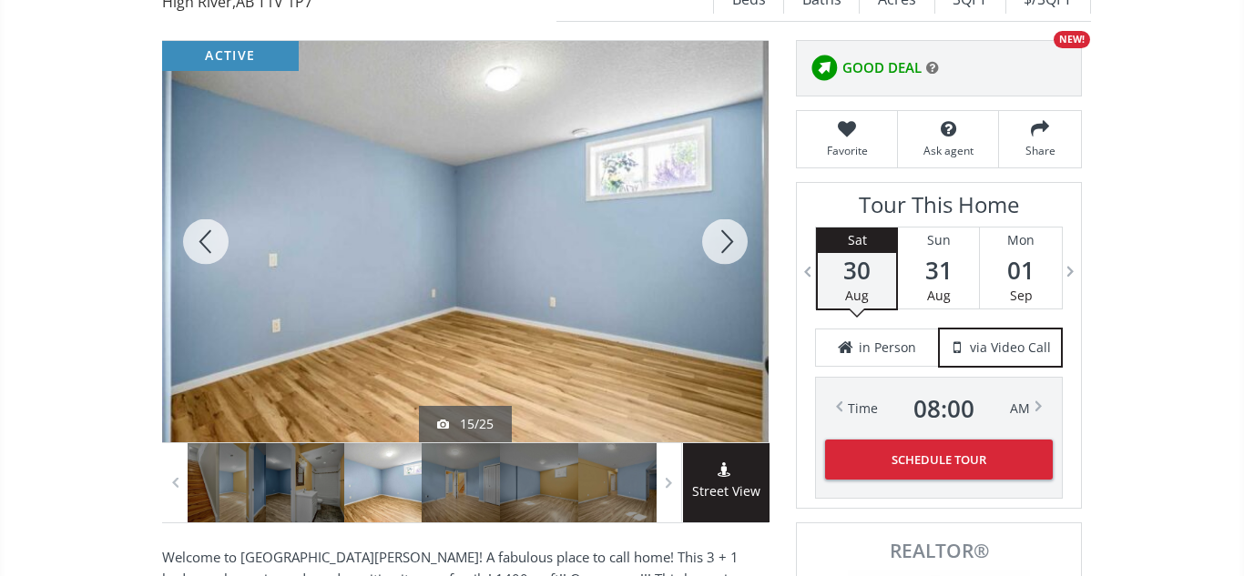
click at [721, 245] on div at bounding box center [724, 242] width 87 height 402
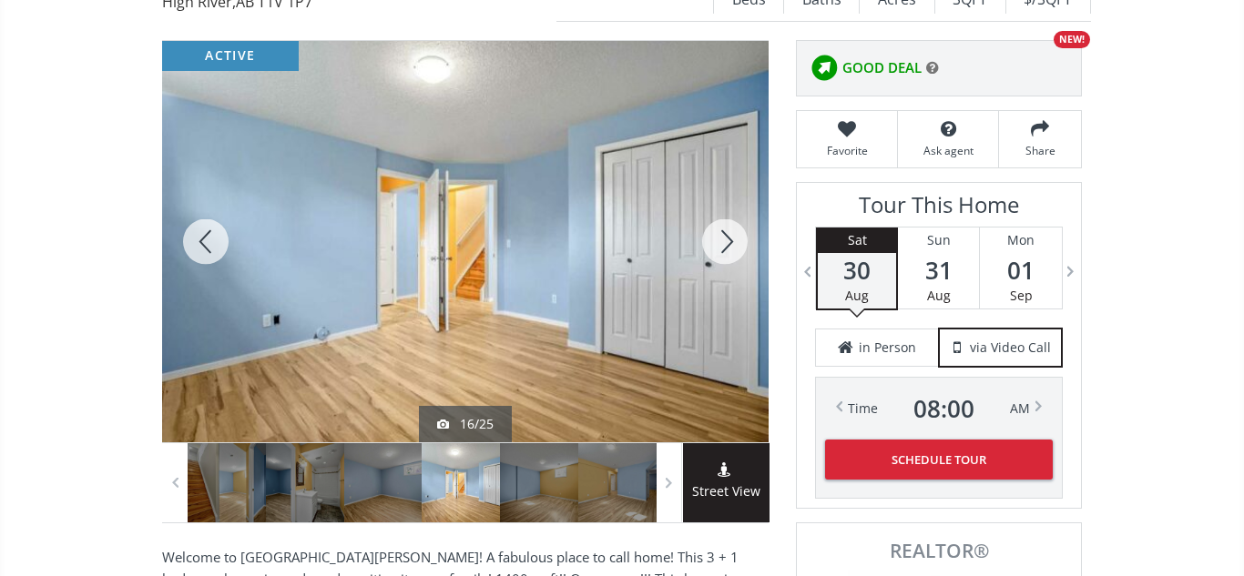
click at [721, 245] on div at bounding box center [724, 242] width 87 height 402
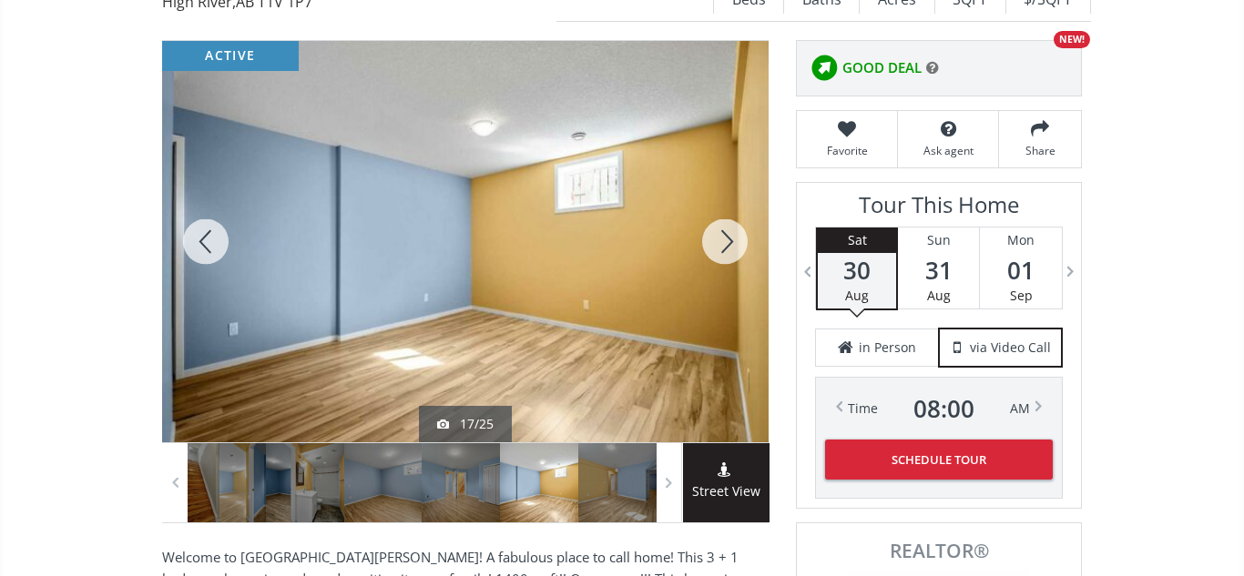
click at [721, 245] on div at bounding box center [724, 242] width 87 height 402
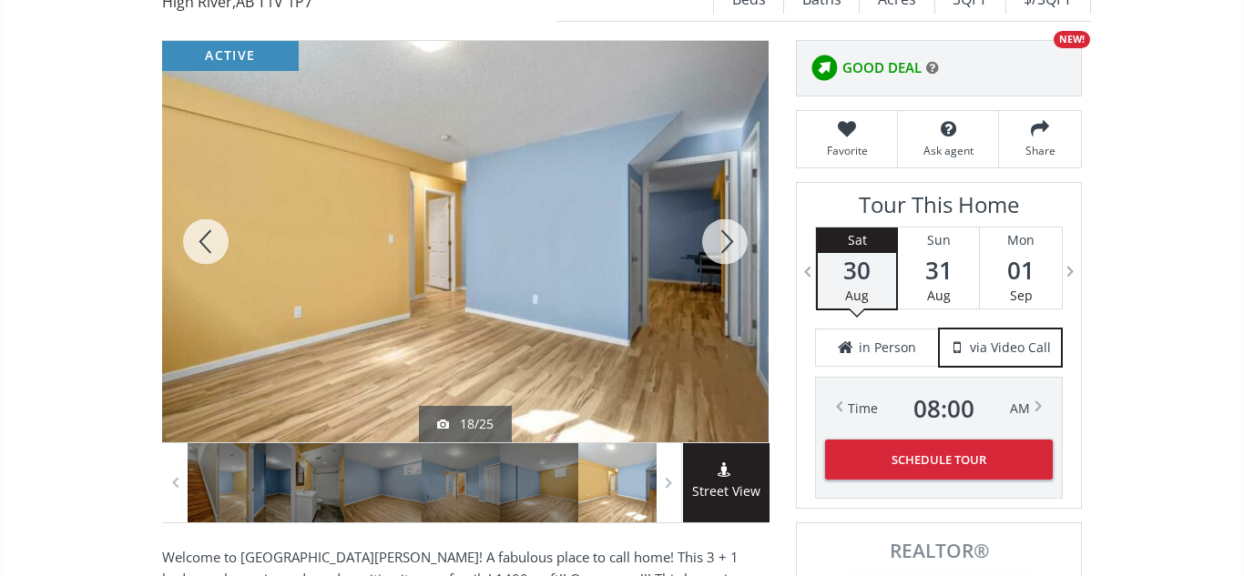
click at [721, 245] on div at bounding box center [724, 242] width 87 height 402
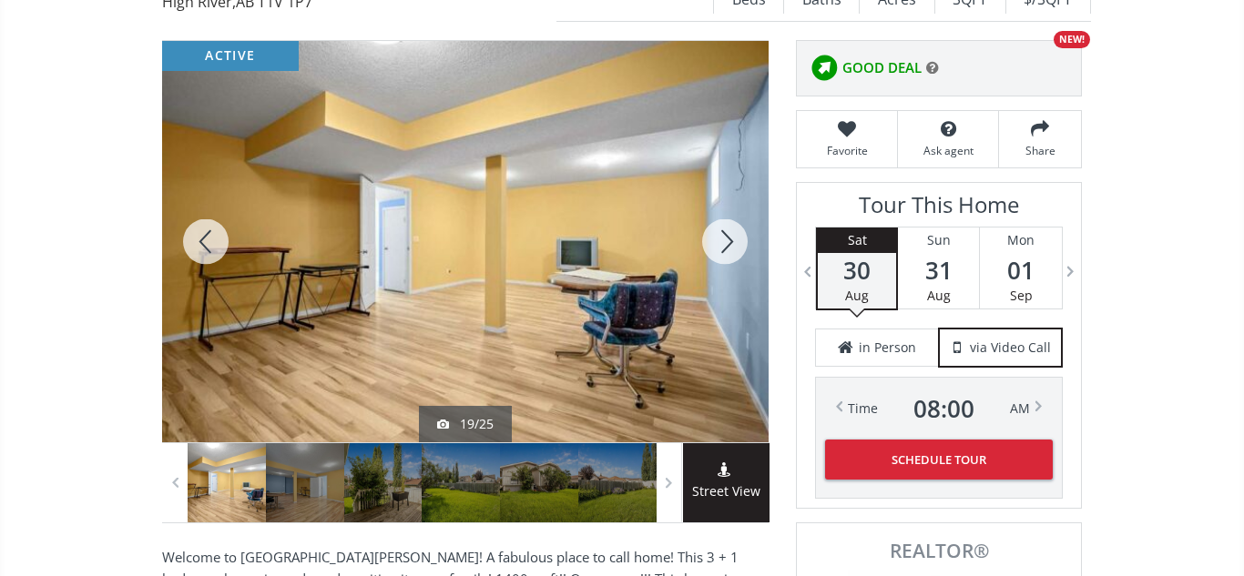
click at [721, 245] on div at bounding box center [724, 242] width 87 height 402
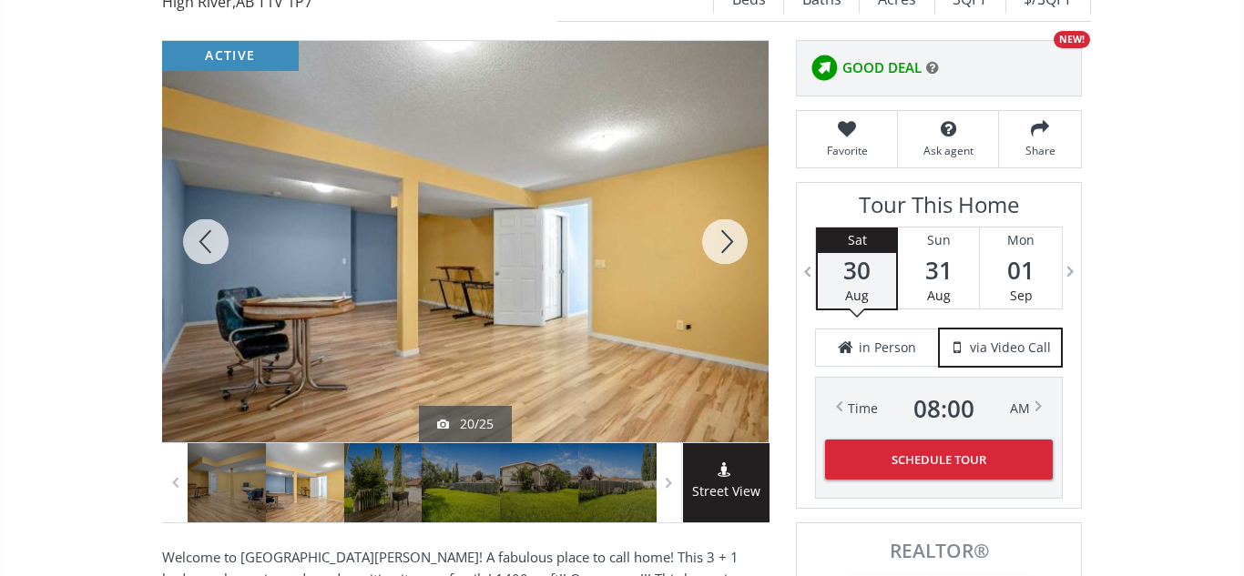
click at [207, 240] on div at bounding box center [205, 242] width 87 height 402
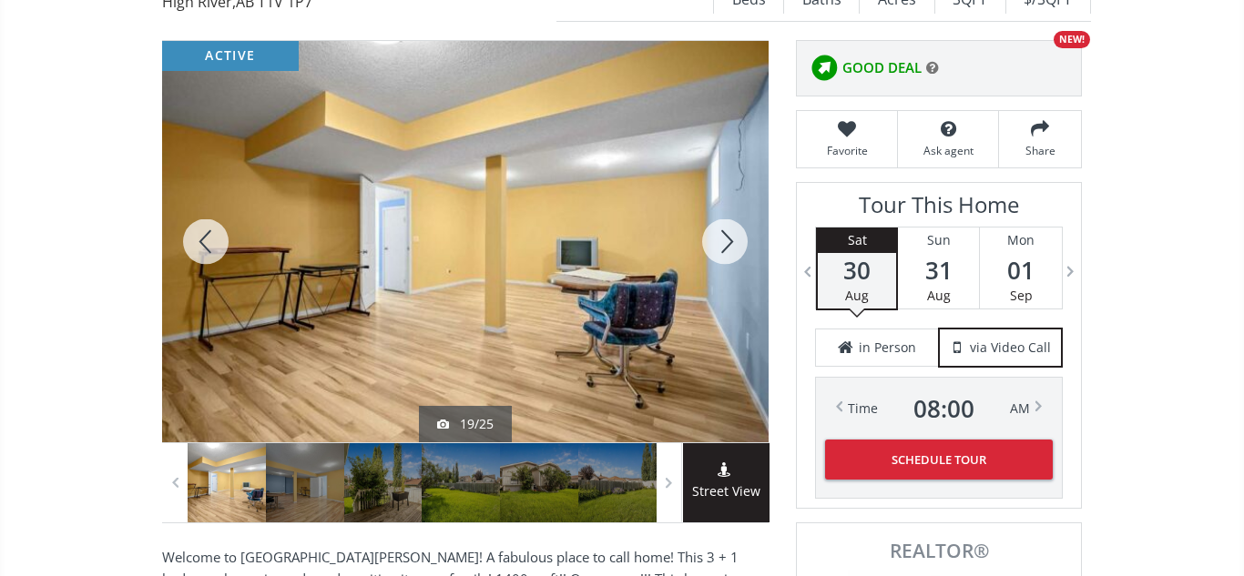
click at [721, 240] on div at bounding box center [724, 242] width 87 height 402
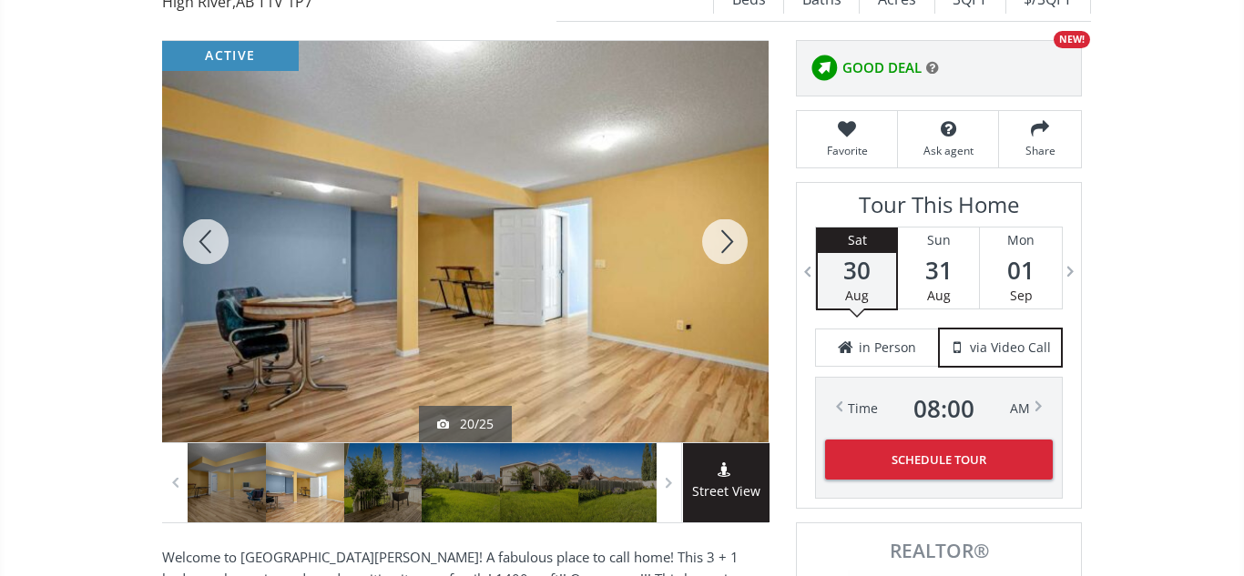
click at [721, 240] on div at bounding box center [724, 242] width 87 height 402
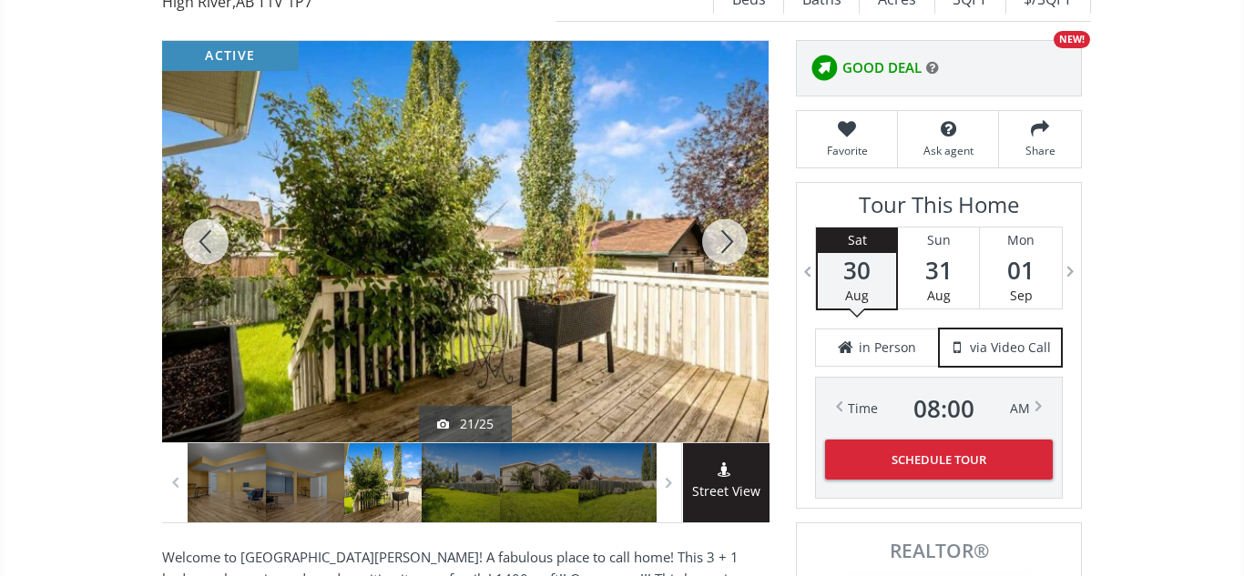
click at [721, 240] on div at bounding box center [724, 242] width 87 height 402
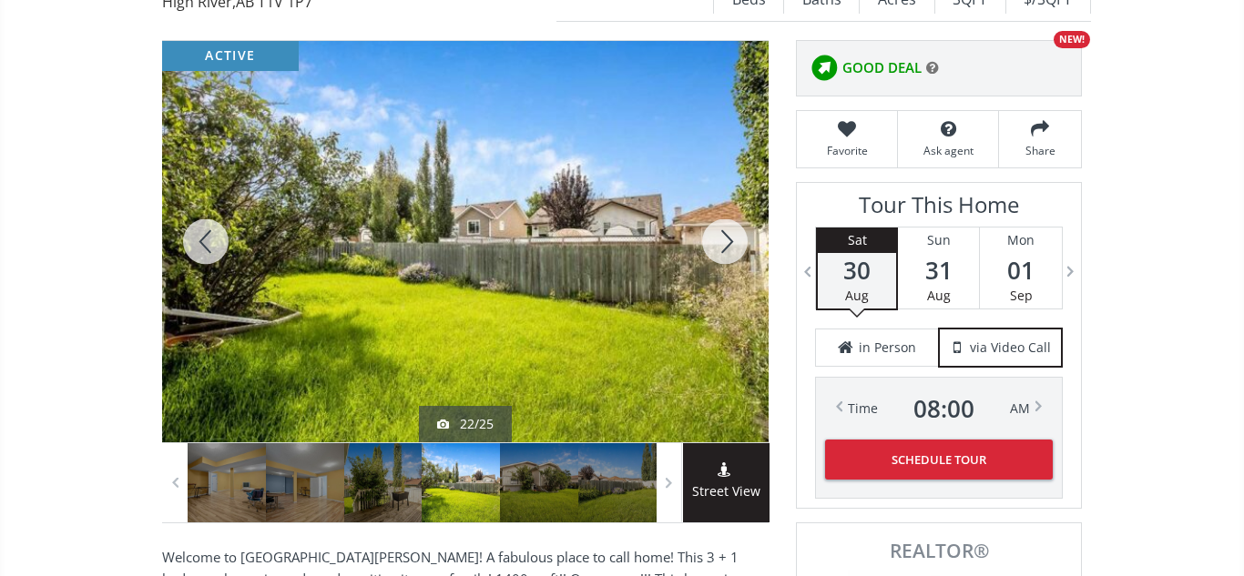
click at [721, 240] on div at bounding box center [724, 242] width 87 height 402
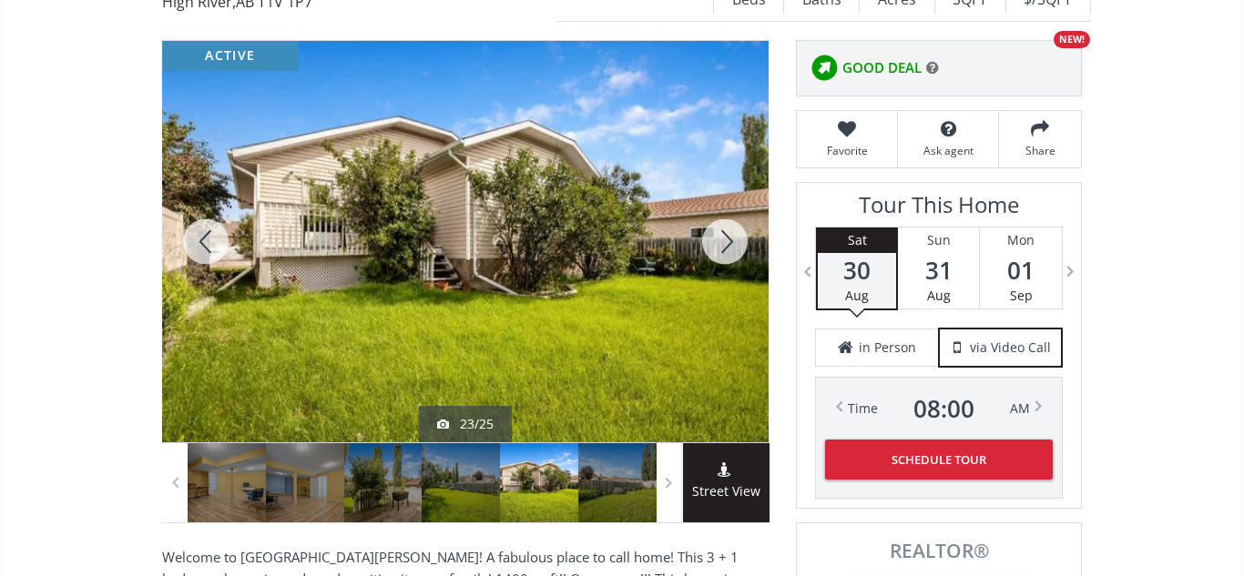
click at [721, 240] on div at bounding box center [724, 242] width 87 height 402
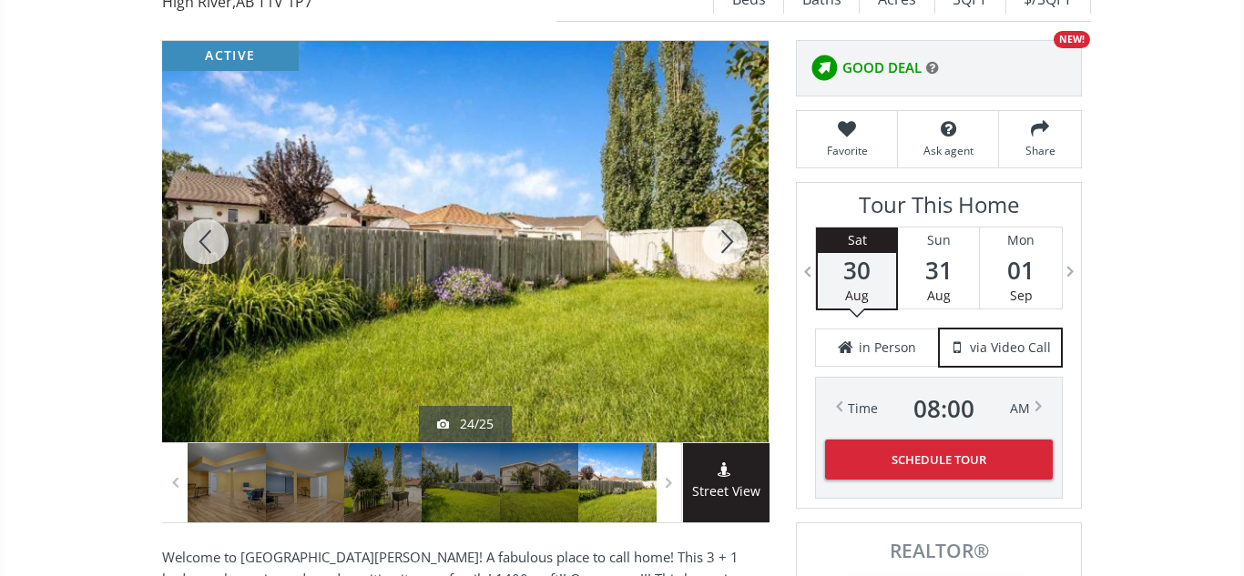
click at [721, 240] on div at bounding box center [724, 242] width 87 height 402
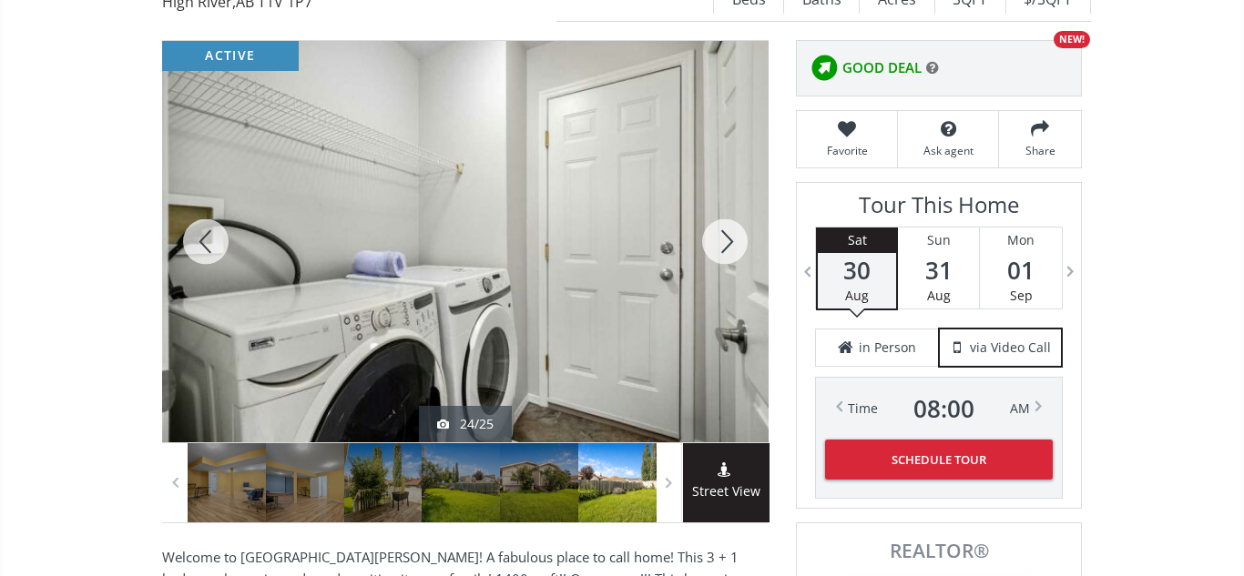
click at [721, 240] on div at bounding box center [724, 242] width 87 height 402
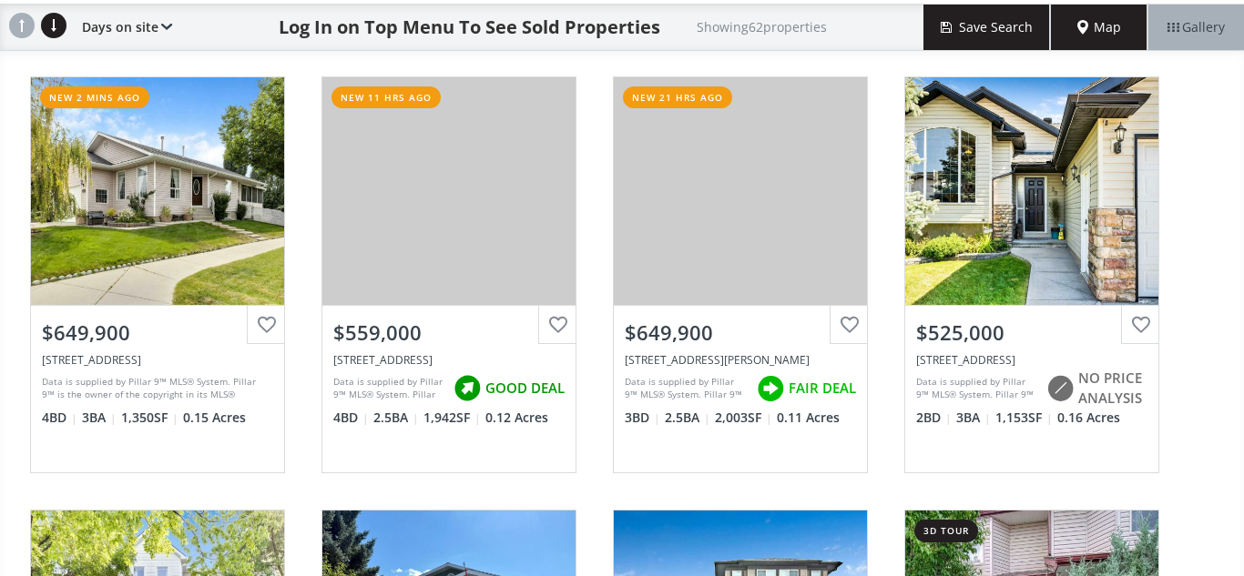
scroll to position [152, 0]
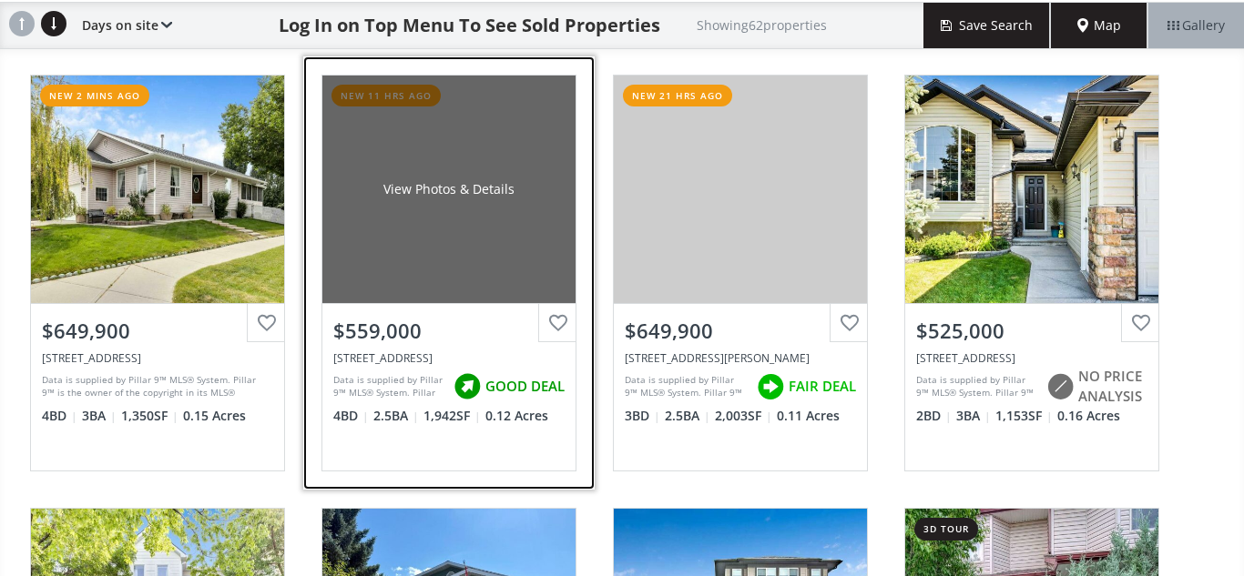
click at [514, 262] on div "View Photos & Details" at bounding box center [448, 190] width 253 height 228
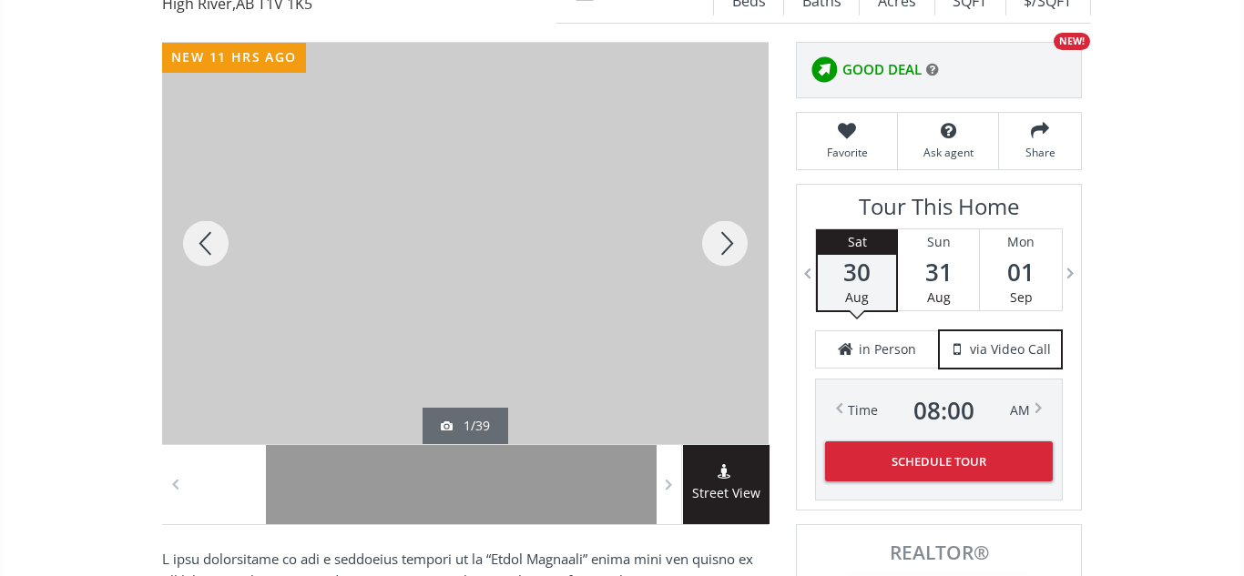
scroll to position [224, 0]
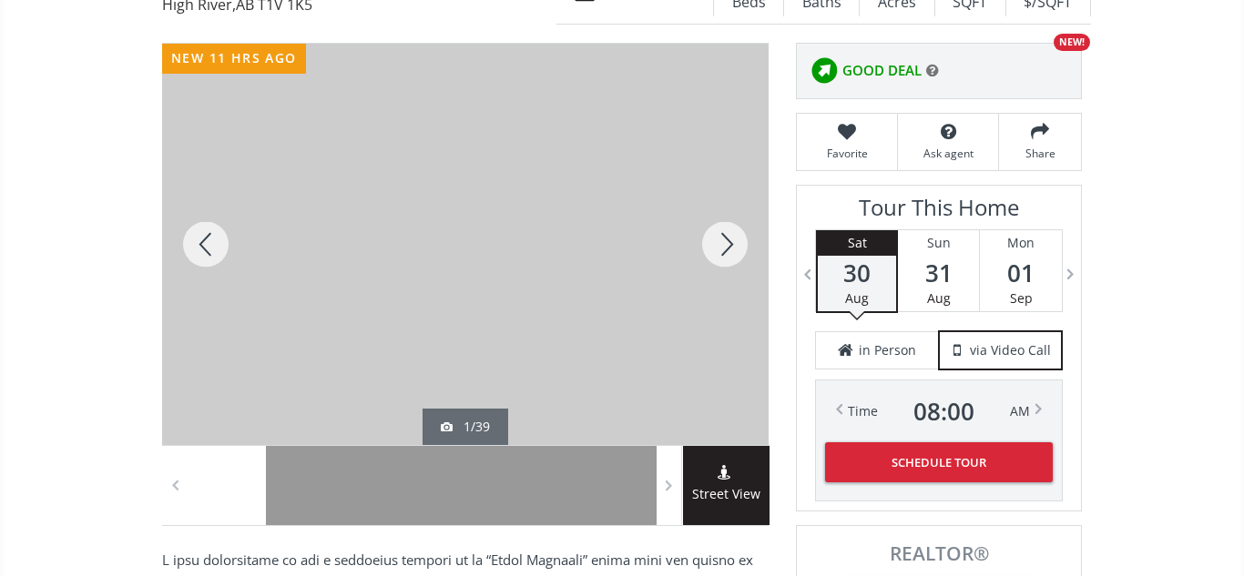
click at [742, 240] on div at bounding box center [724, 245] width 87 height 402
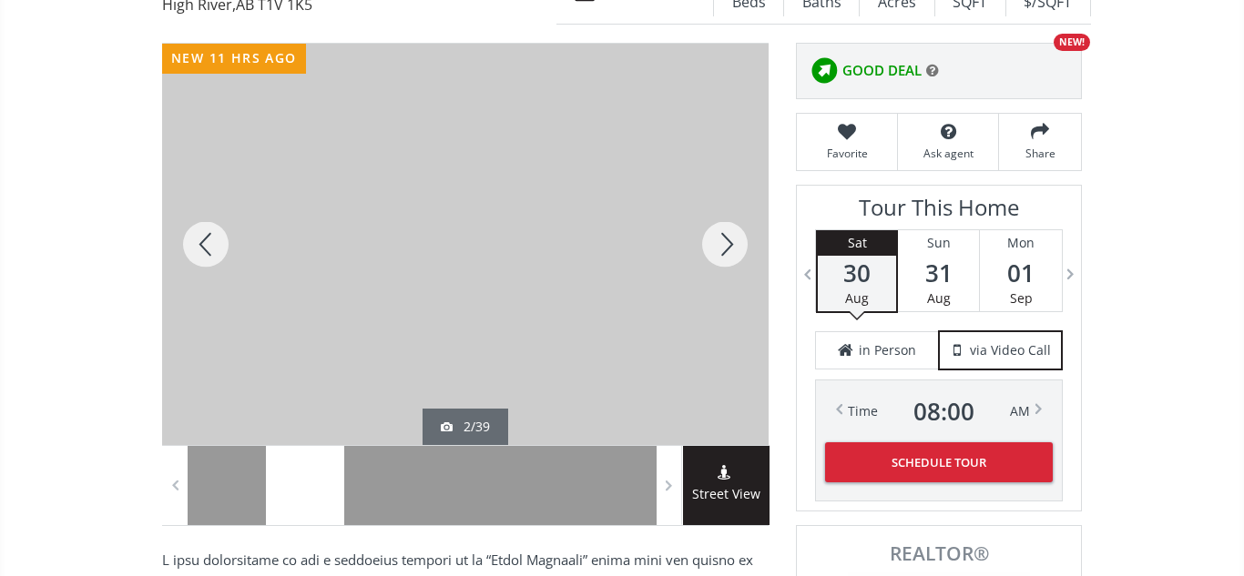
click at [723, 241] on div at bounding box center [724, 245] width 87 height 402
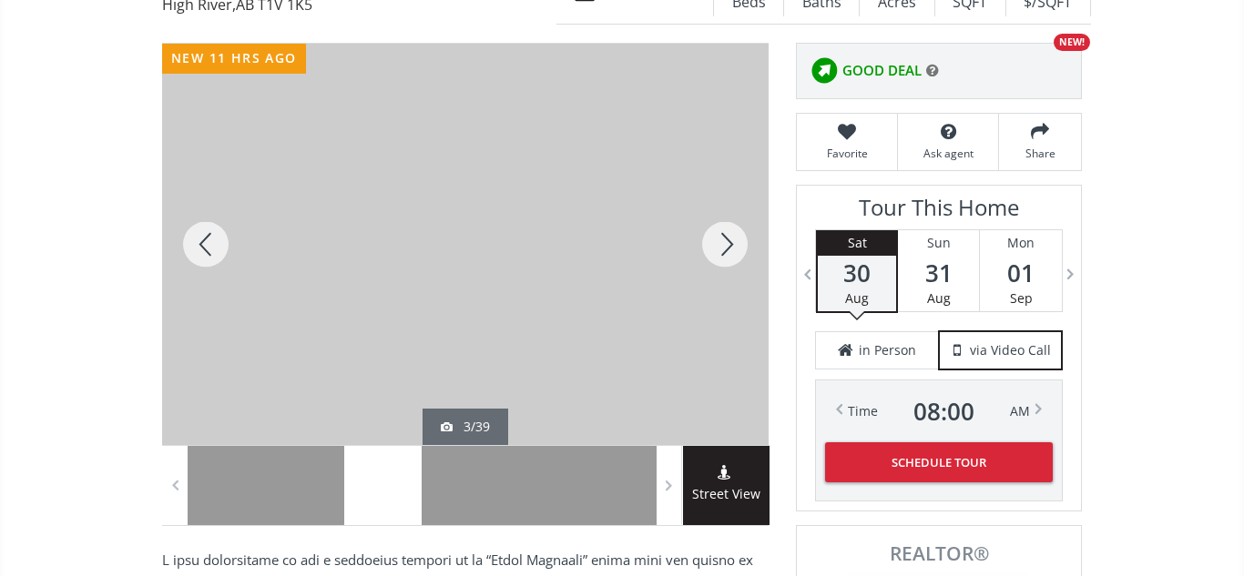
click at [723, 241] on div at bounding box center [724, 245] width 87 height 402
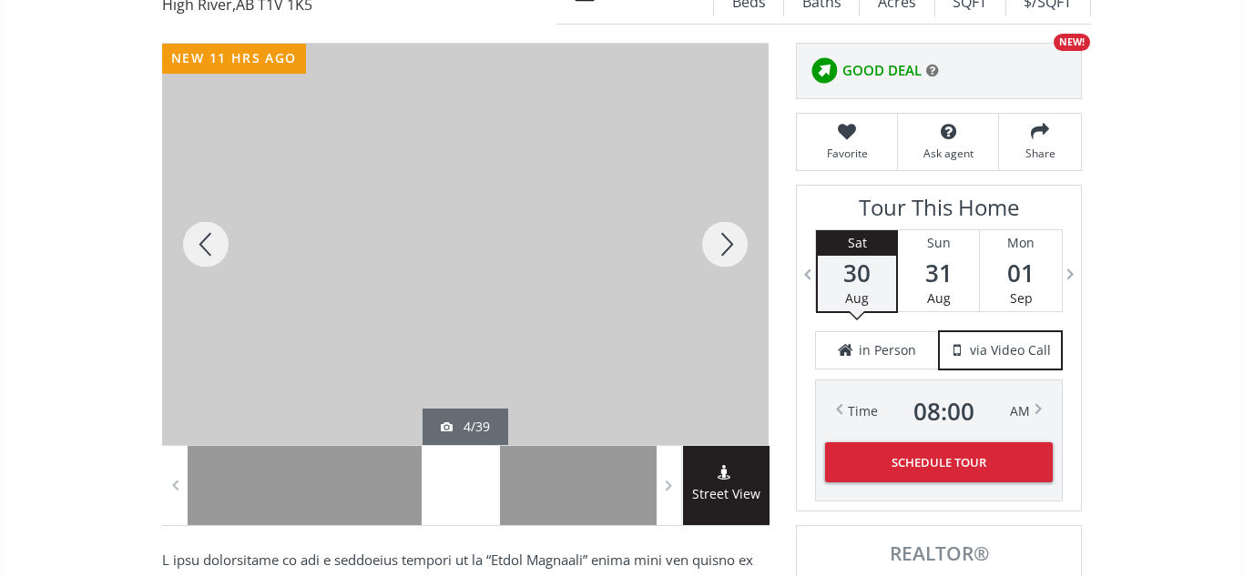
click at [723, 241] on div at bounding box center [724, 245] width 87 height 402
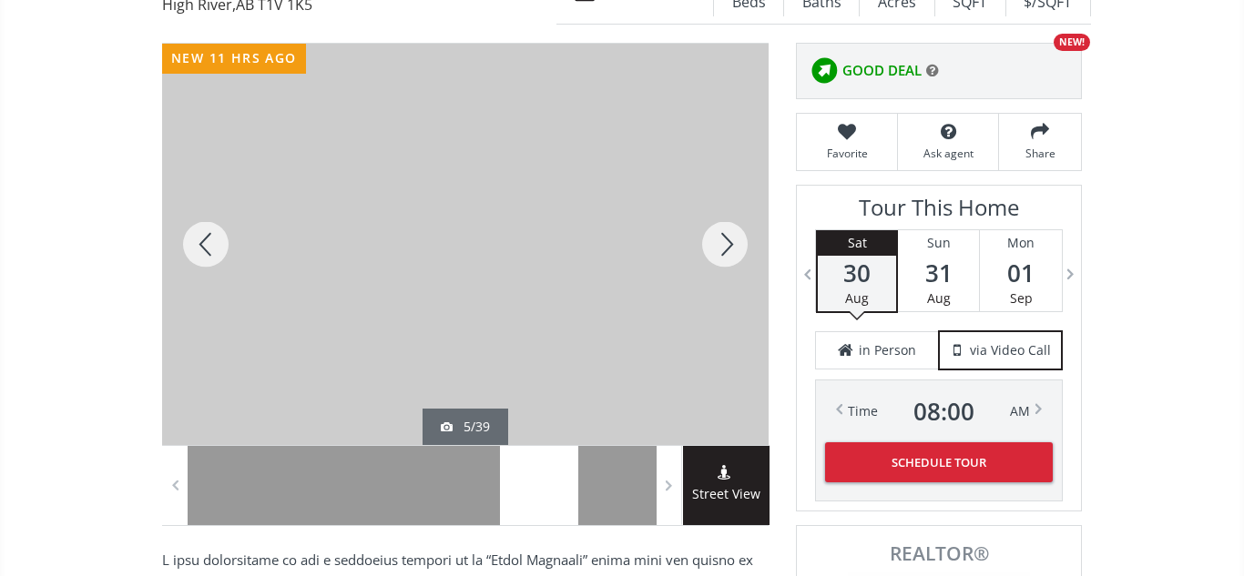
click at [723, 241] on div at bounding box center [724, 245] width 87 height 402
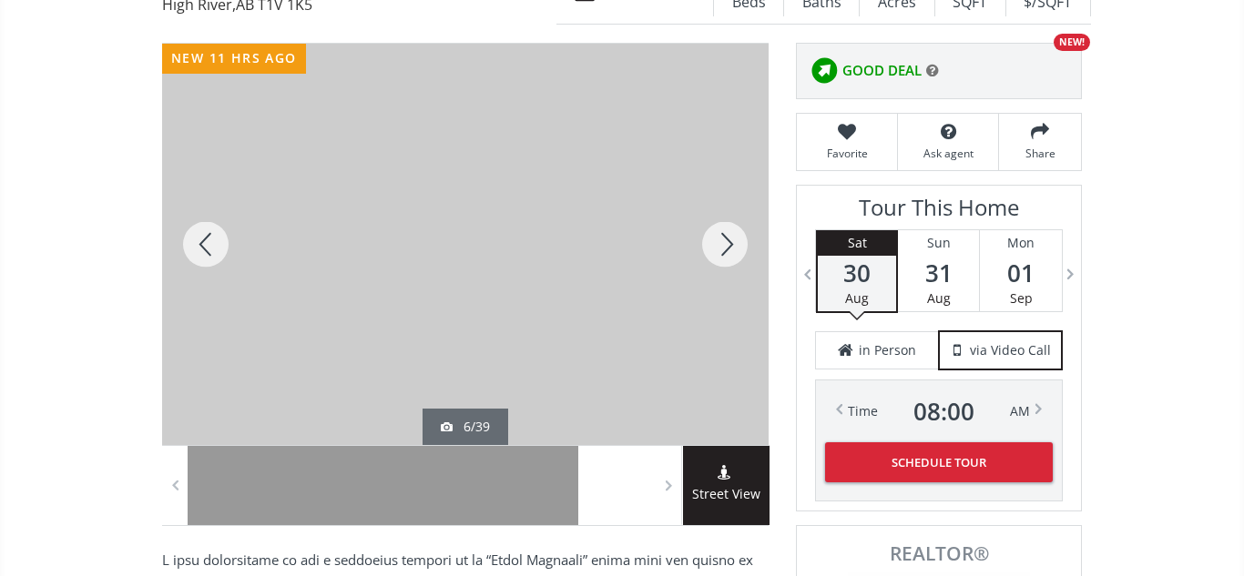
click at [723, 241] on div at bounding box center [724, 245] width 87 height 402
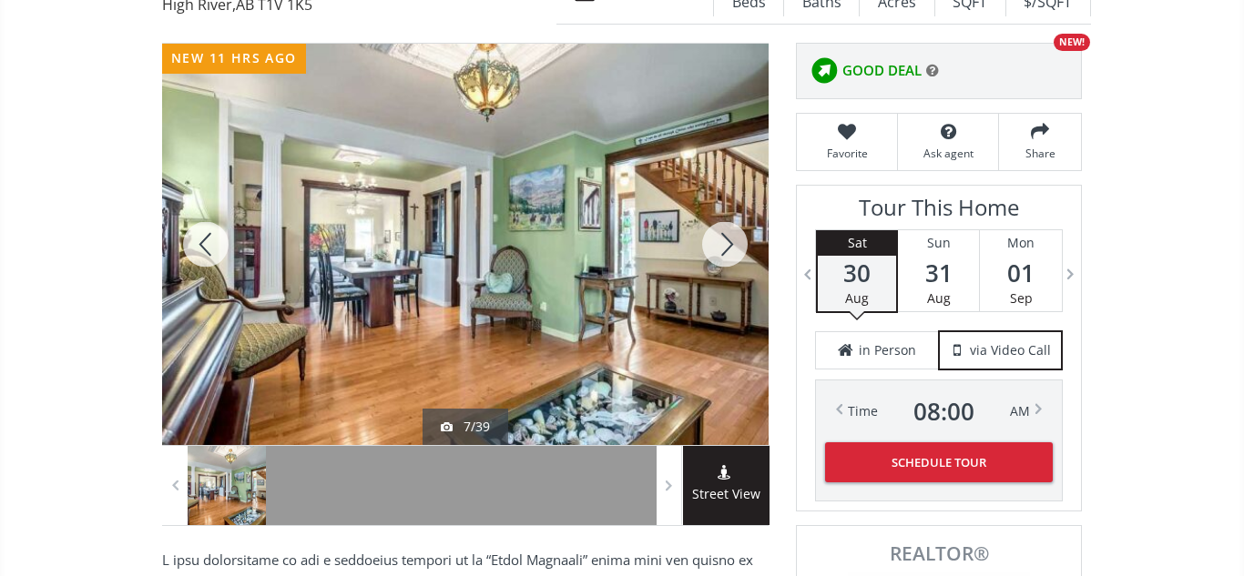
click at [723, 241] on div at bounding box center [724, 245] width 87 height 402
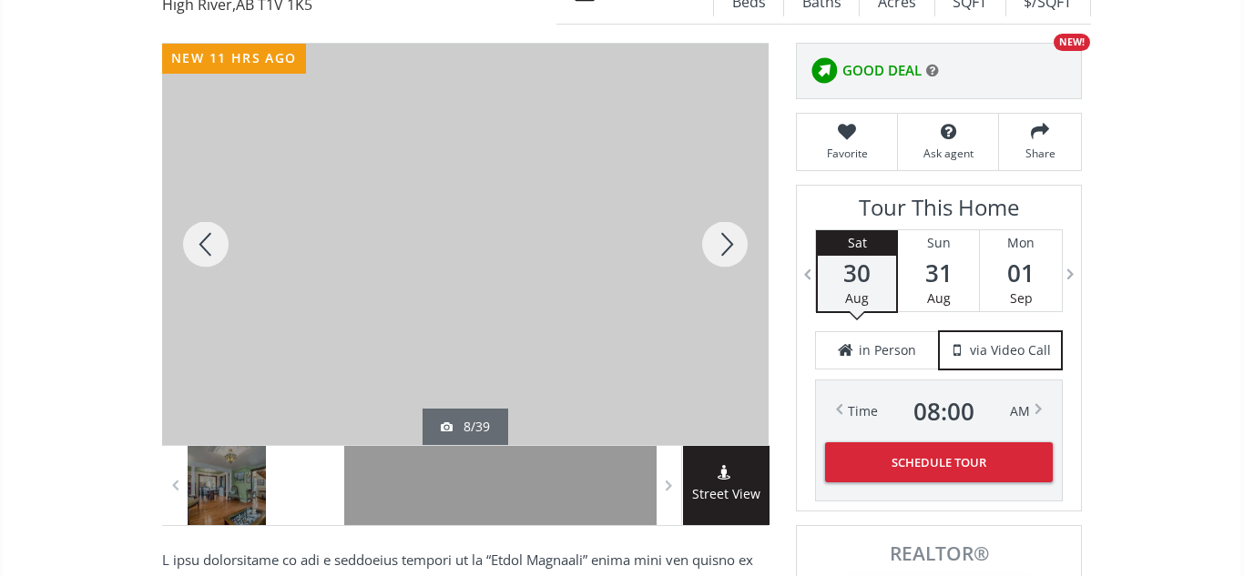
click at [723, 241] on div at bounding box center [724, 245] width 87 height 402
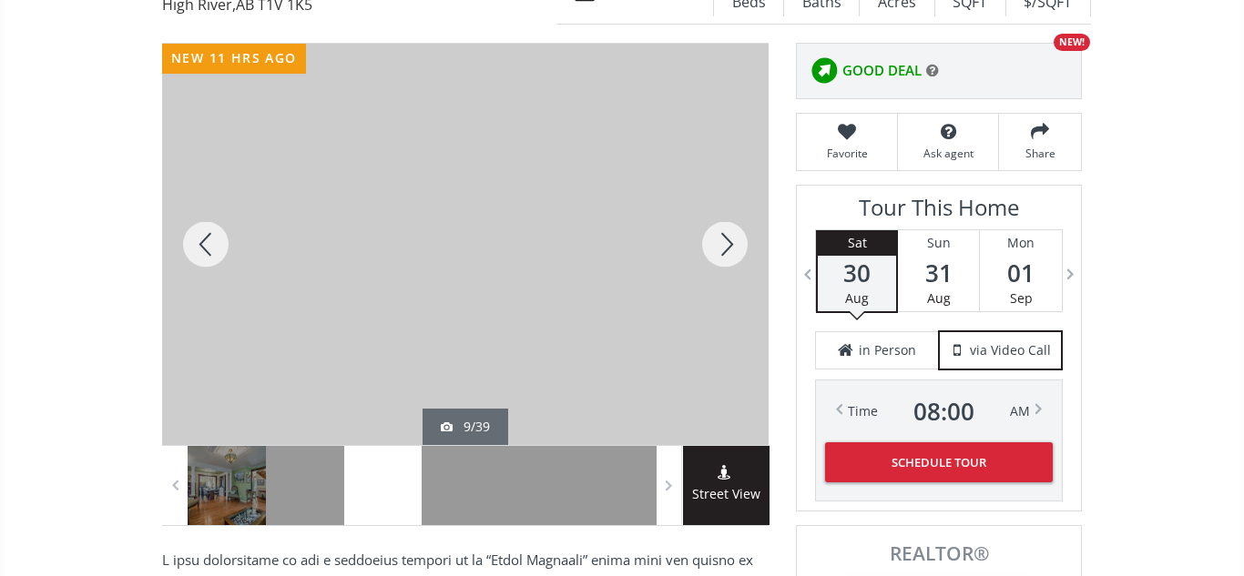
click at [723, 241] on div at bounding box center [724, 245] width 87 height 402
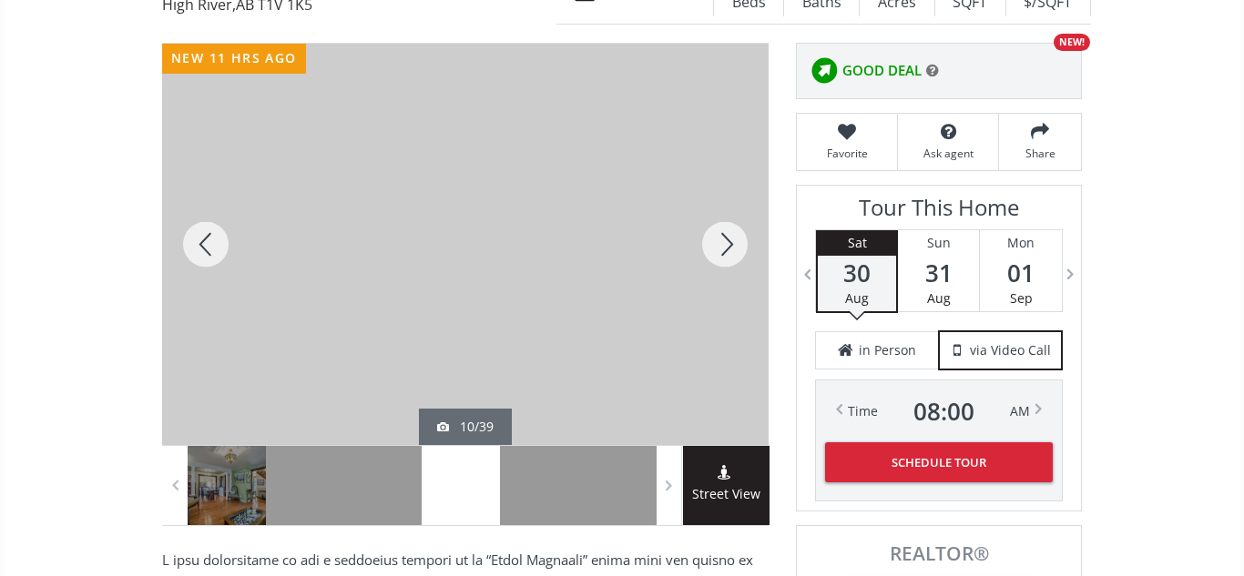
click at [723, 241] on div at bounding box center [724, 245] width 87 height 402
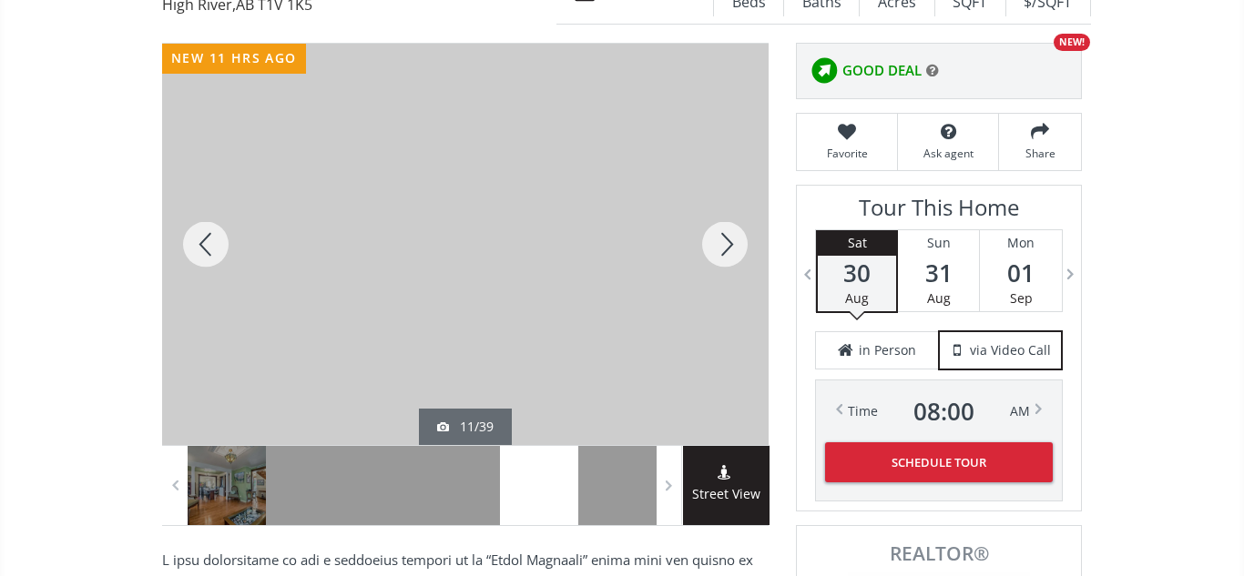
click at [723, 241] on div at bounding box center [724, 245] width 87 height 402
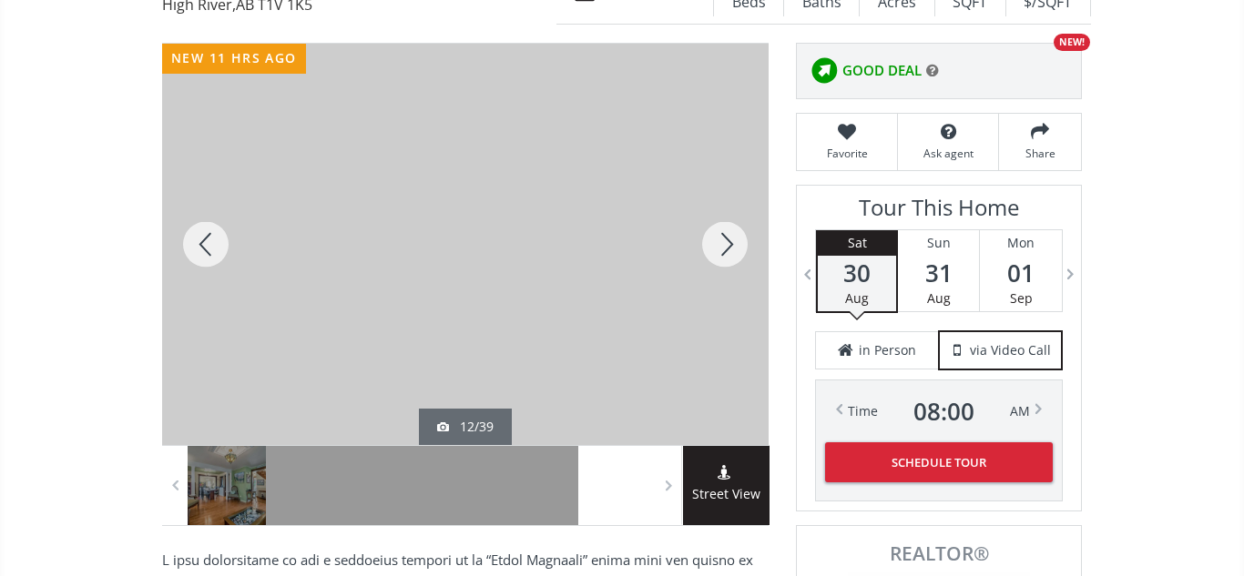
click at [723, 241] on div at bounding box center [724, 245] width 87 height 402
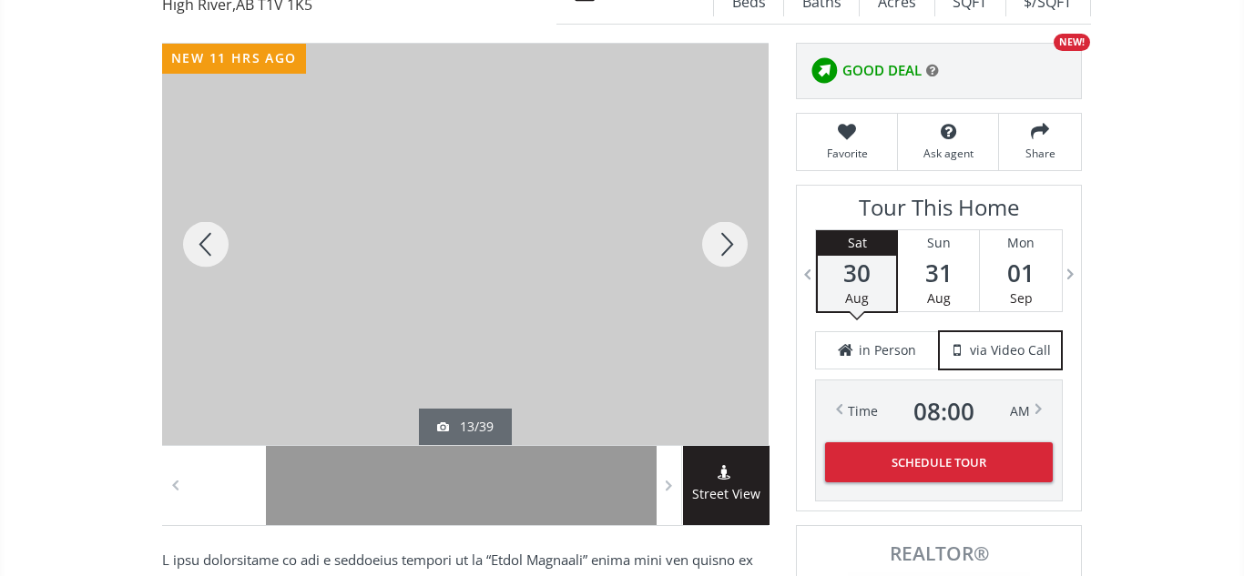
click at [723, 241] on div at bounding box center [724, 245] width 87 height 402
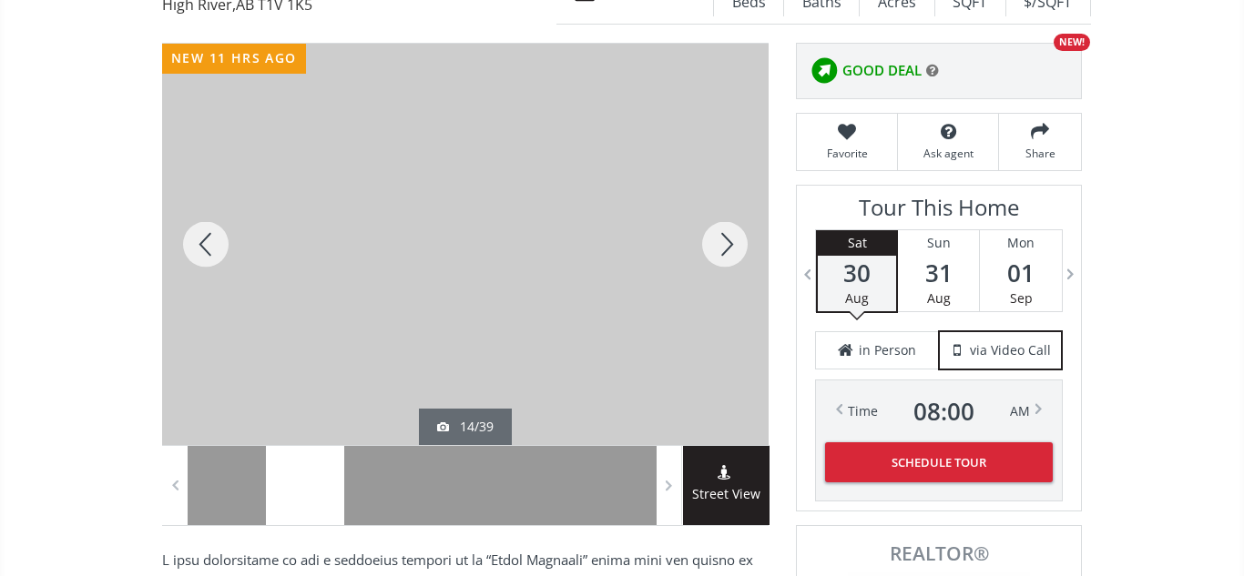
click at [723, 241] on div at bounding box center [724, 245] width 87 height 402
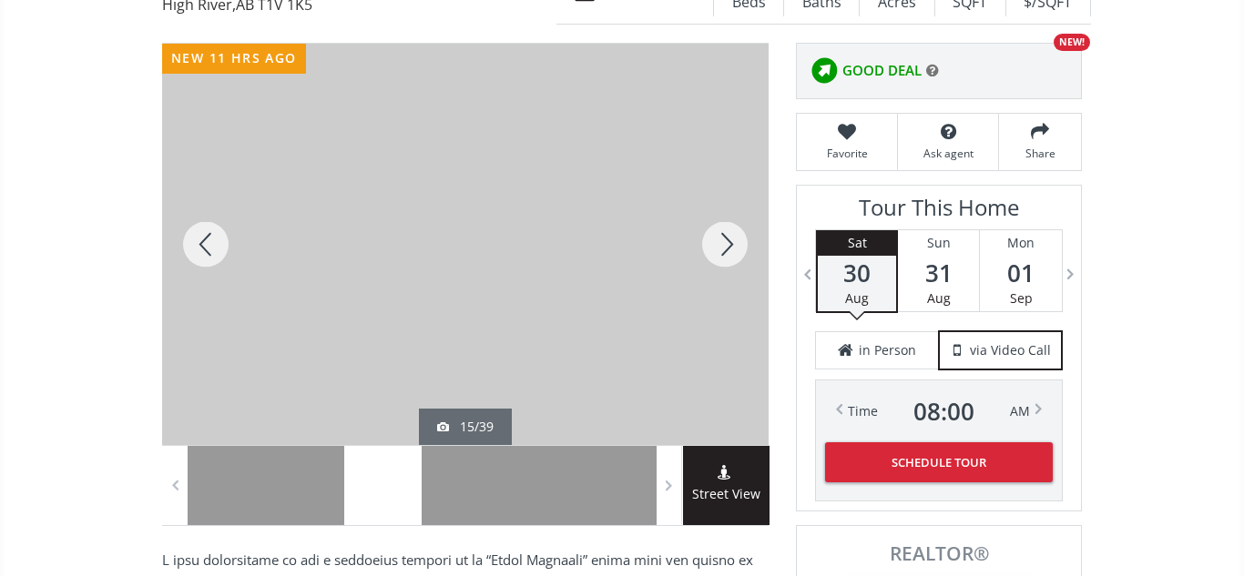
click at [723, 241] on div at bounding box center [724, 245] width 87 height 402
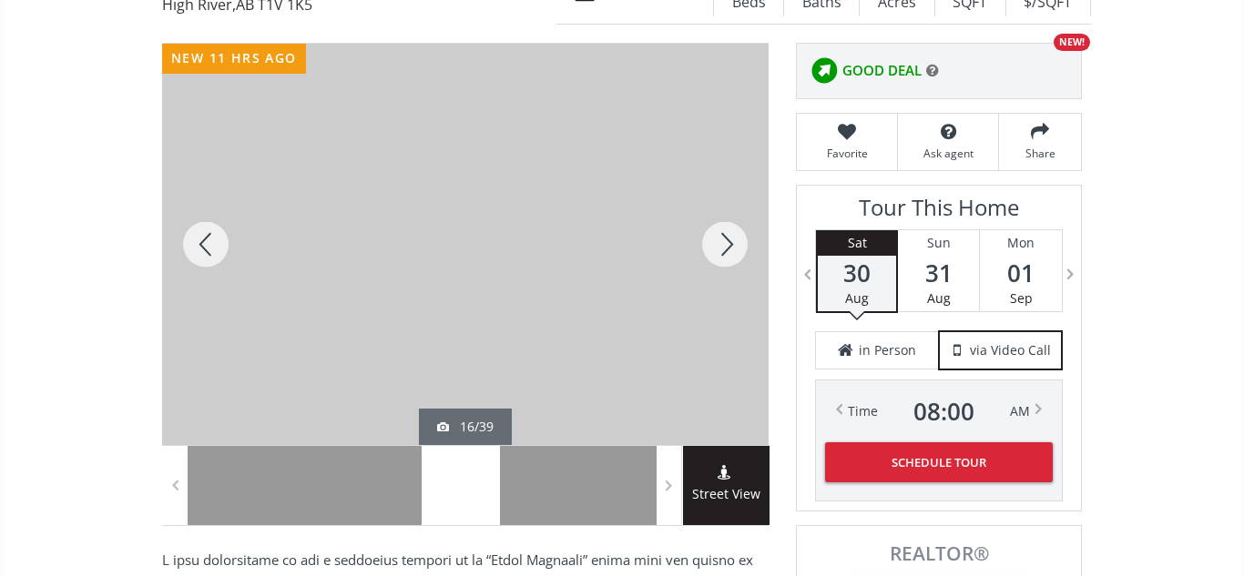
click at [723, 241] on div at bounding box center [724, 245] width 87 height 402
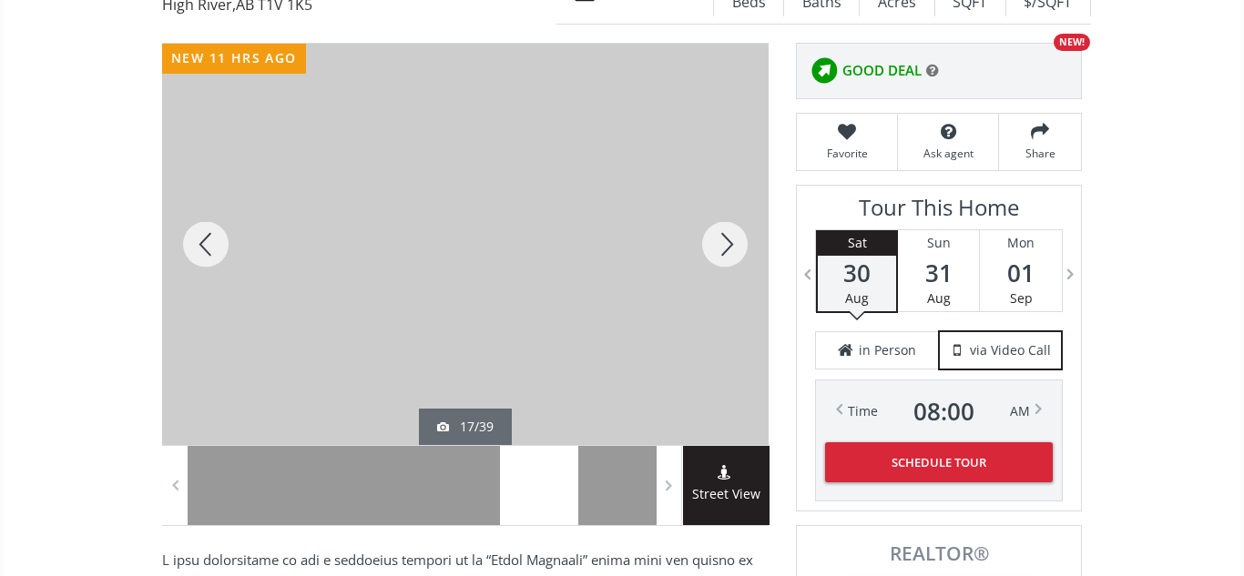
click at [723, 241] on div at bounding box center [724, 245] width 87 height 402
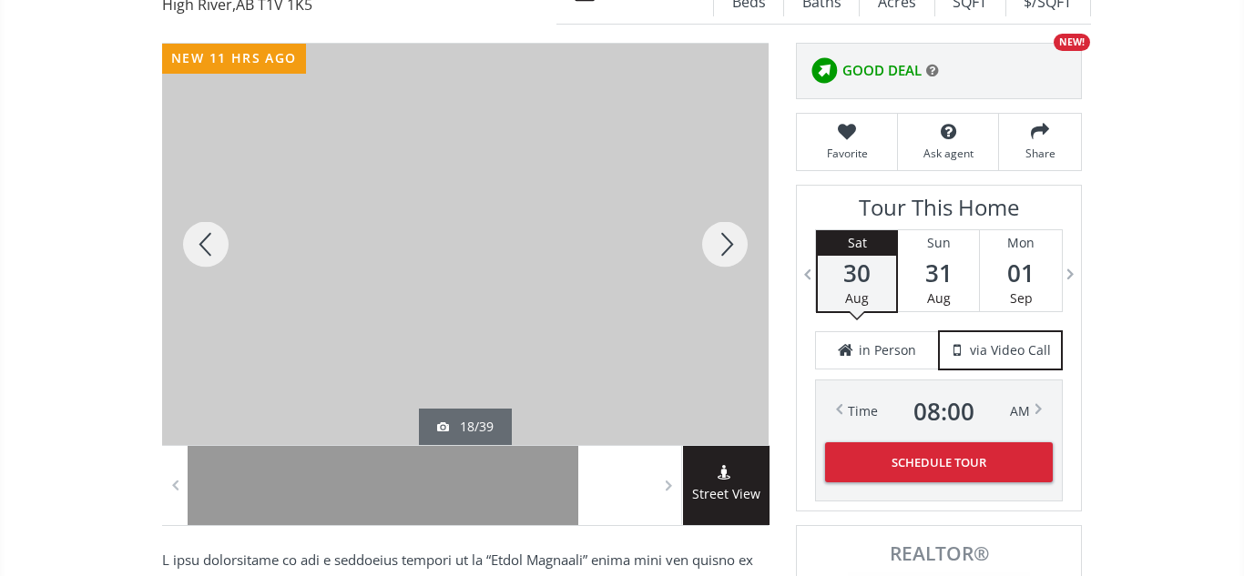
click at [723, 241] on div at bounding box center [724, 245] width 87 height 402
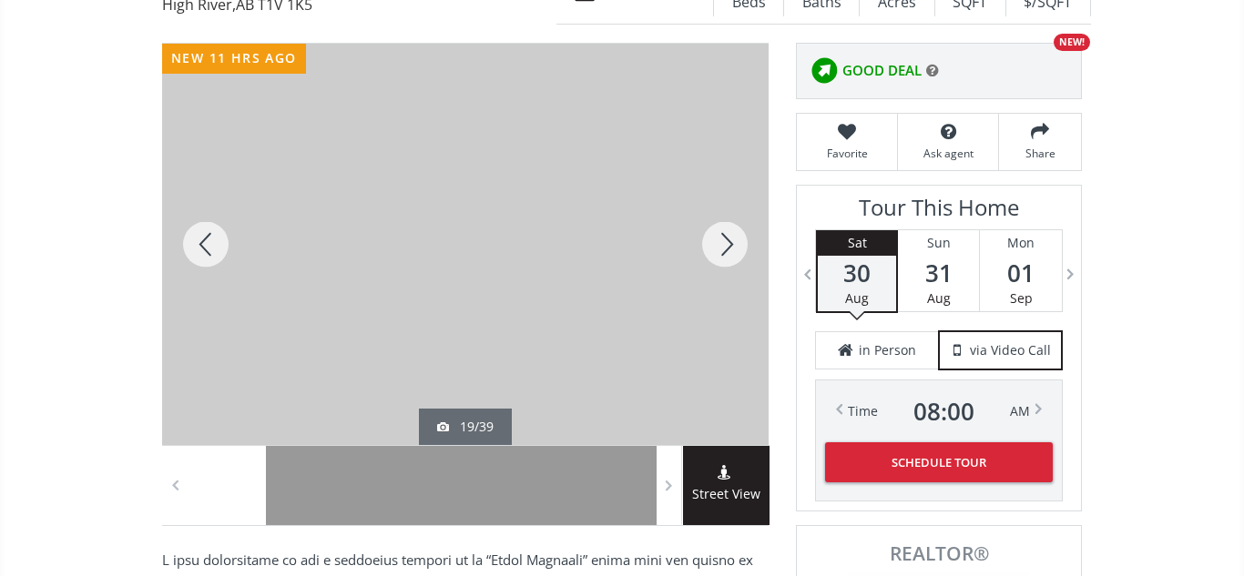
click at [723, 241] on div at bounding box center [724, 245] width 87 height 402
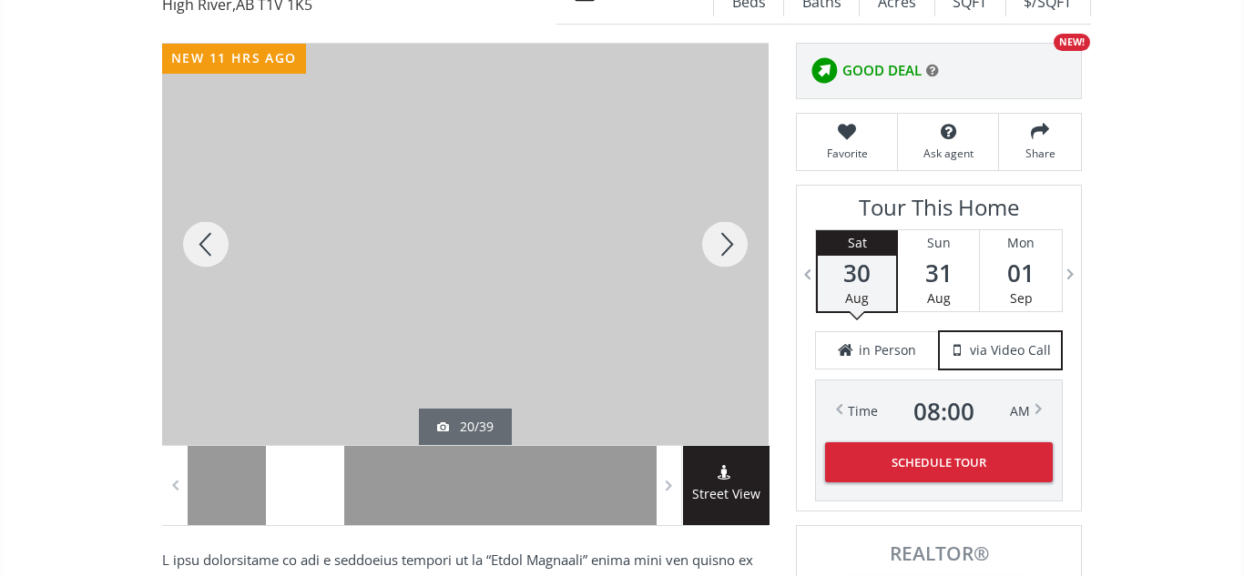
click at [723, 241] on div at bounding box center [724, 245] width 87 height 402
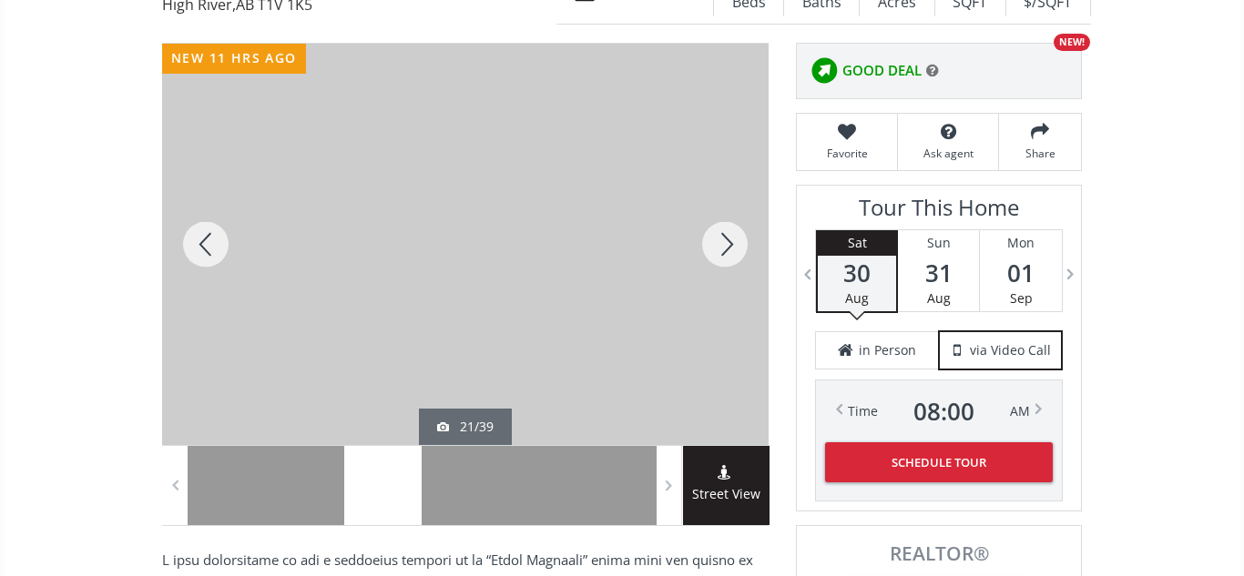
click at [723, 241] on div at bounding box center [724, 245] width 87 height 402
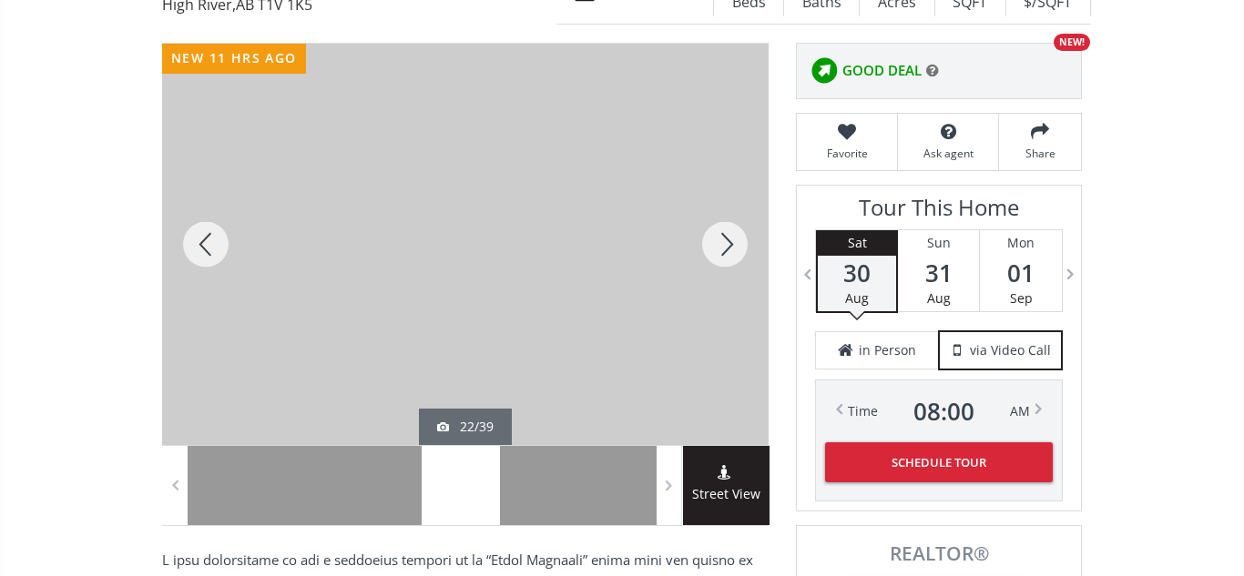
click at [723, 241] on div at bounding box center [724, 245] width 87 height 402
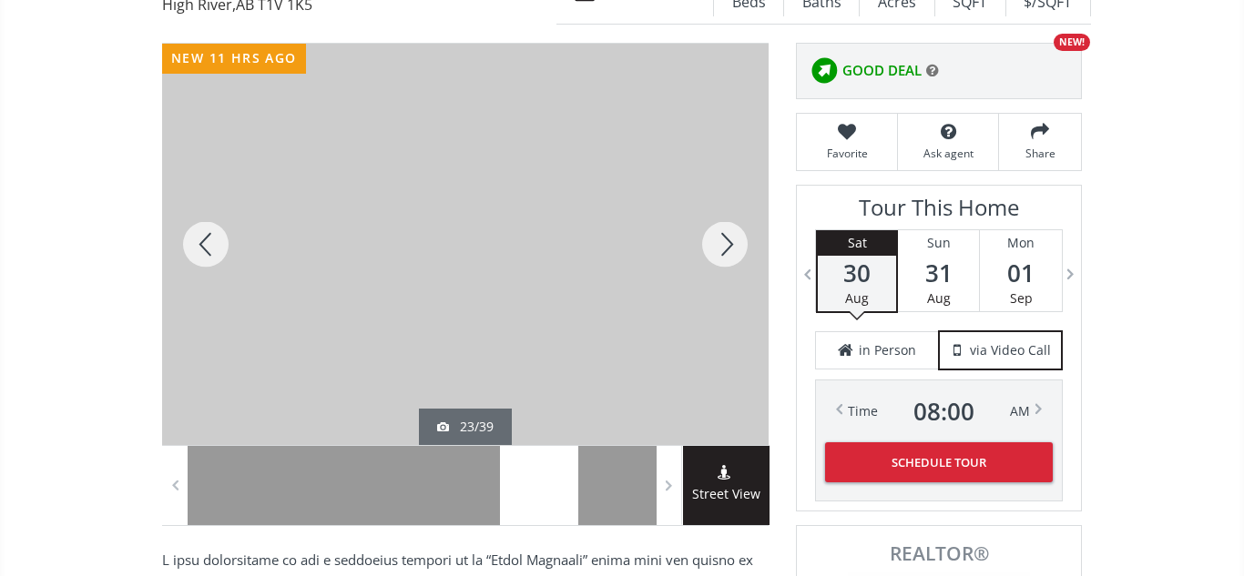
click at [723, 241] on div at bounding box center [724, 245] width 87 height 402
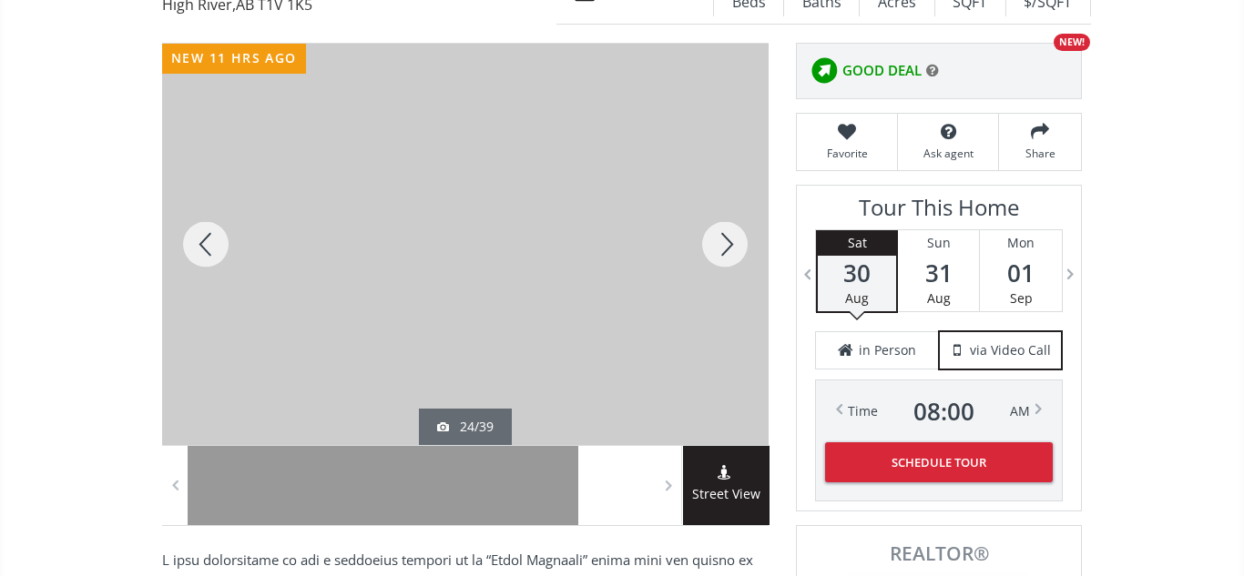
click at [723, 241] on div at bounding box center [724, 245] width 87 height 402
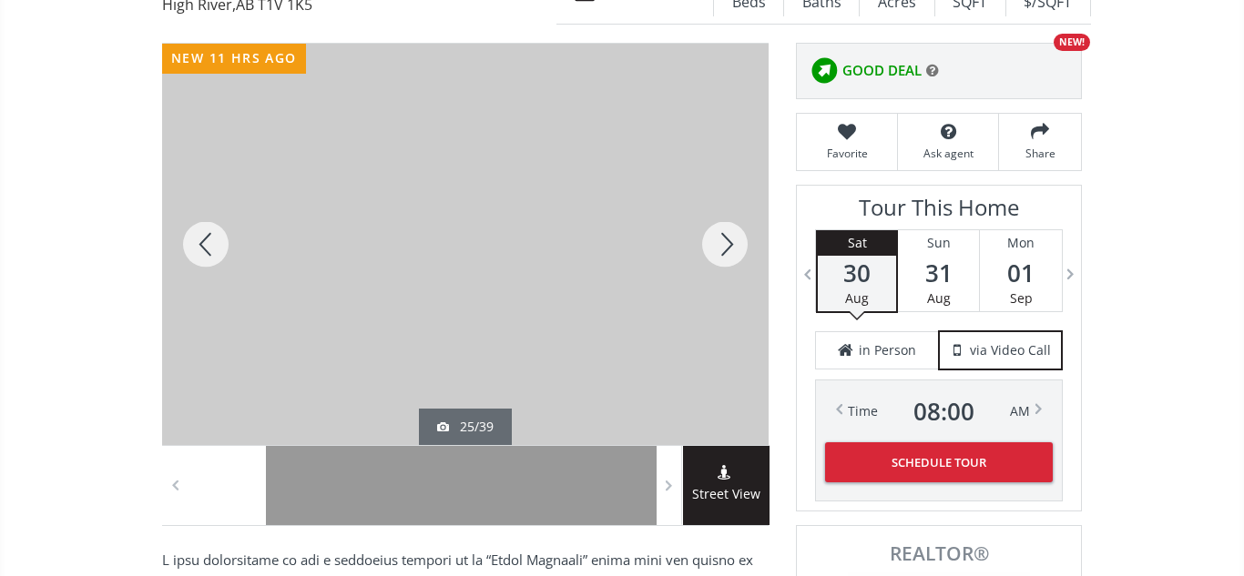
click at [723, 241] on div at bounding box center [724, 245] width 87 height 402
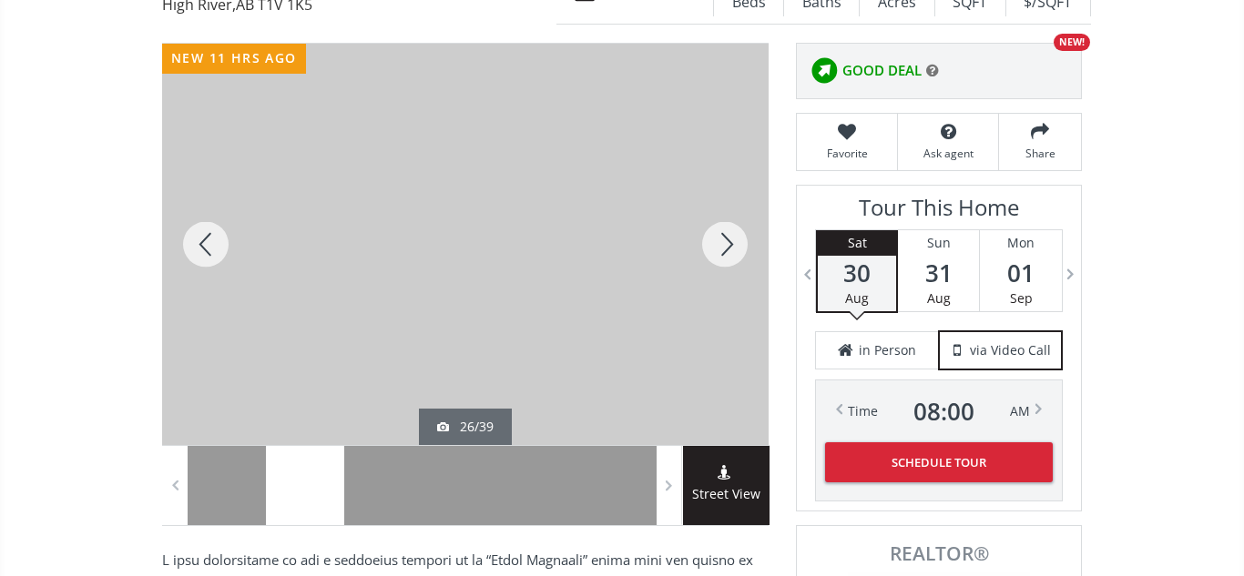
click at [723, 241] on div at bounding box center [724, 245] width 87 height 402
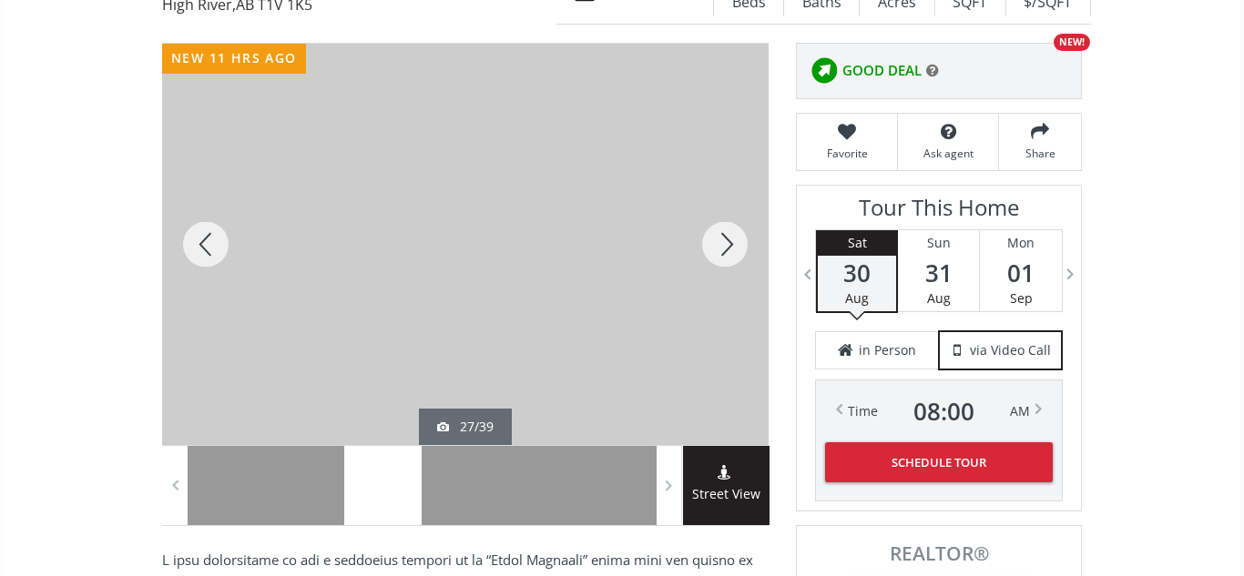
click at [723, 241] on div at bounding box center [724, 245] width 87 height 402
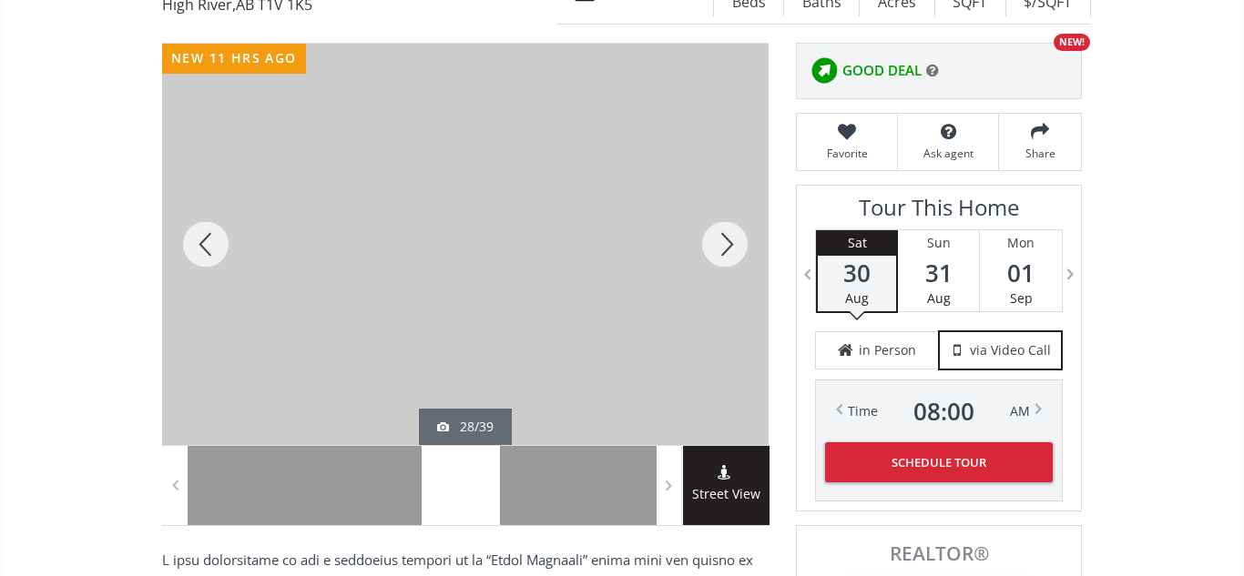
click at [723, 241] on div at bounding box center [724, 245] width 87 height 402
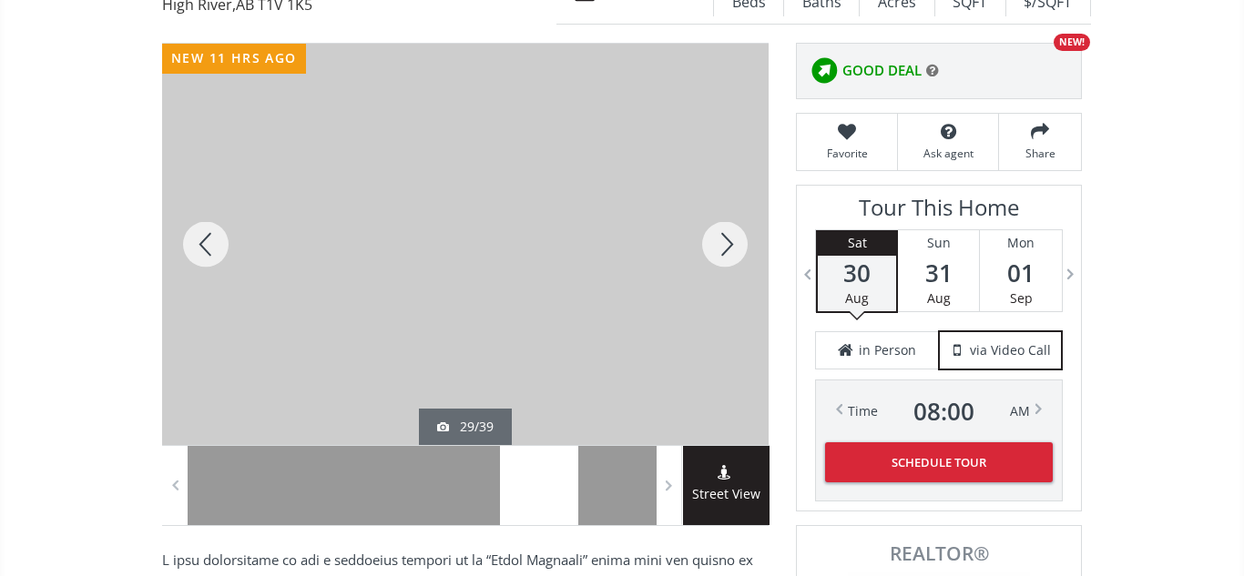
click at [723, 241] on div at bounding box center [724, 245] width 87 height 402
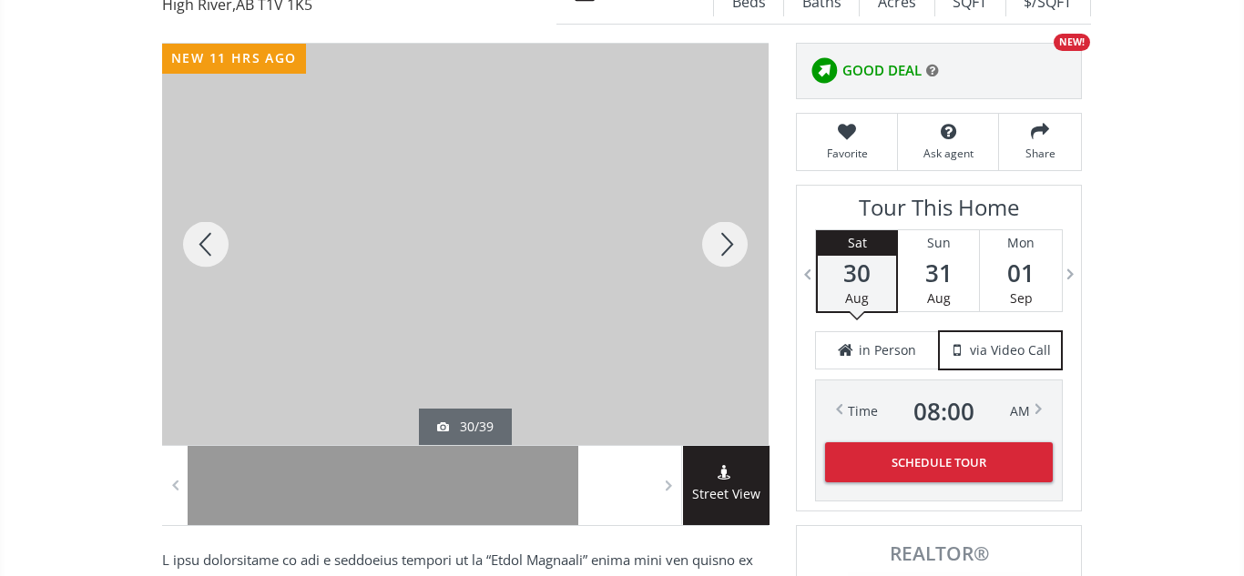
click at [723, 241] on div at bounding box center [724, 245] width 87 height 402
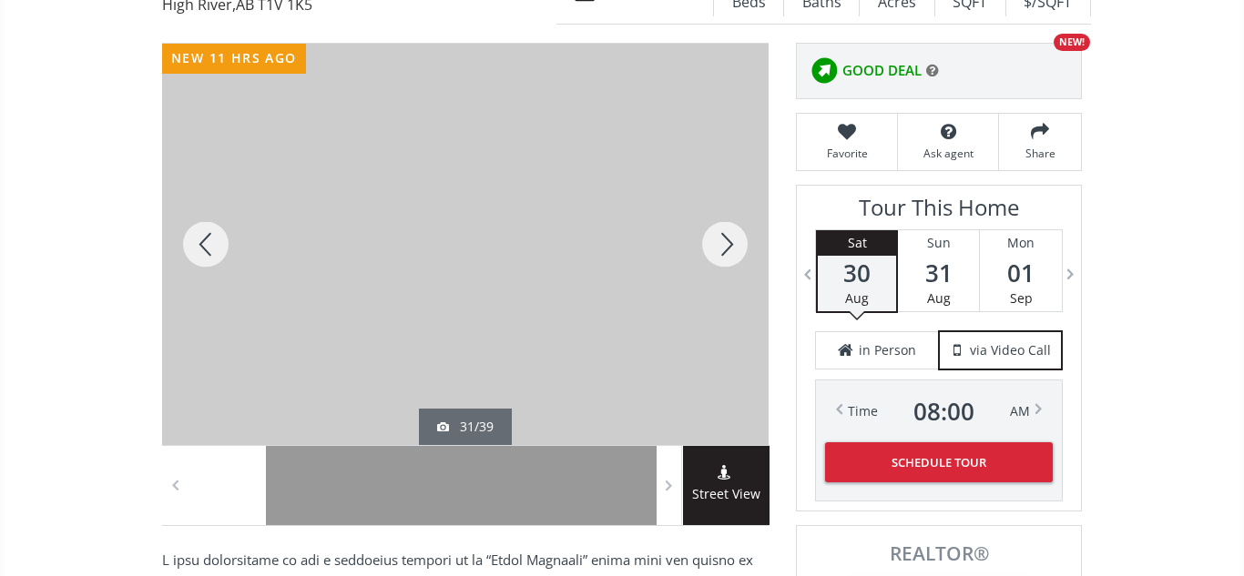
click at [723, 241] on div at bounding box center [724, 245] width 87 height 402
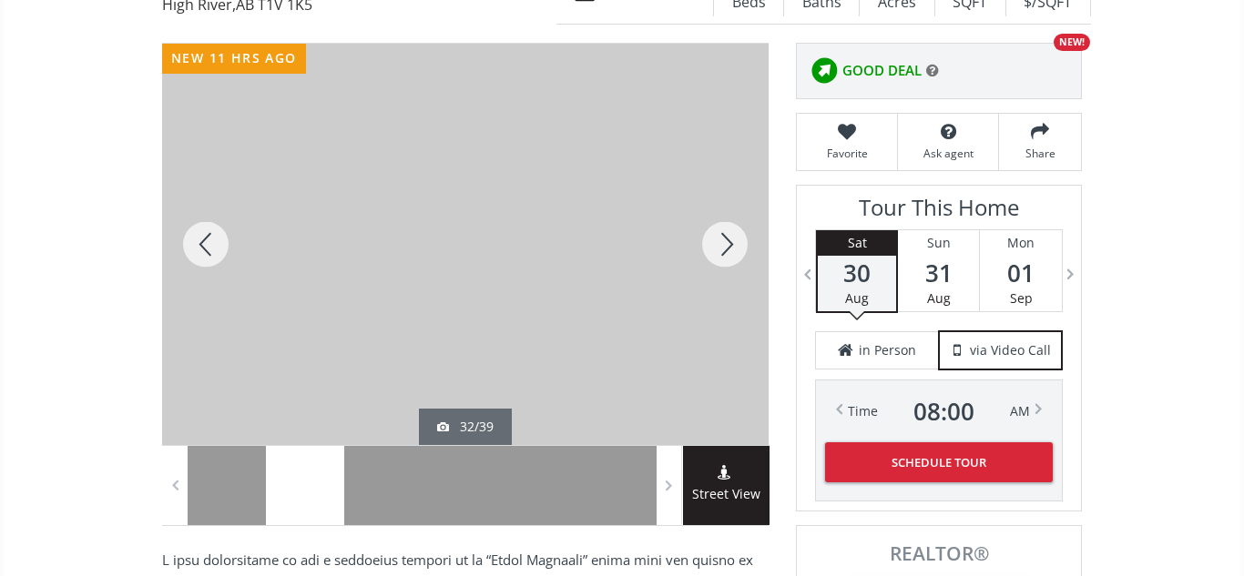
click at [723, 241] on div at bounding box center [724, 245] width 87 height 402
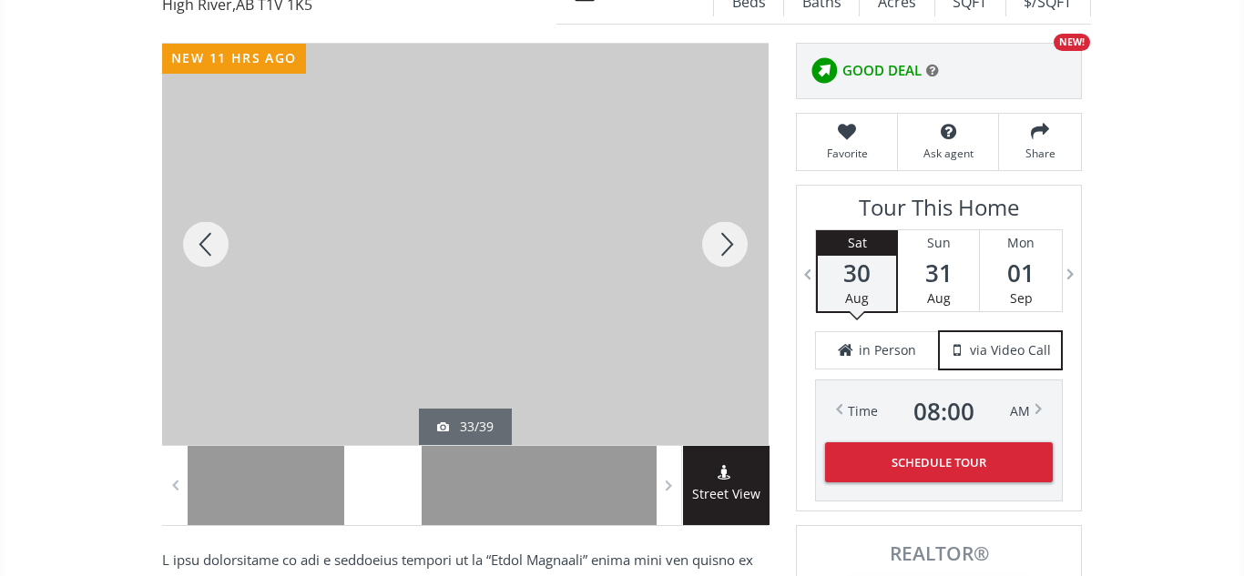
click at [723, 241] on div at bounding box center [724, 245] width 87 height 402
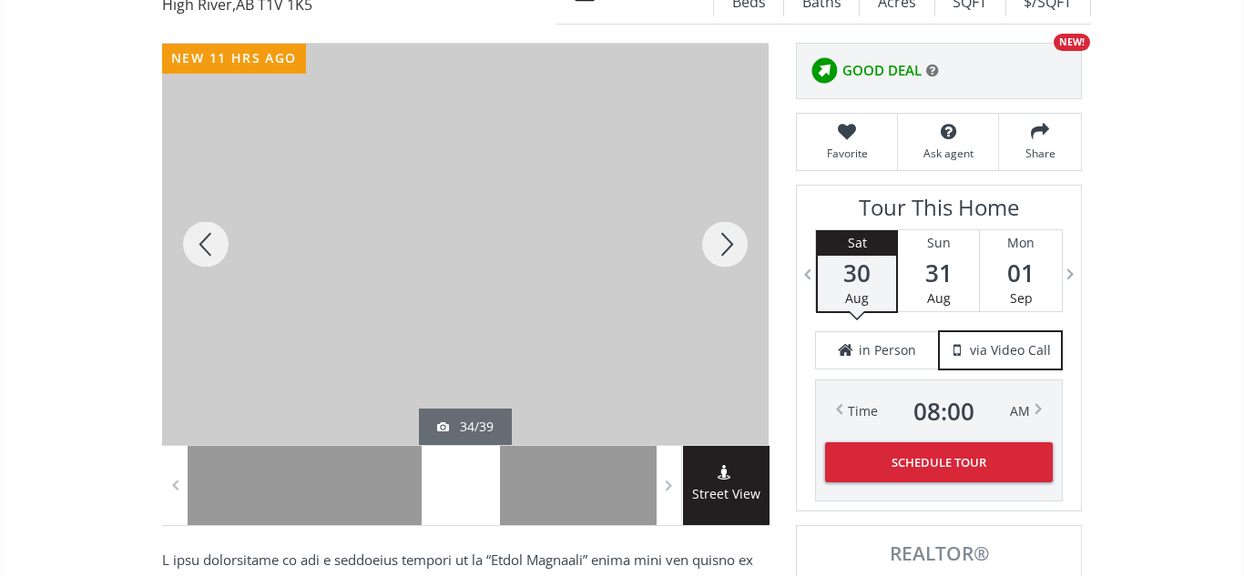
click at [723, 241] on div at bounding box center [724, 245] width 87 height 402
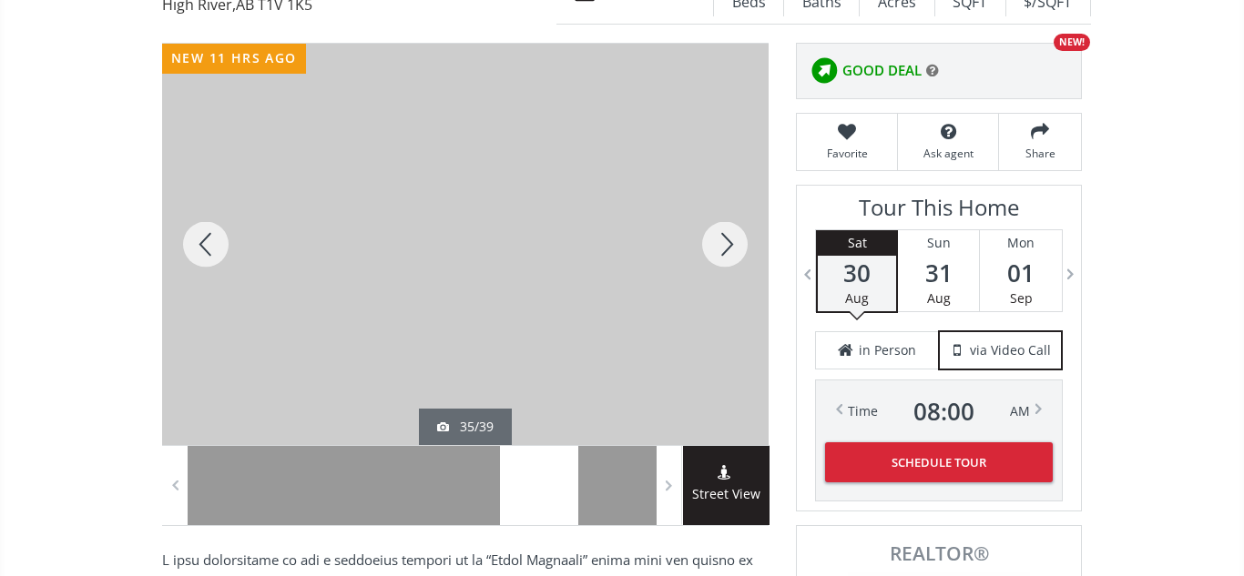
click at [723, 241] on div at bounding box center [724, 245] width 87 height 402
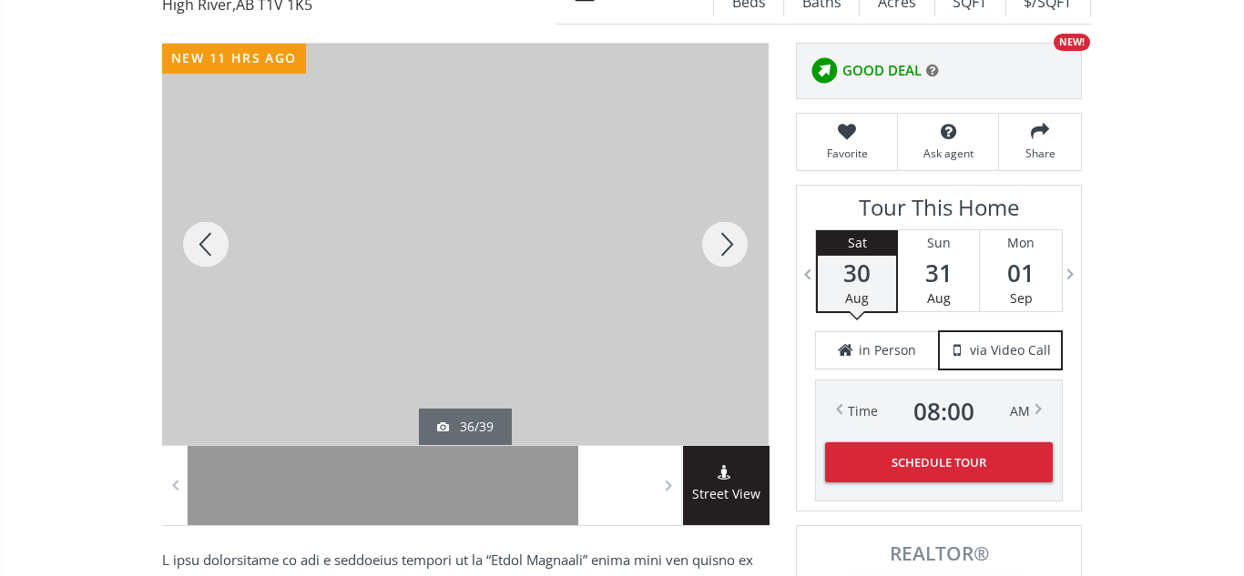
click at [723, 241] on div at bounding box center [724, 245] width 87 height 402
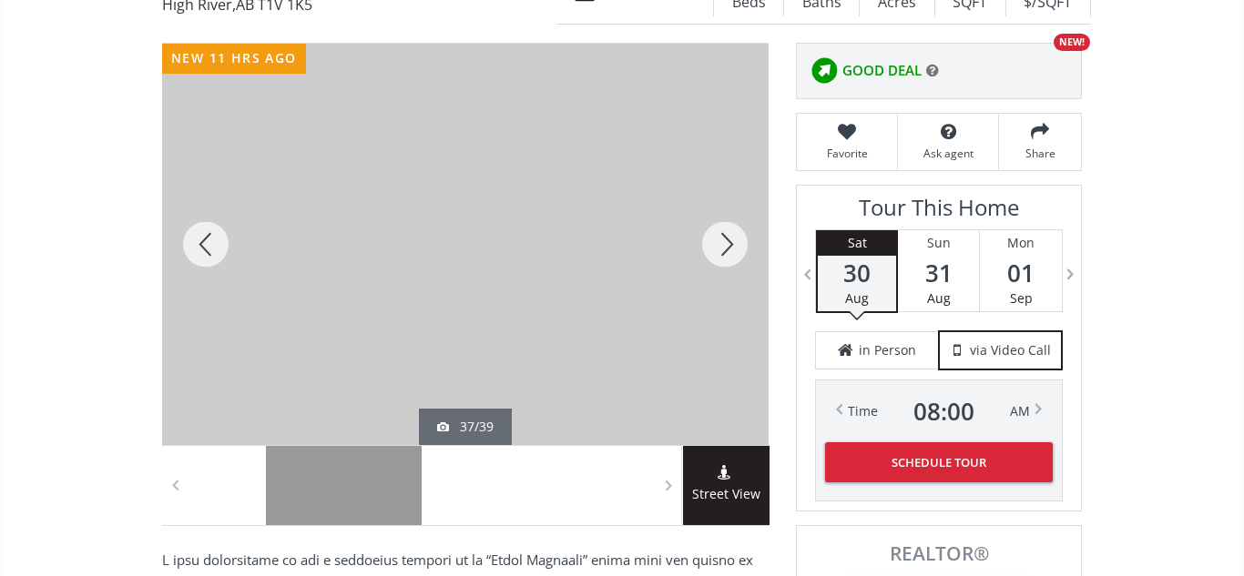
click at [723, 241] on div at bounding box center [724, 245] width 87 height 402
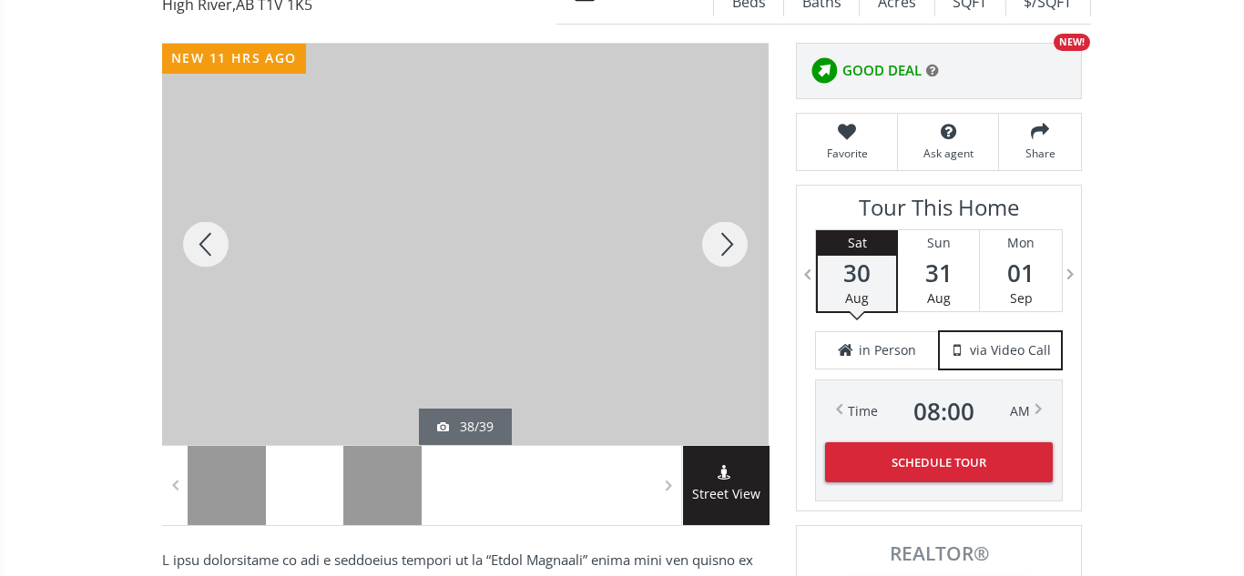
click at [723, 241] on div at bounding box center [724, 245] width 87 height 402
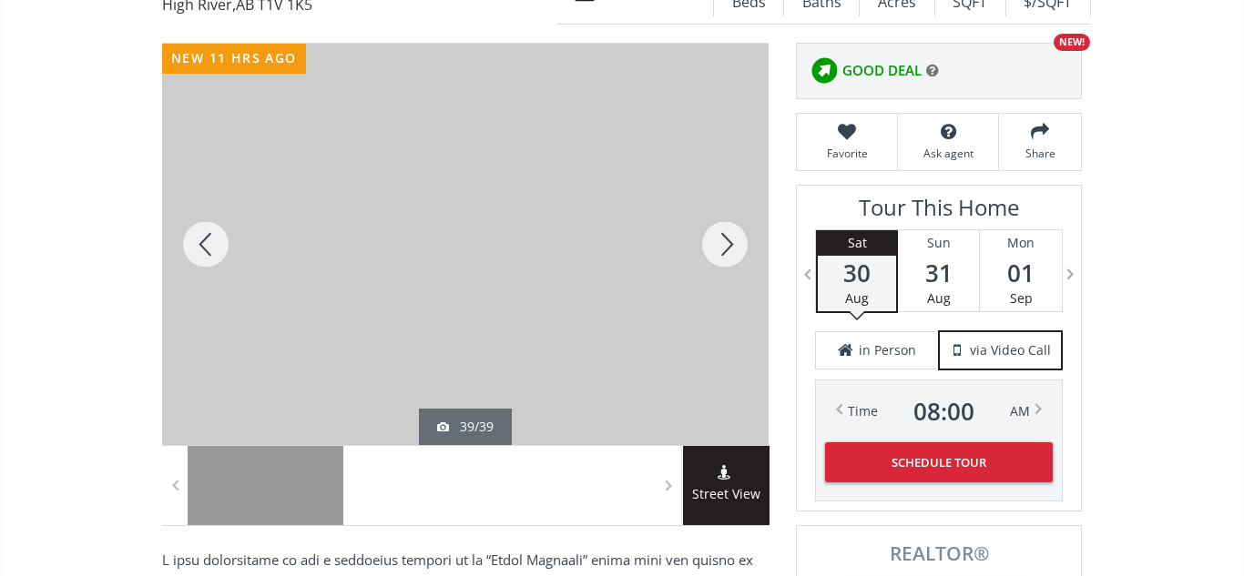
click at [723, 241] on div at bounding box center [724, 245] width 87 height 402
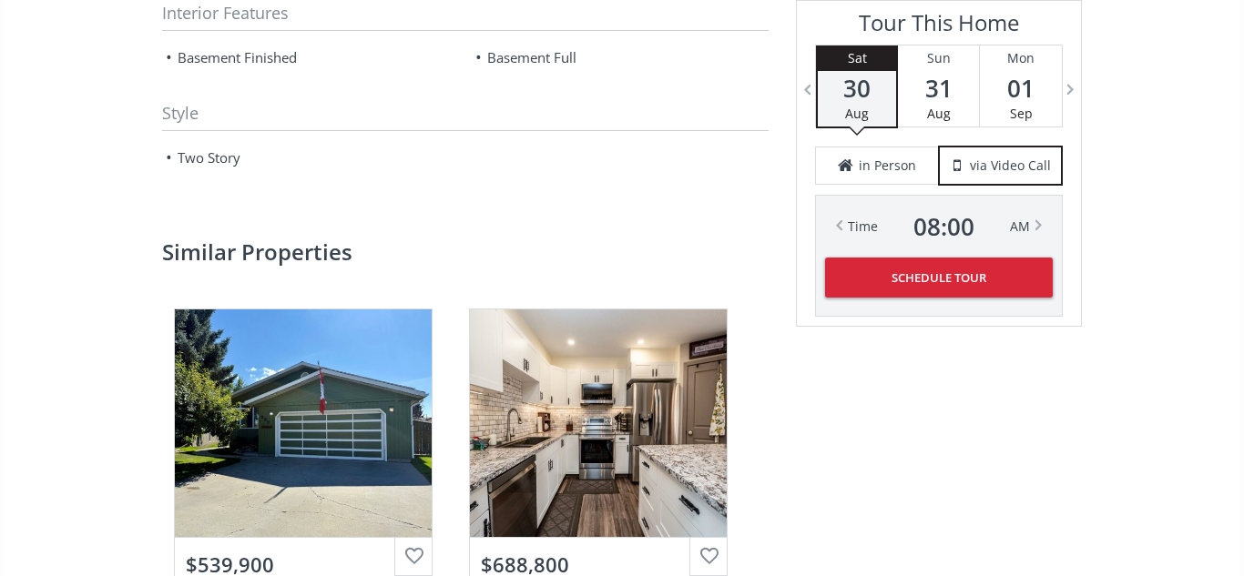
scroll to position [2450, 0]
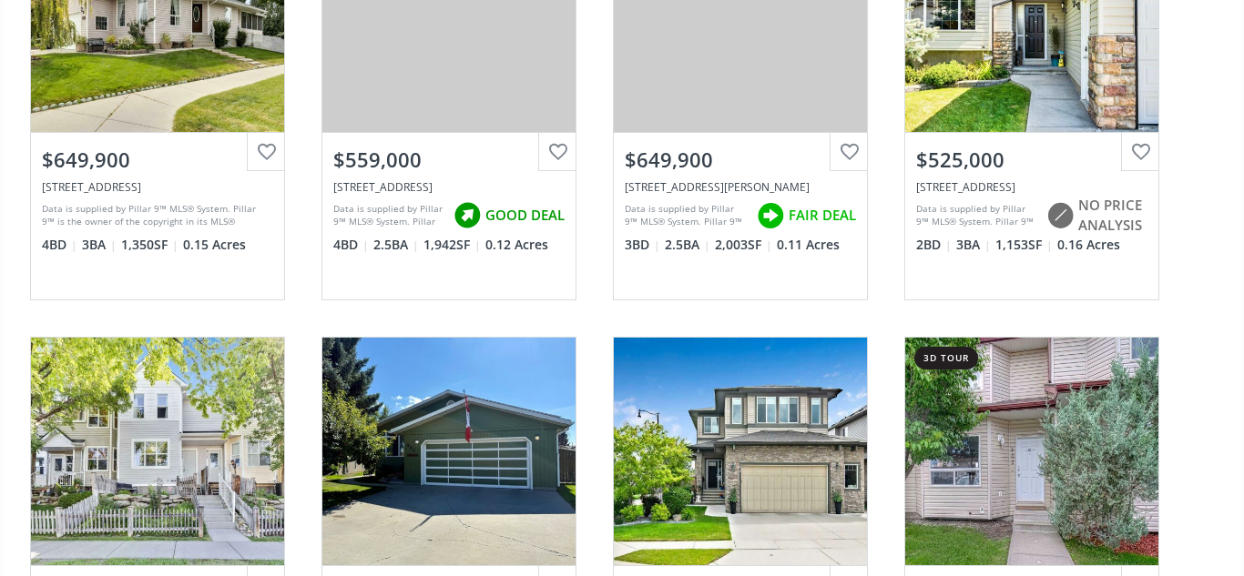
scroll to position [328, 0]
